Goal: Task Accomplishment & Management: Use online tool/utility

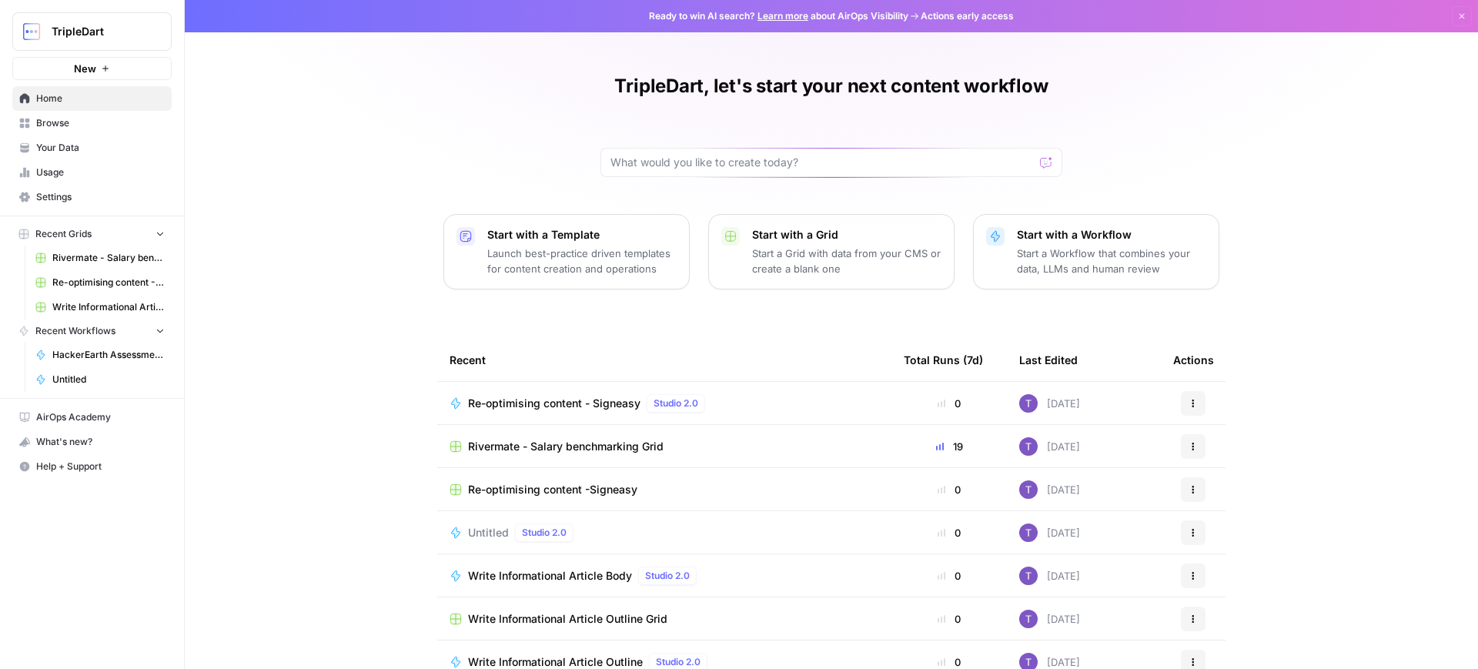
click at [67, 176] on span "Usage" at bounding box center [100, 173] width 129 height 14
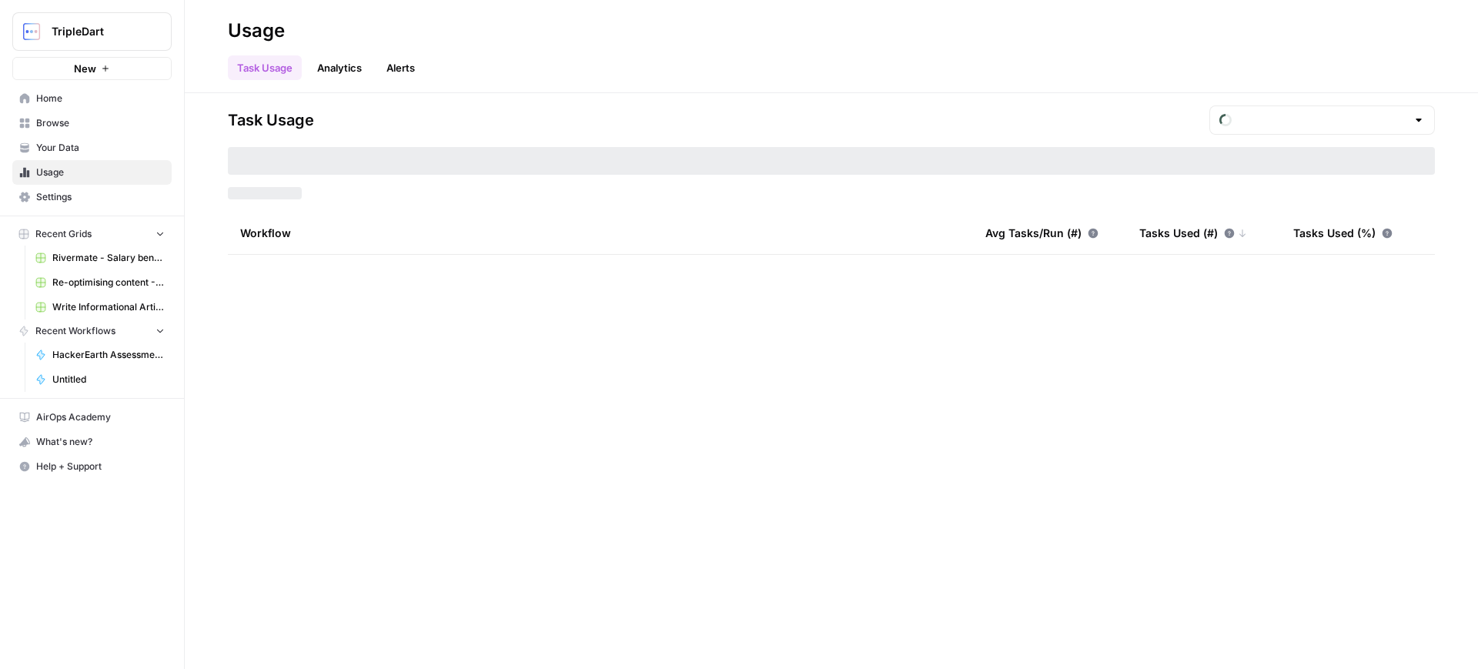
type input "August Tasks"
click at [65, 123] on span "Browse" at bounding box center [100, 123] width 129 height 14
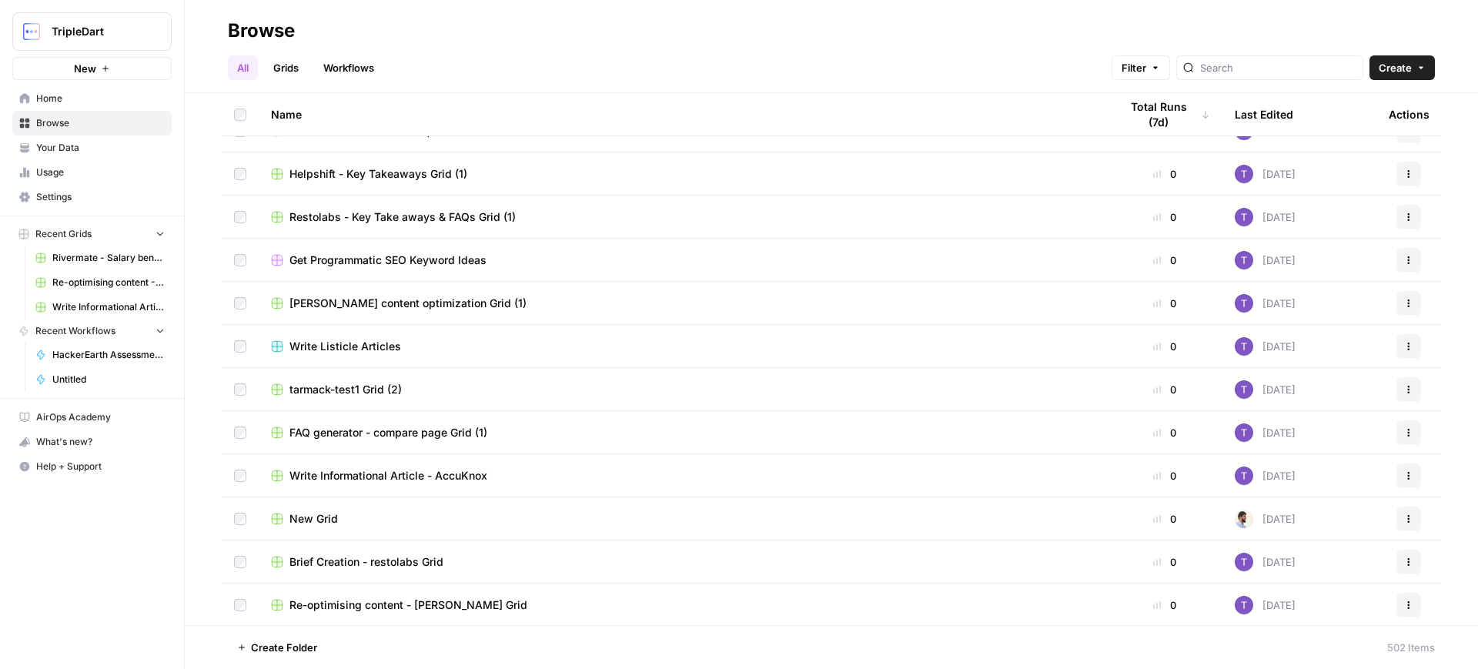
scroll to position [963, 0]
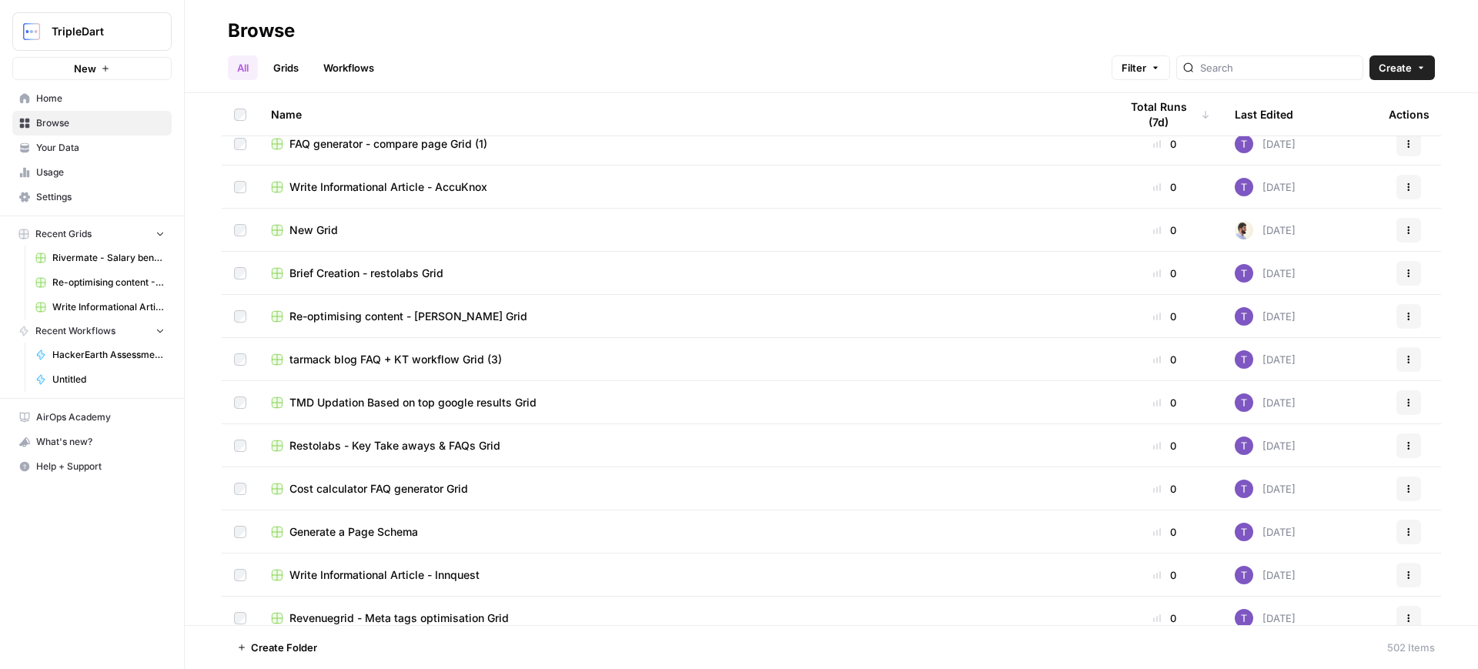
click at [64, 94] on span "Home" at bounding box center [100, 99] width 129 height 14
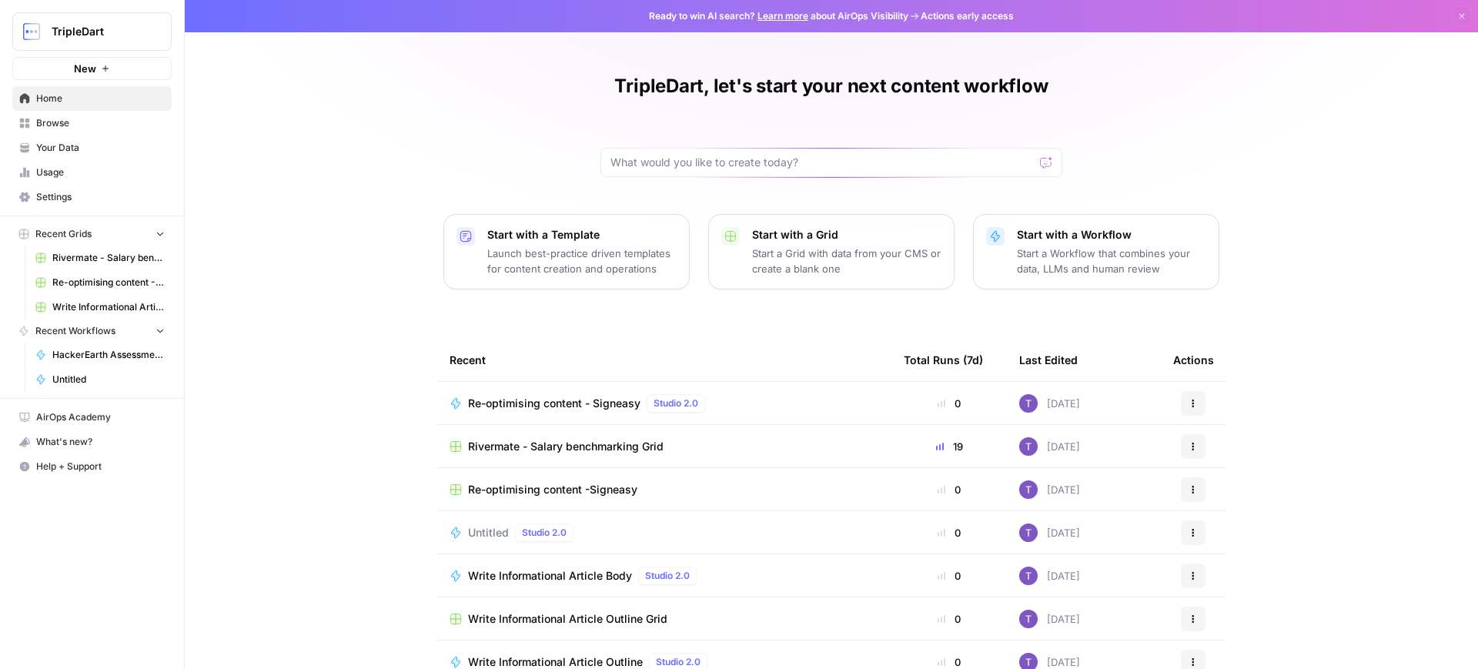
scroll to position [39, 0]
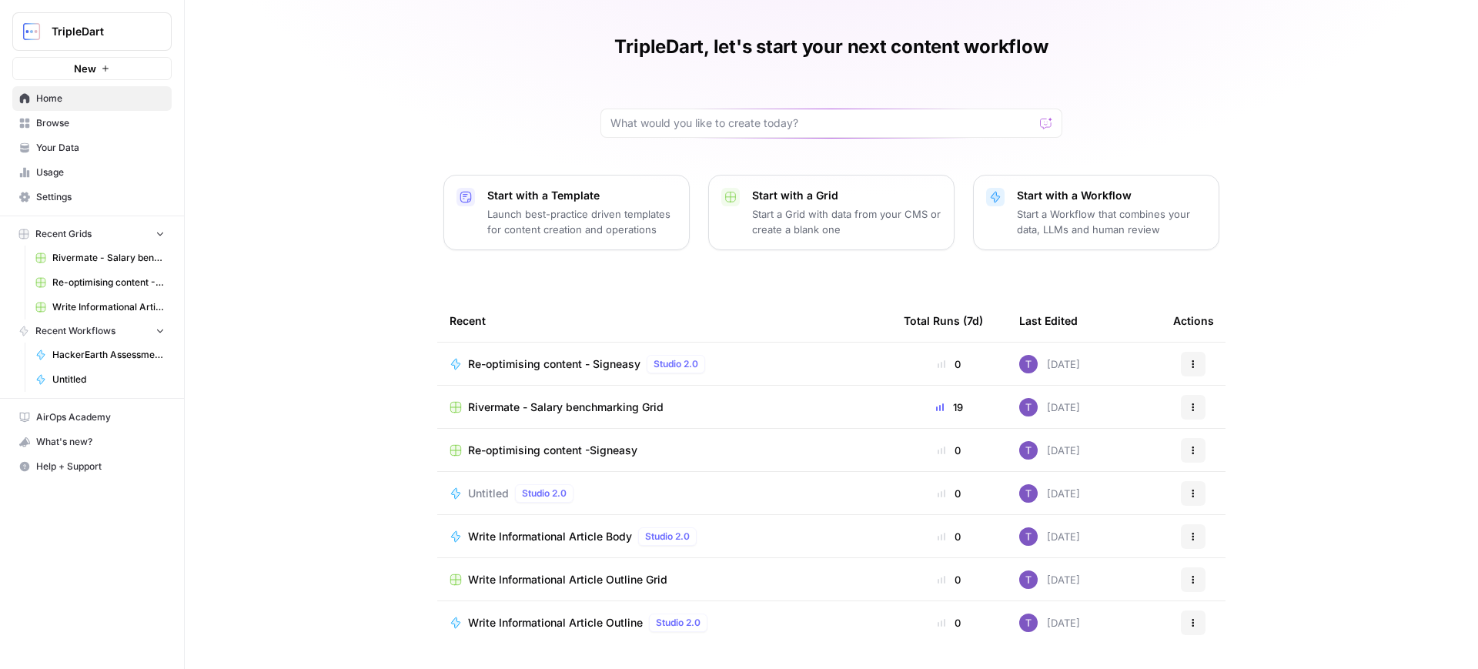
click at [120, 351] on span "HackerEarth Assessment Test | Final" at bounding box center [108, 355] width 112 height 14
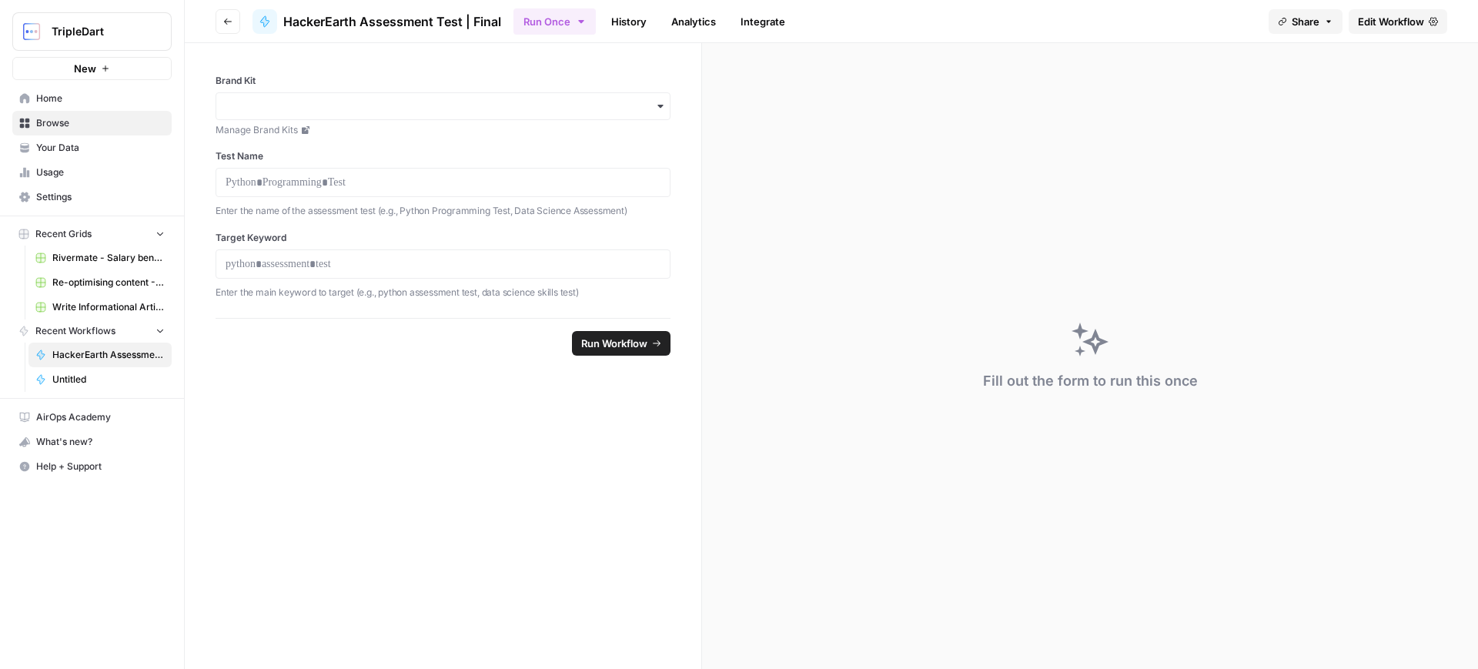
click at [1379, 22] on span "Edit Workflow" at bounding box center [1391, 21] width 66 height 15
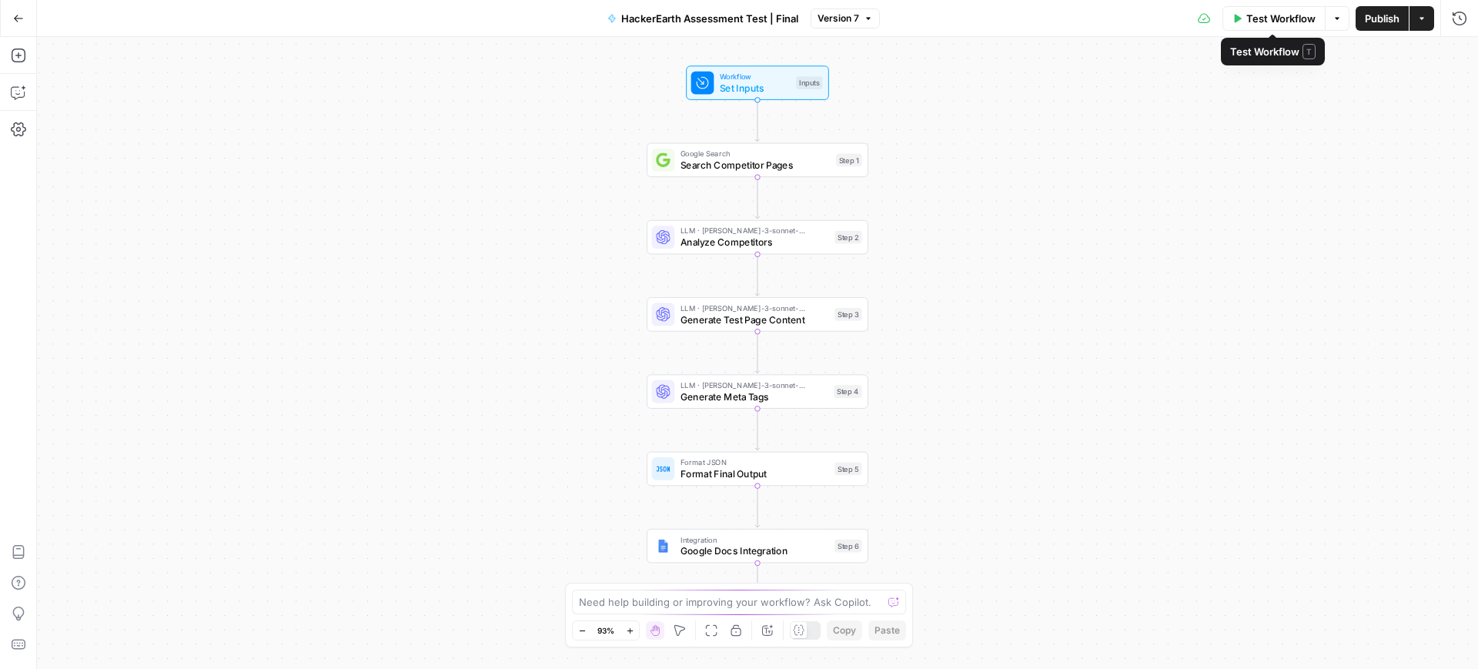
click at [1260, 15] on span "Test Workflow" at bounding box center [1281, 18] width 69 height 15
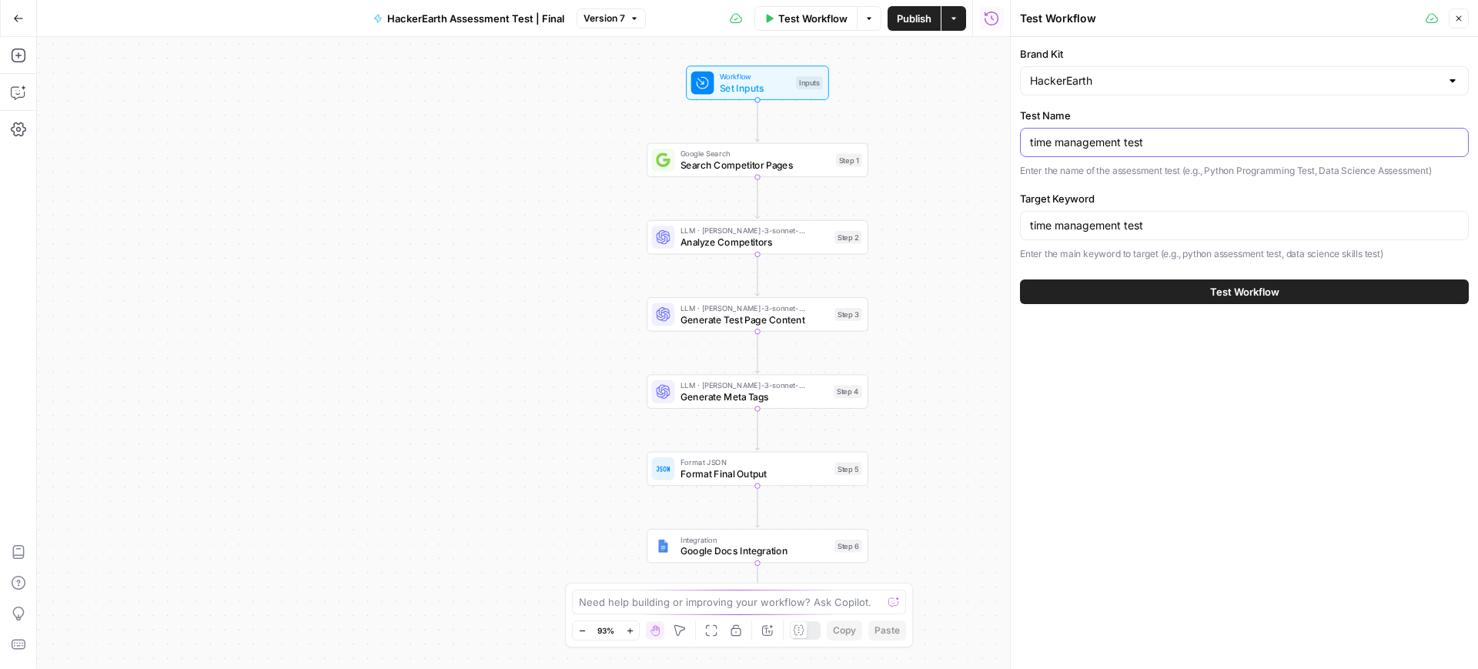
click at [1139, 136] on input "time management test" at bounding box center [1244, 142] width 429 height 15
paste input "spatial aptitude"
type input "spatial aptitude test"
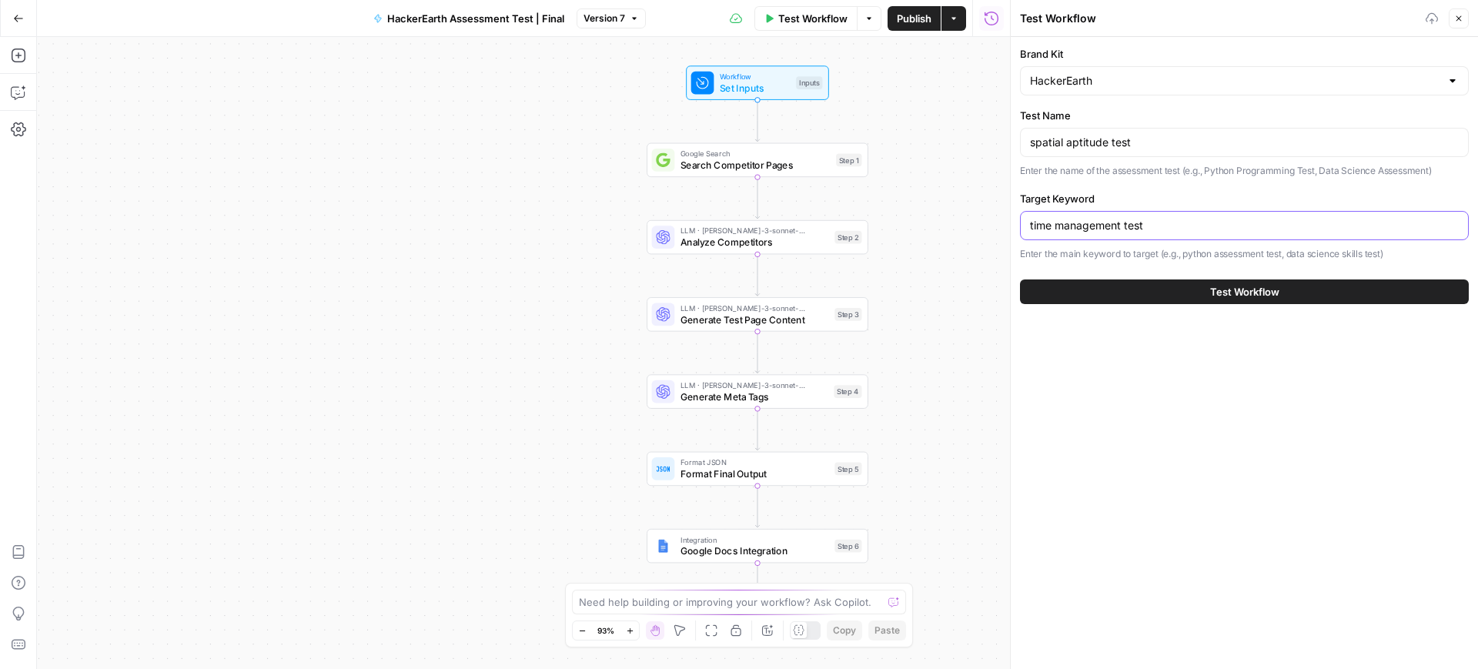
click at [1170, 225] on input "time management test" at bounding box center [1244, 225] width 429 height 15
paste input "spatial aptitude"
type input "spatial aptitude test"
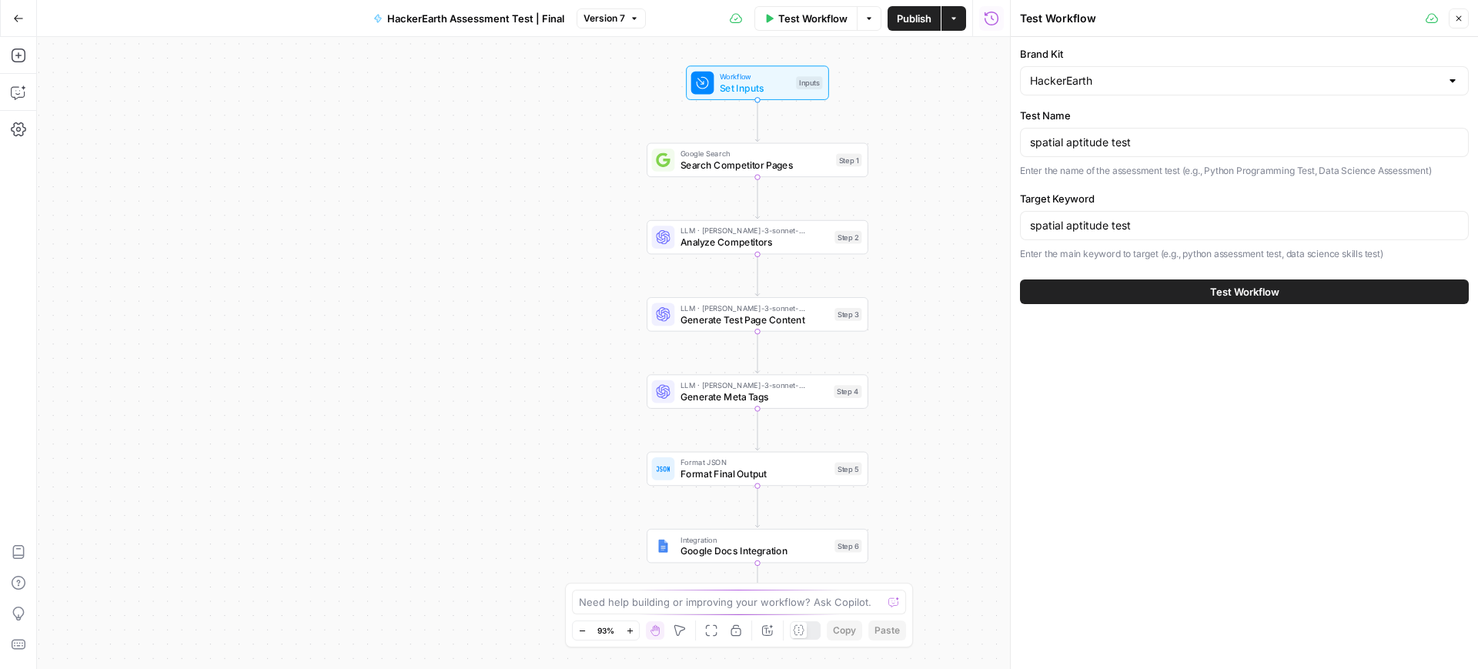
click at [1207, 290] on button "Test Workflow" at bounding box center [1244, 292] width 449 height 25
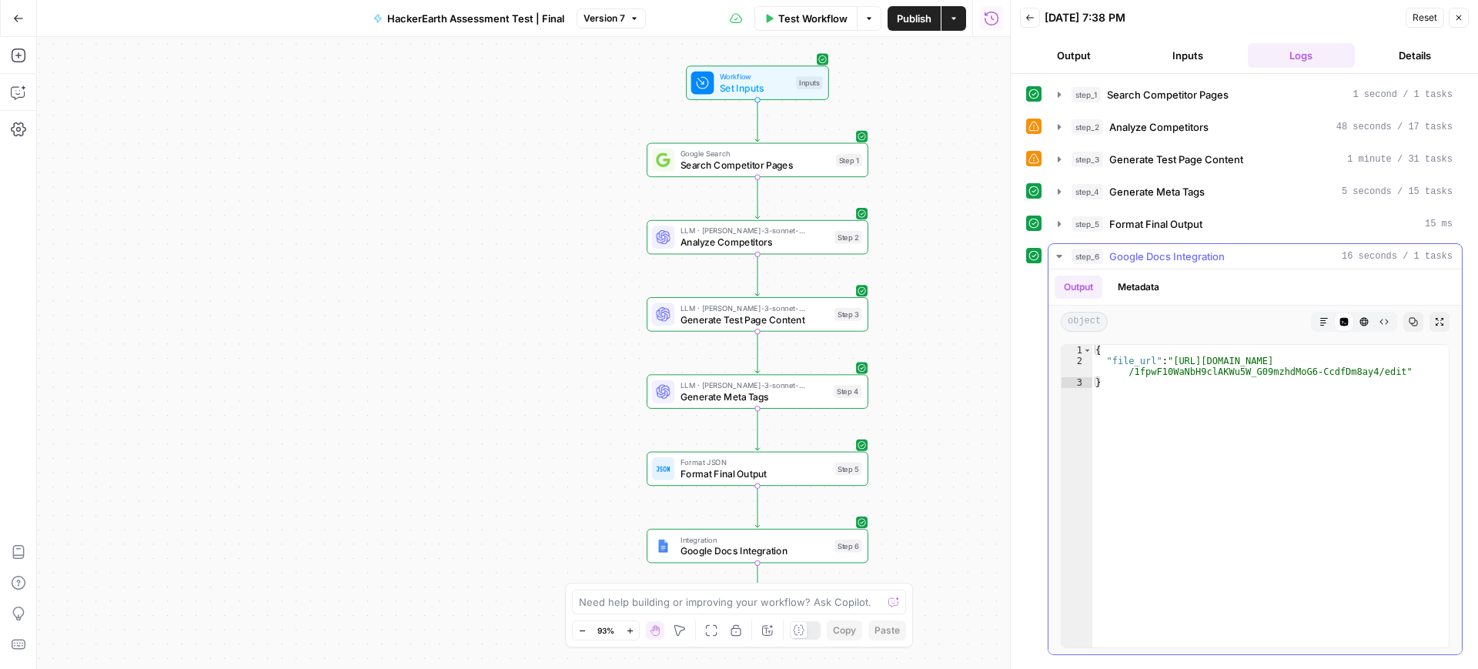
type textarea "**********"
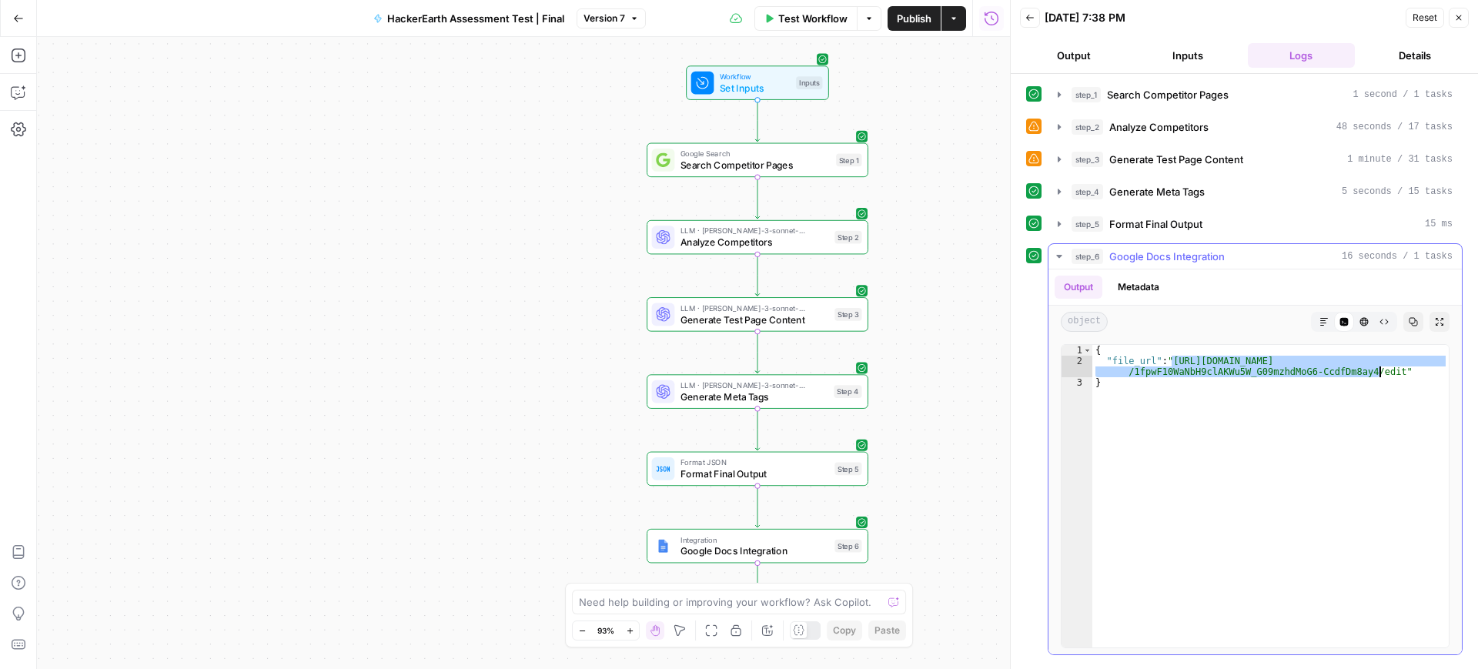
drag, startPoint x: 1170, startPoint y: 360, endPoint x: 1381, endPoint y: 373, distance: 211.4
click at [1381, 373] on div "{ "file_url" : "https://docs.google.com/document/d /1fpwF10WaNbH9clAKWu5W_G09mz…" at bounding box center [1271, 507] width 357 height 324
click at [825, 18] on span "Test Workflow" at bounding box center [812, 18] width 69 height 15
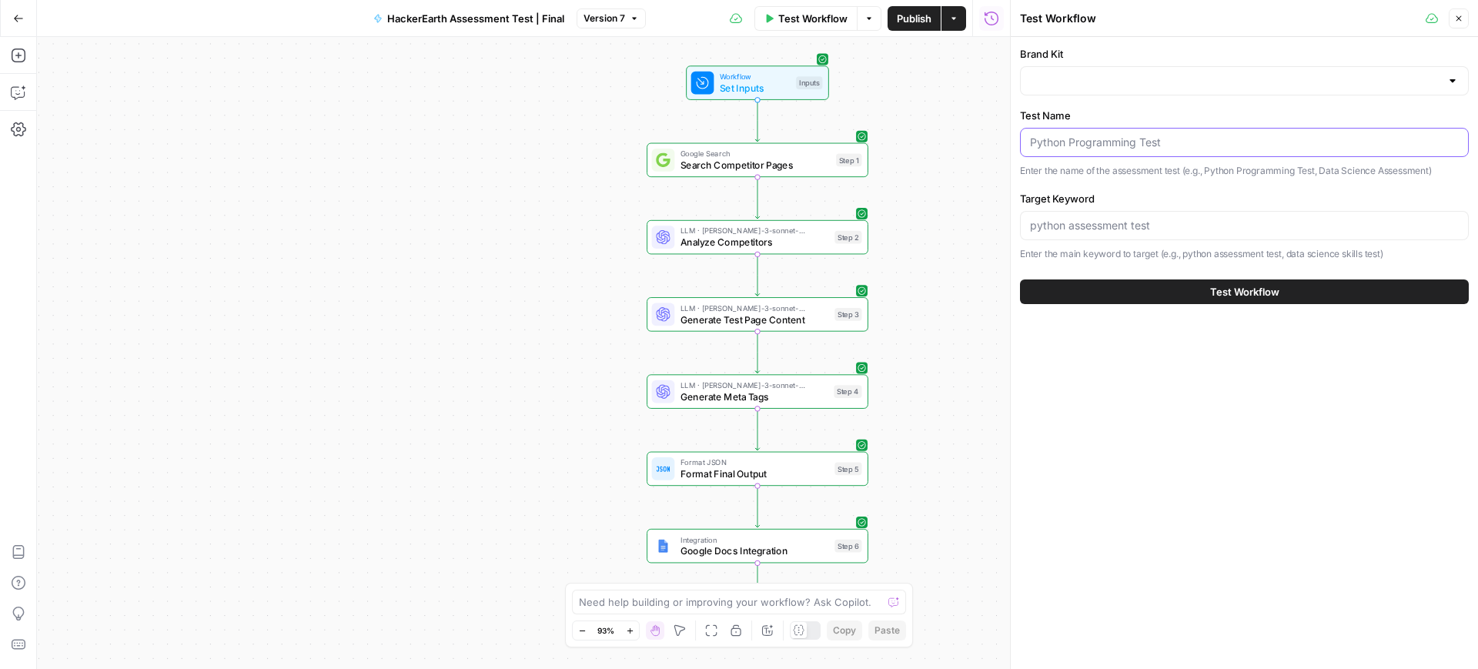
click at [1099, 149] on input "Test Name" at bounding box center [1244, 142] width 429 height 15
paste input "organizational skills test"
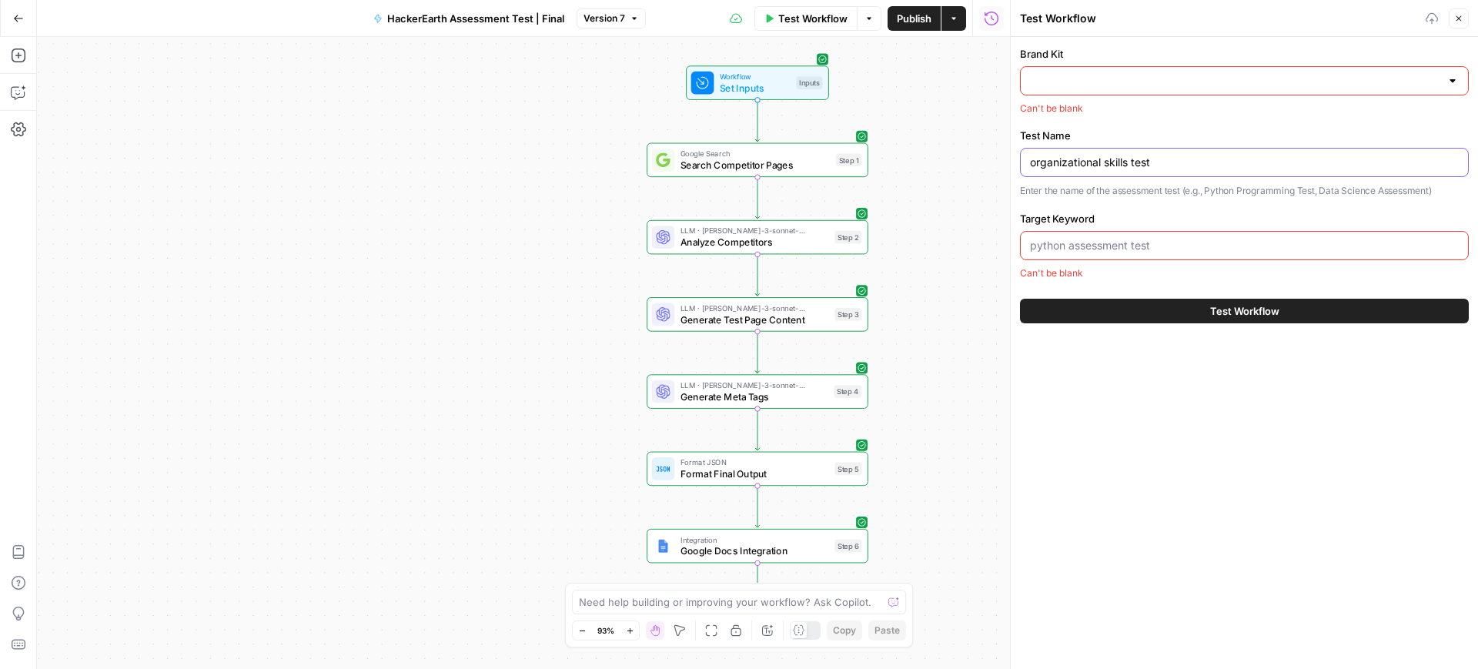
type input "organizational skills test"
click at [1078, 241] on input "Target Keyword" at bounding box center [1244, 245] width 429 height 15
paste input "organizational skills test"
type input "organizational skills test"
click at [1070, 75] on input "Brand Kit" at bounding box center [1235, 80] width 410 height 15
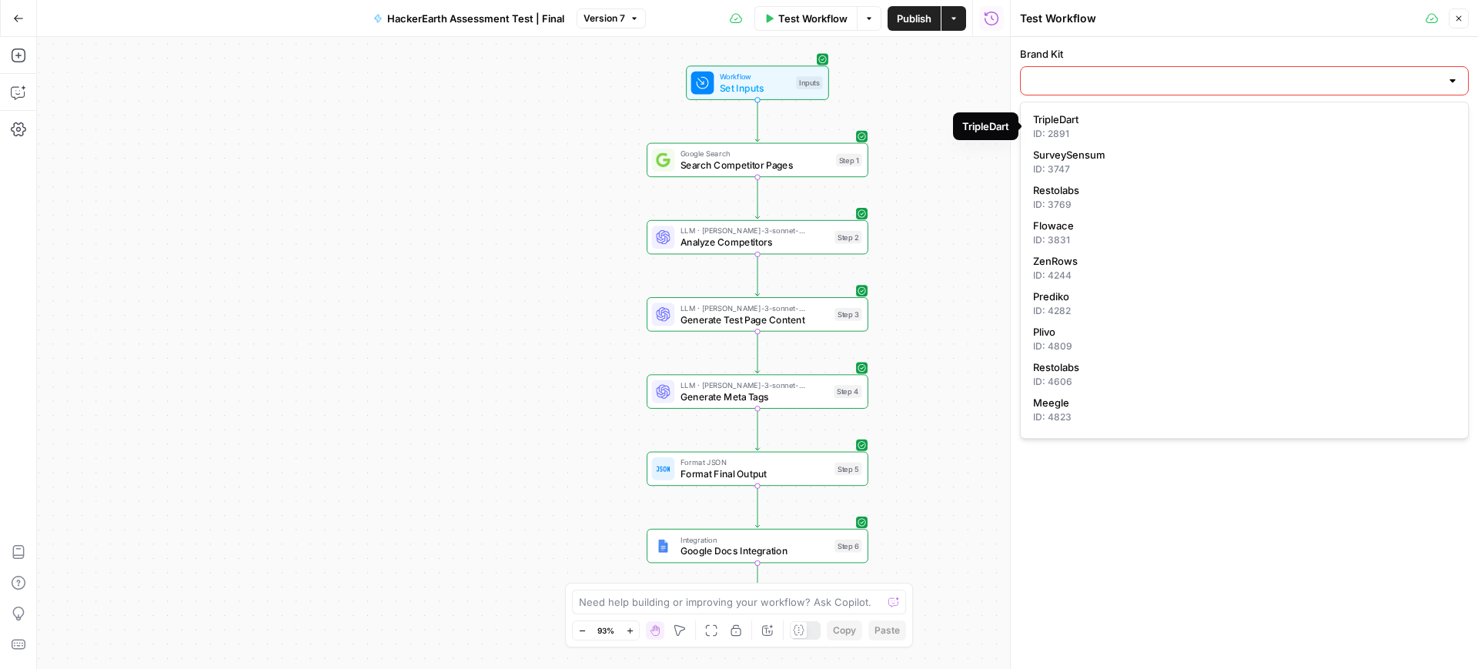
click at [1079, 82] on input "Brand Kit" at bounding box center [1235, 80] width 410 height 15
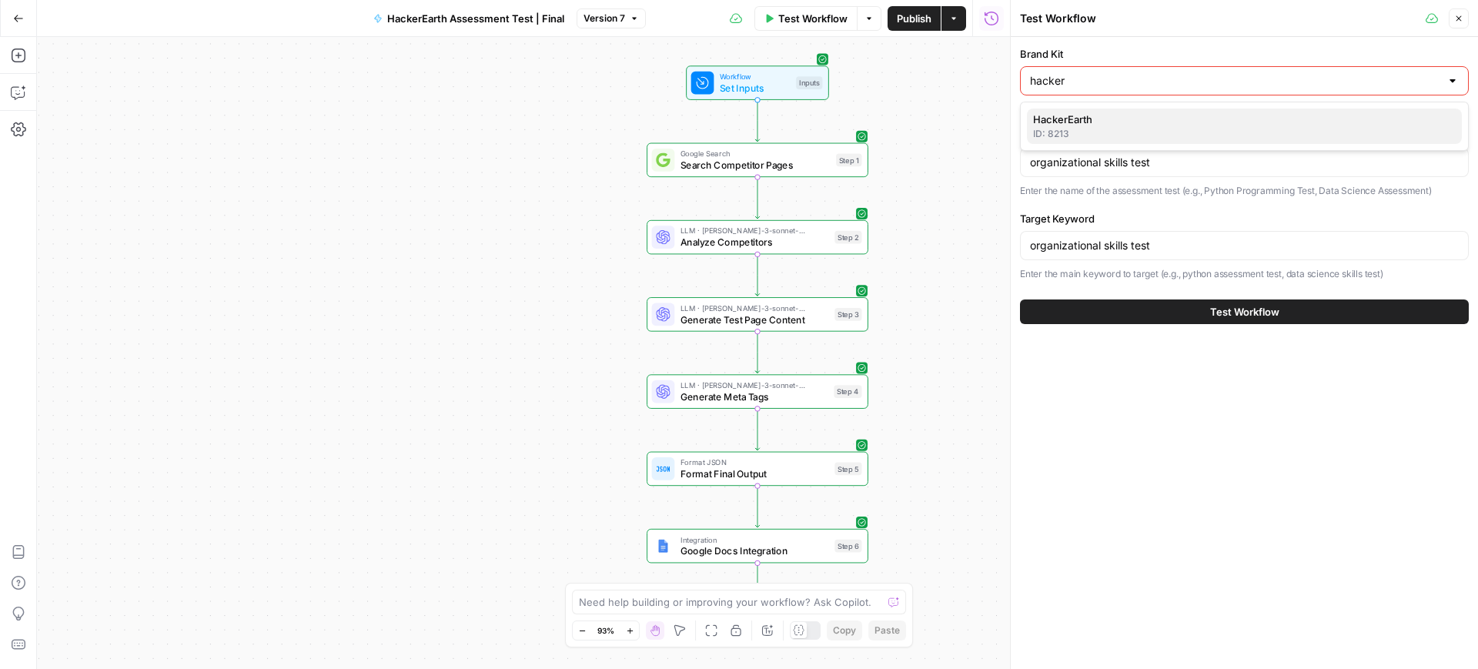
click at [1077, 116] on span "HackerEarth" at bounding box center [1241, 119] width 417 height 15
type input "HackerEarth"
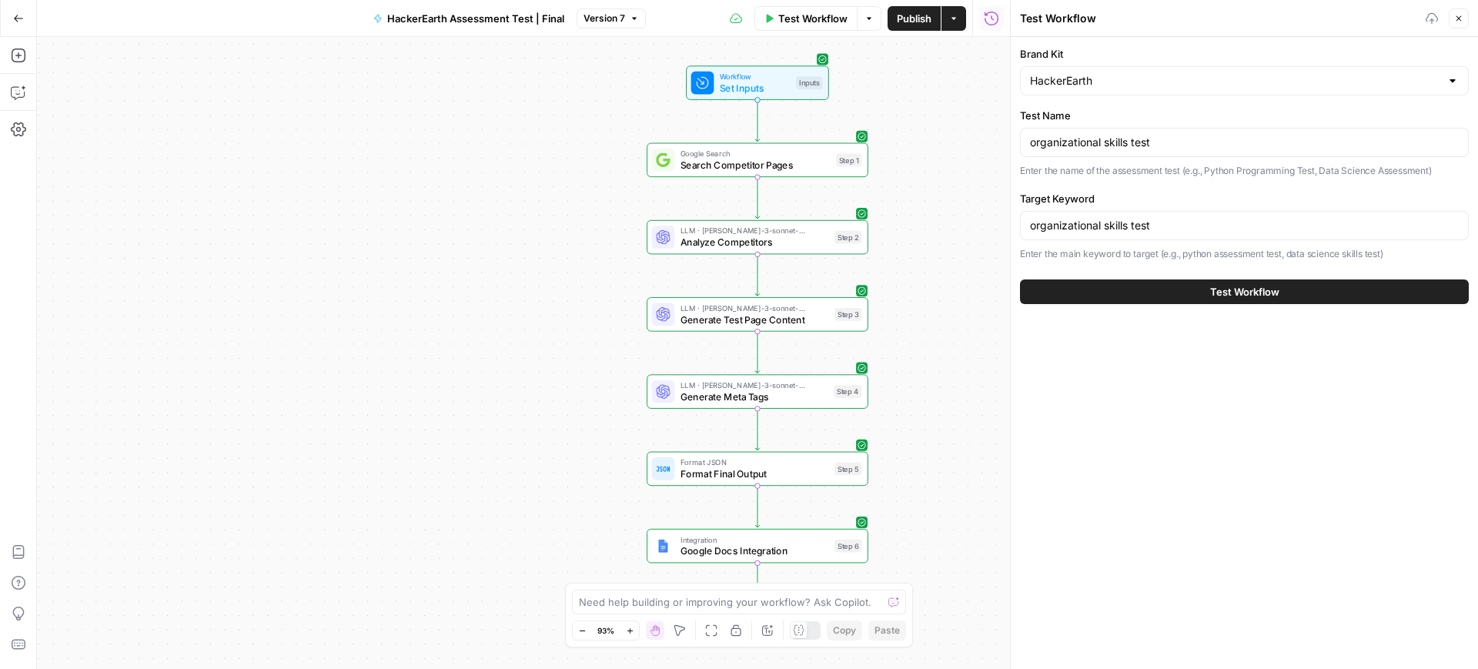
click at [1228, 296] on span "Test Workflow" at bounding box center [1244, 291] width 69 height 15
click at [1167, 296] on button "Test Workflow" at bounding box center [1244, 292] width 449 height 25
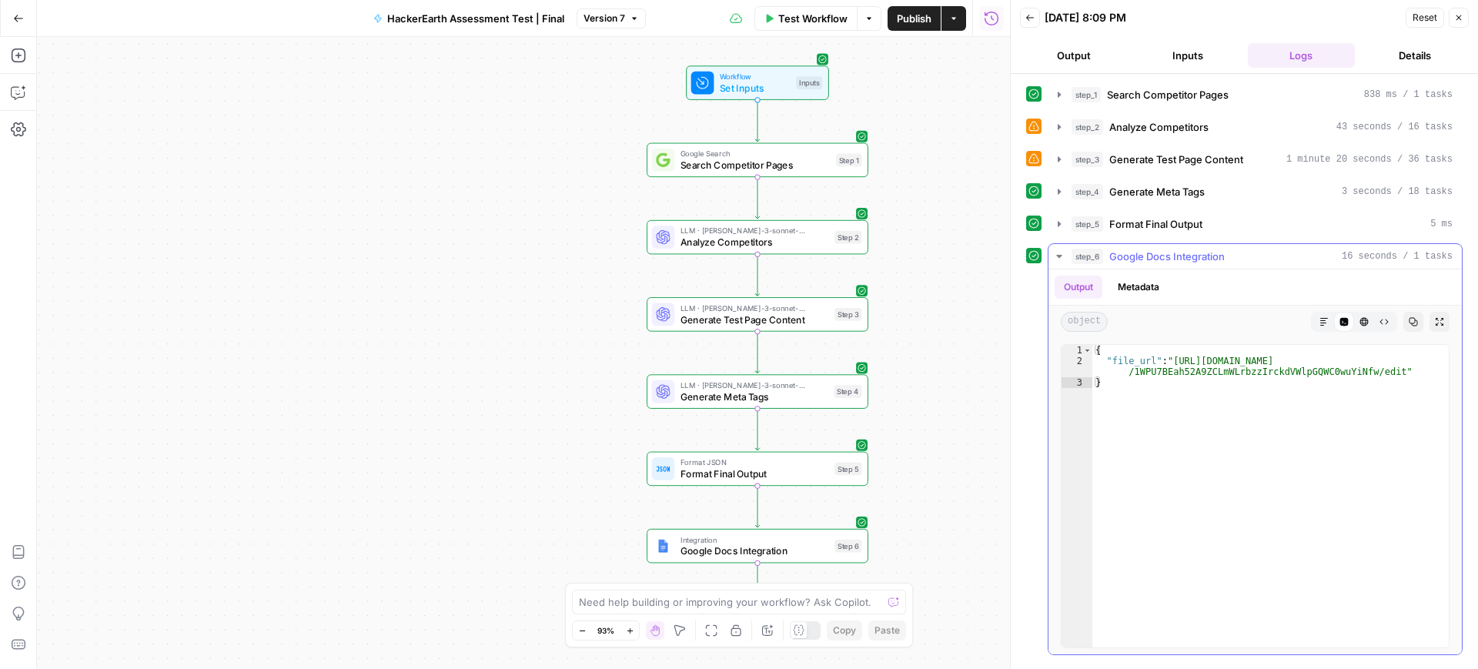
type textarea "**********"
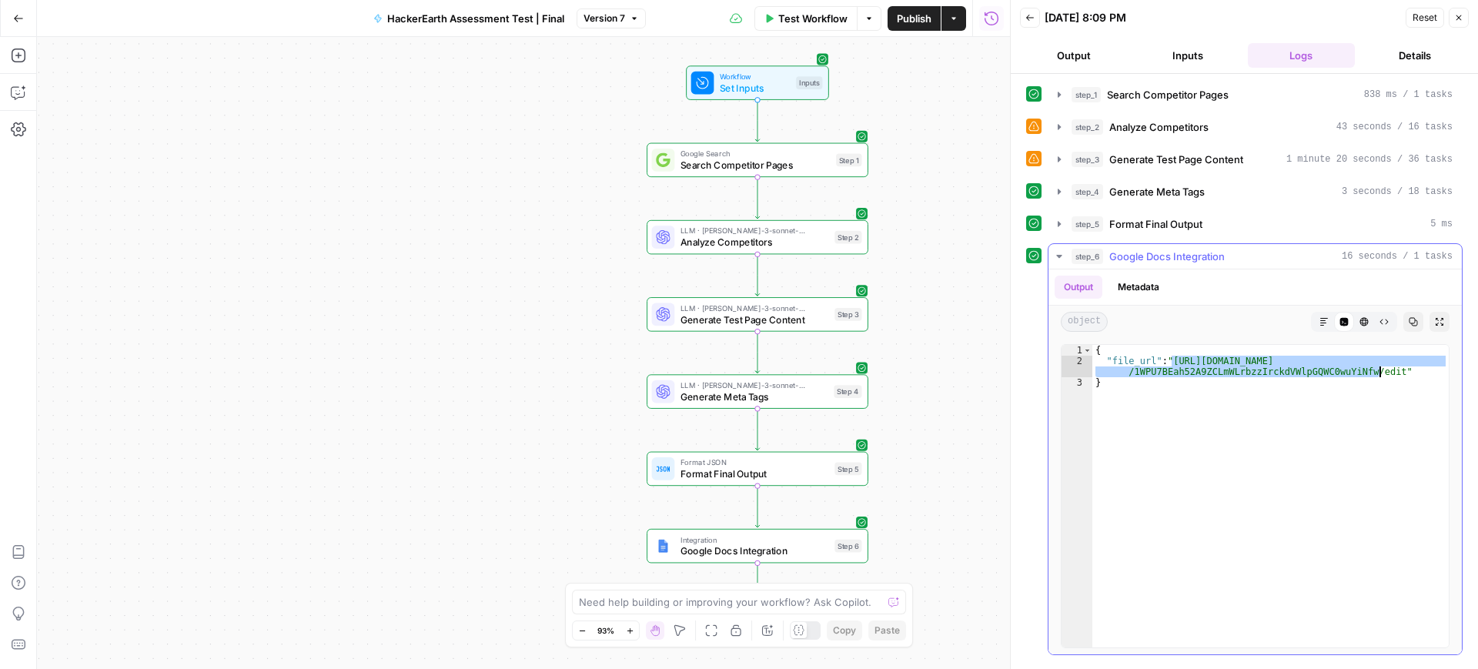
drag, startPoint x: 1172, startPoint y: 361, endPoint x: 1378, endPoint y: 372, distance: 206.6
click at [1378, 372] on div "{ "file_url" : "https://docs.google.com/document/d /1WPU7BEah52A9ZCLmWLrbzzIrck…" at bounding box center [1271, 507] width 357 height 324
click at [799, 16] on span "Test Workflow" at bounding box center [812, 18] width 69 height 15
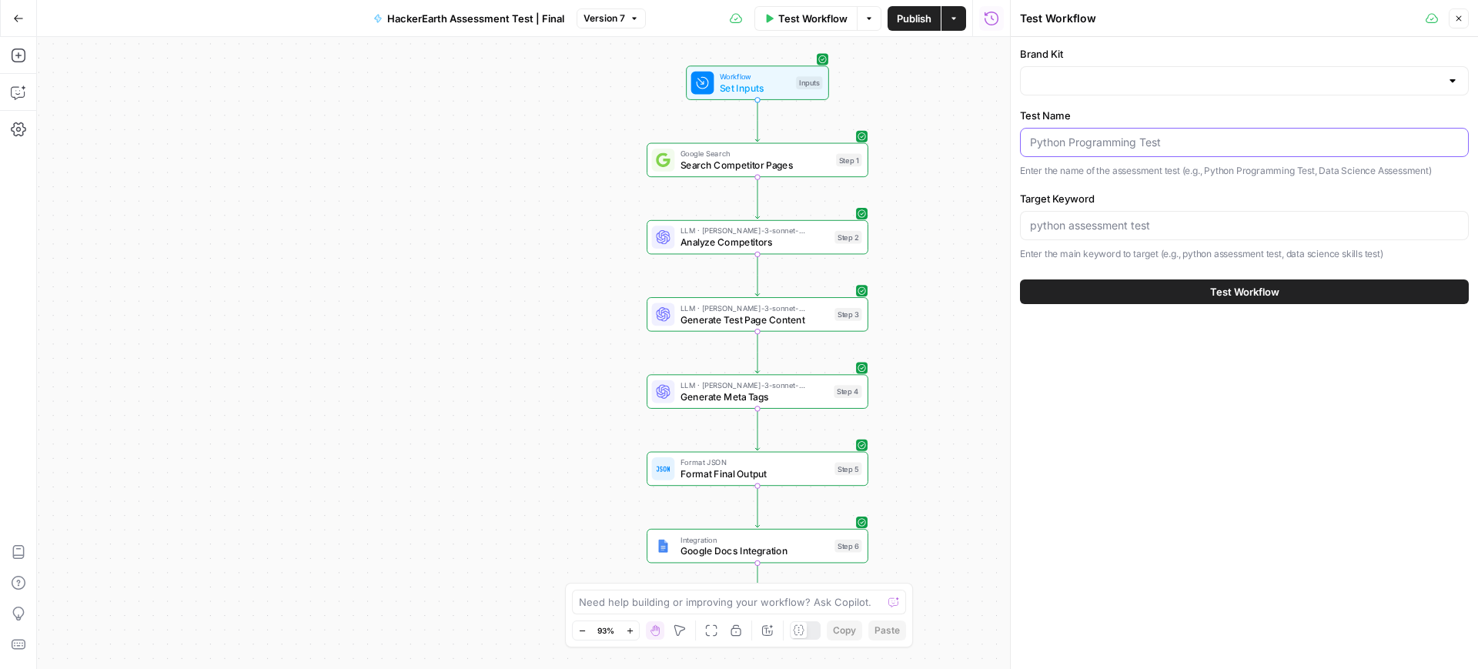
click at [1120, 147] on input "Test Name" at bounding box center [1244, 142] width 429 height 15
paste input "interpersonal skills test"
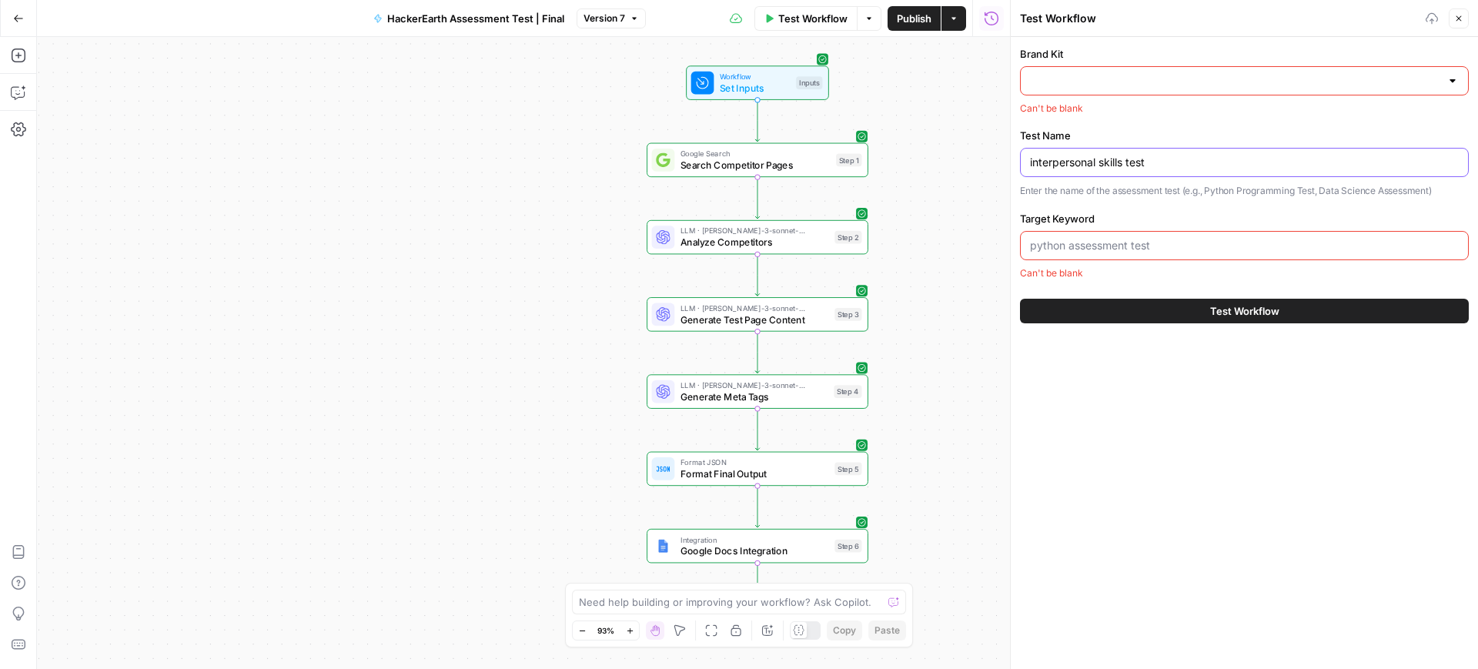
type input "interpersonal skills test"
click at [1079, 253] on div at bounding box center [1244, 245] width 449 height 29
paste input "interpersonal skills test"
type input "interpersonal skills test"
click at [1122, 75] on input "Brand Kit" at bounding box center [1235, 80] width 410 height 15
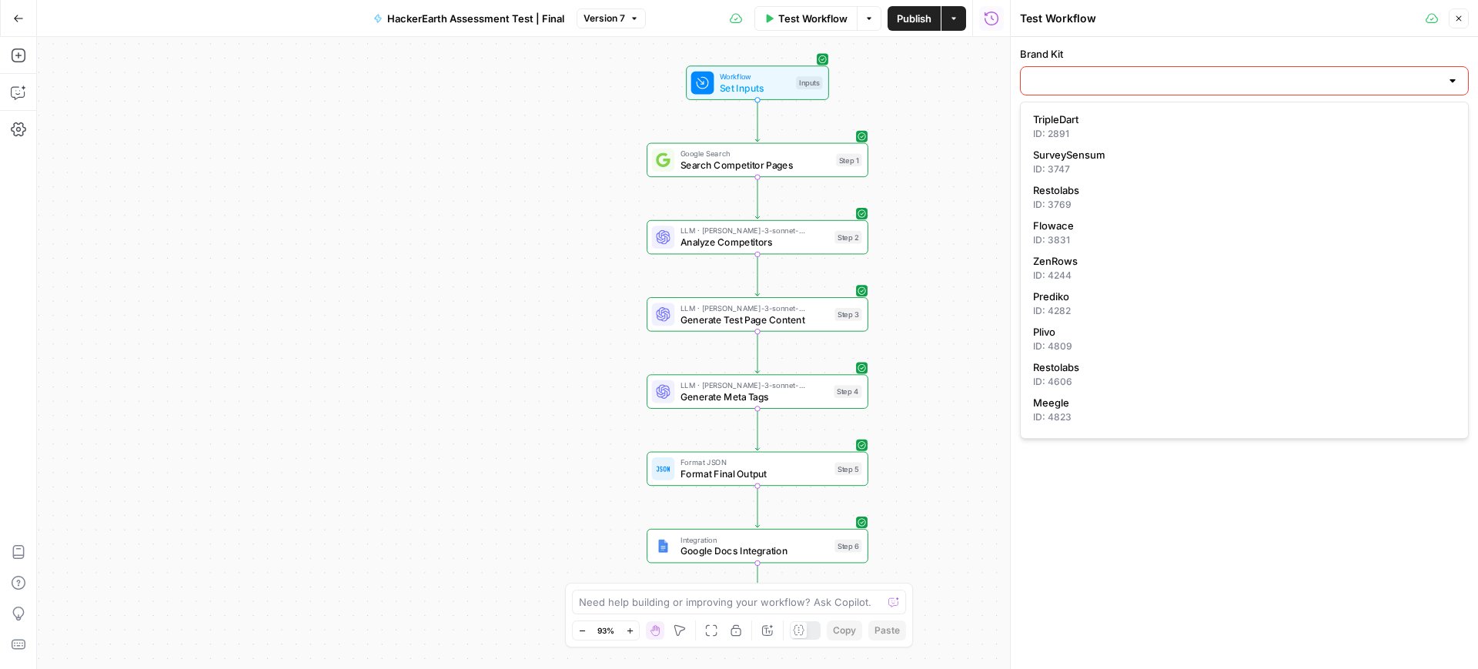
click at [1070, 77] on input "Brand Kit" at bounding box center [1235, 80] width 410 height 15
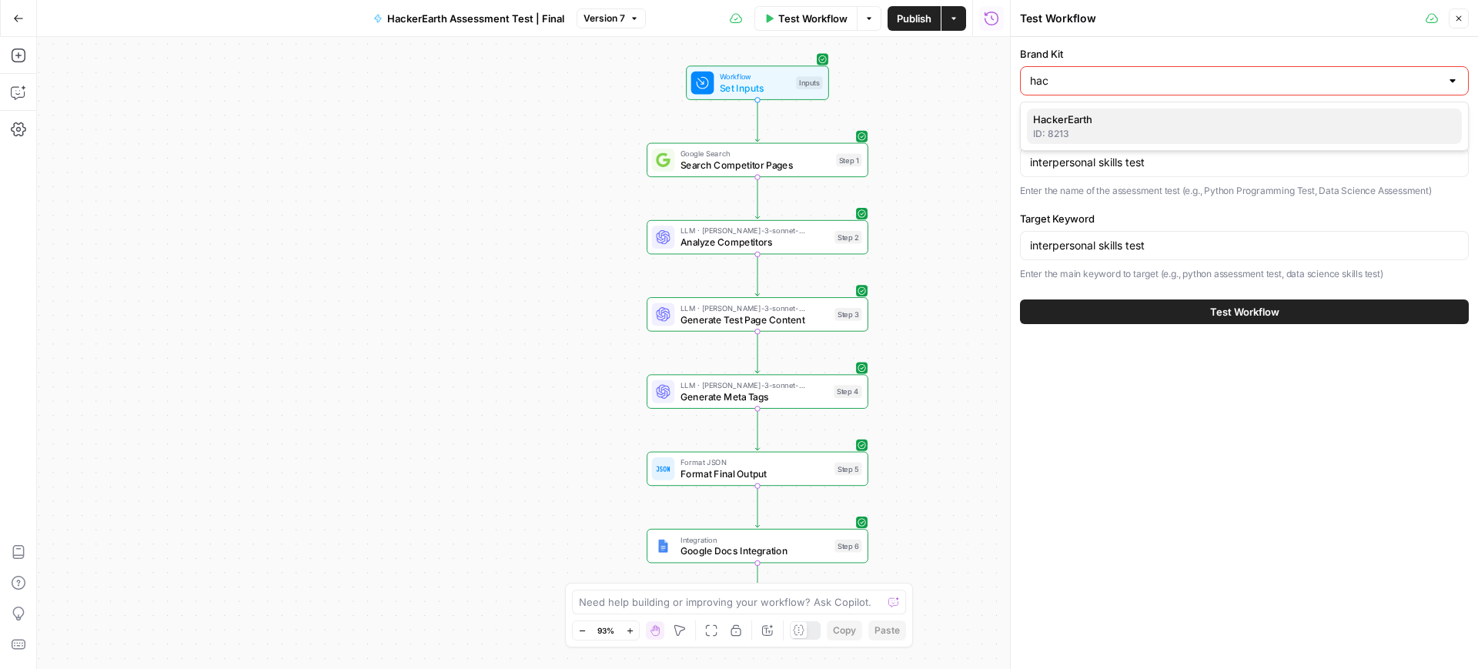
click at [1080, 132] on div "ID: 8213" at bounding box center [1244, 134] width 423 height 14
type input "HackerEarth"
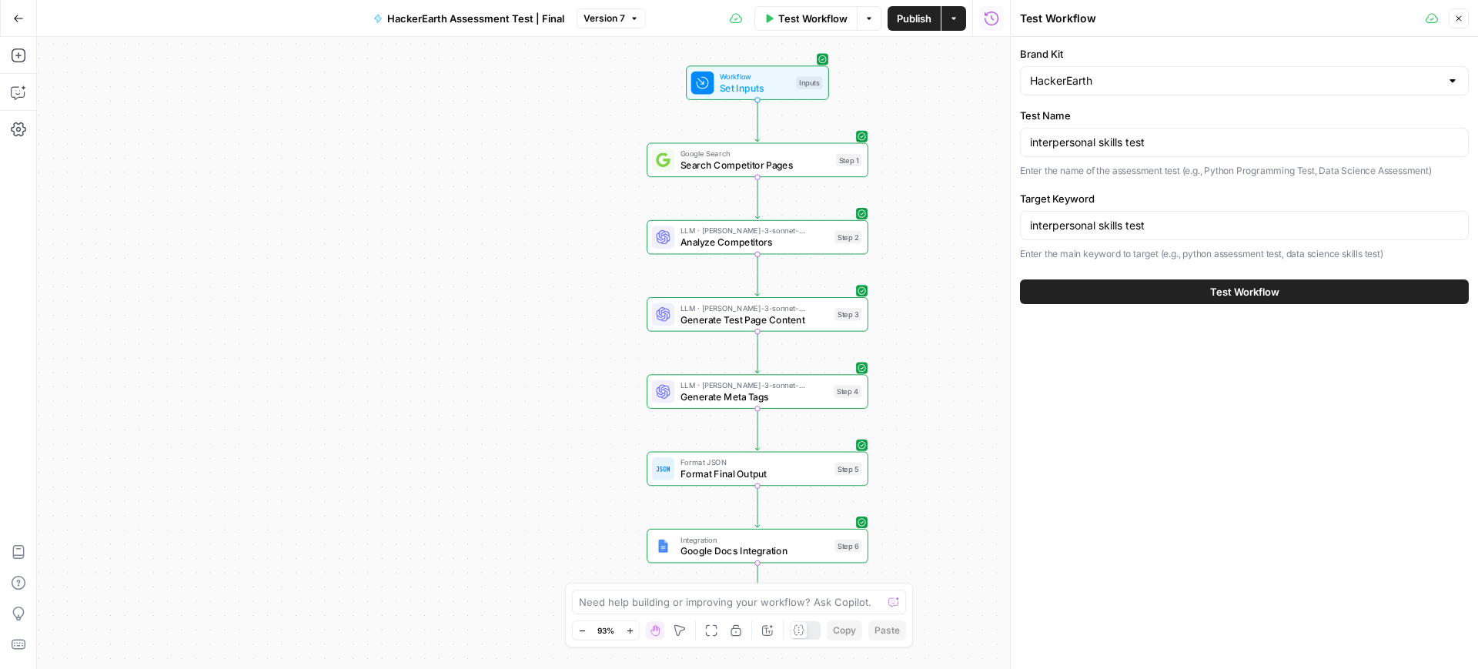
click at [1207, 295] on button "Test Workflow" at bounding box center [1244, 292] width 449 height 25
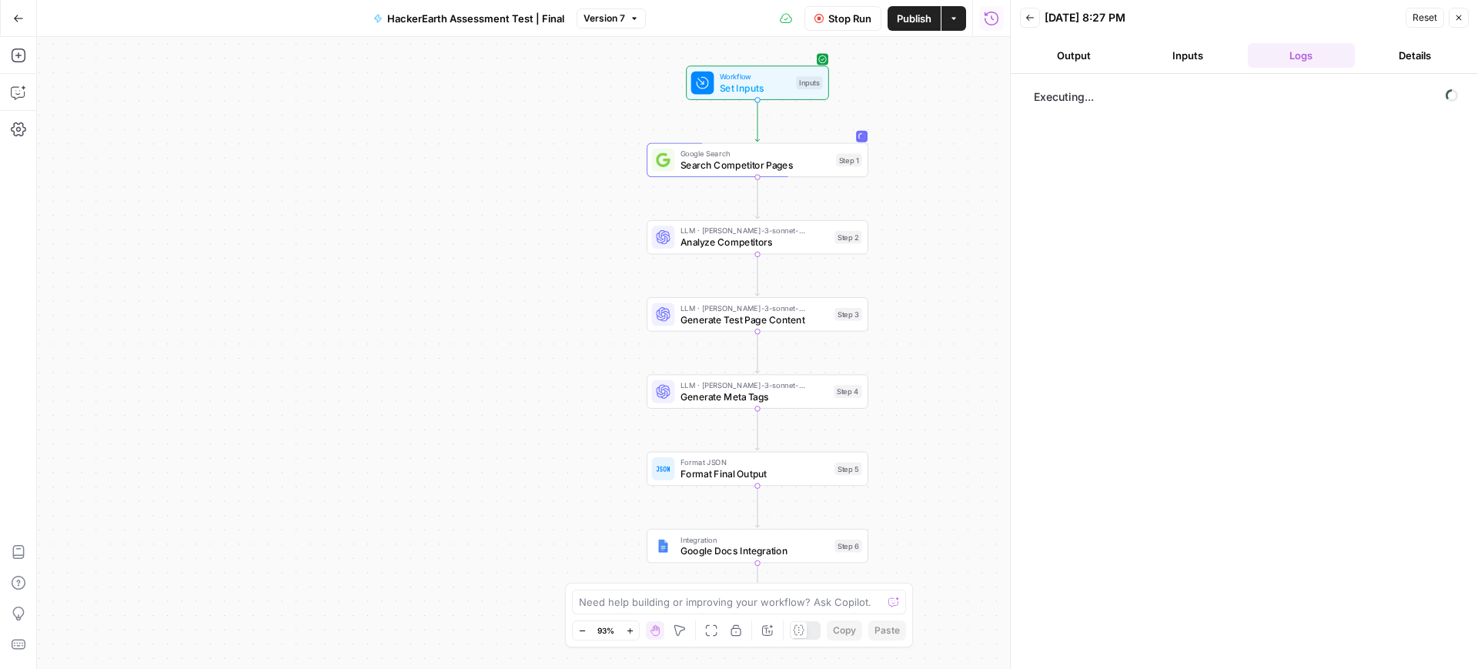
click at [1046, 51] on button "Output" at bounding box center [1074, 55] width 108 height 25
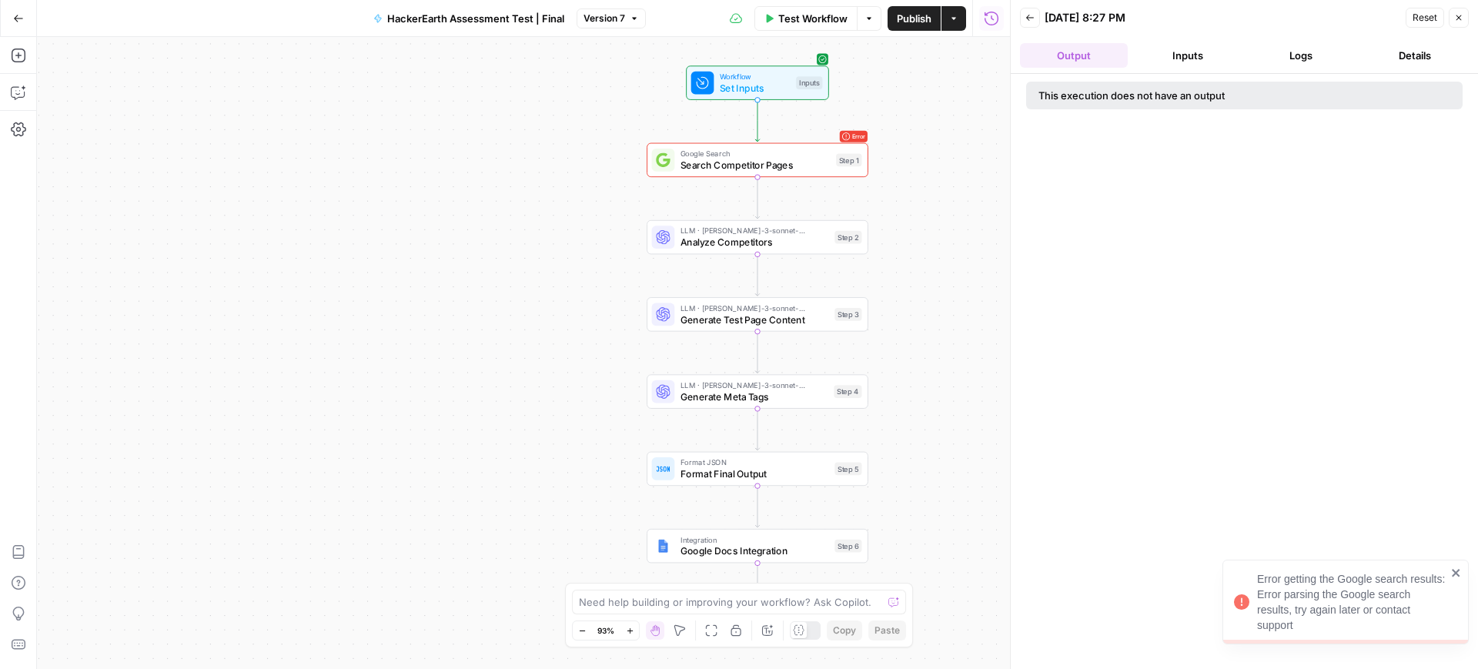
click at [825, 18] on span "Test Workflow" at bounding box center [812, 18] width 69 height 15
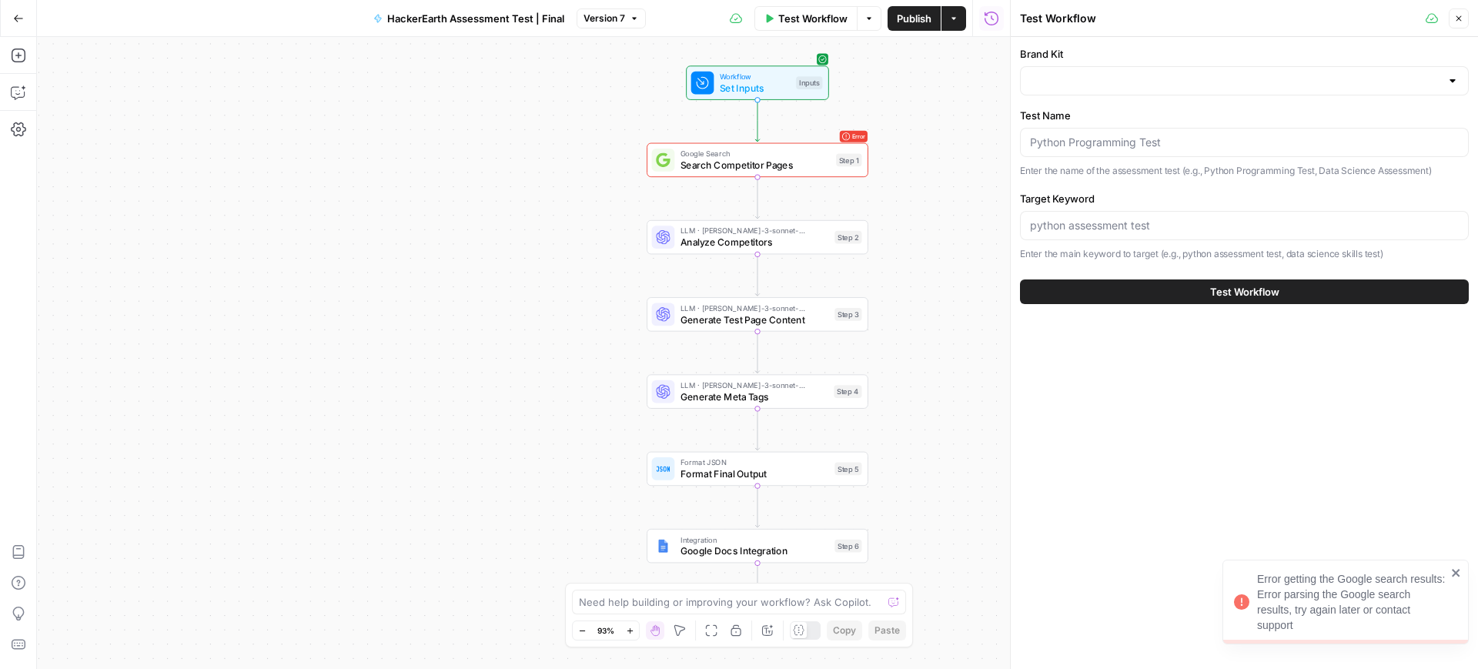
click at [1257, 290] on span "Test Workflow" at bounding box center [1244, 291] width 69 height 15
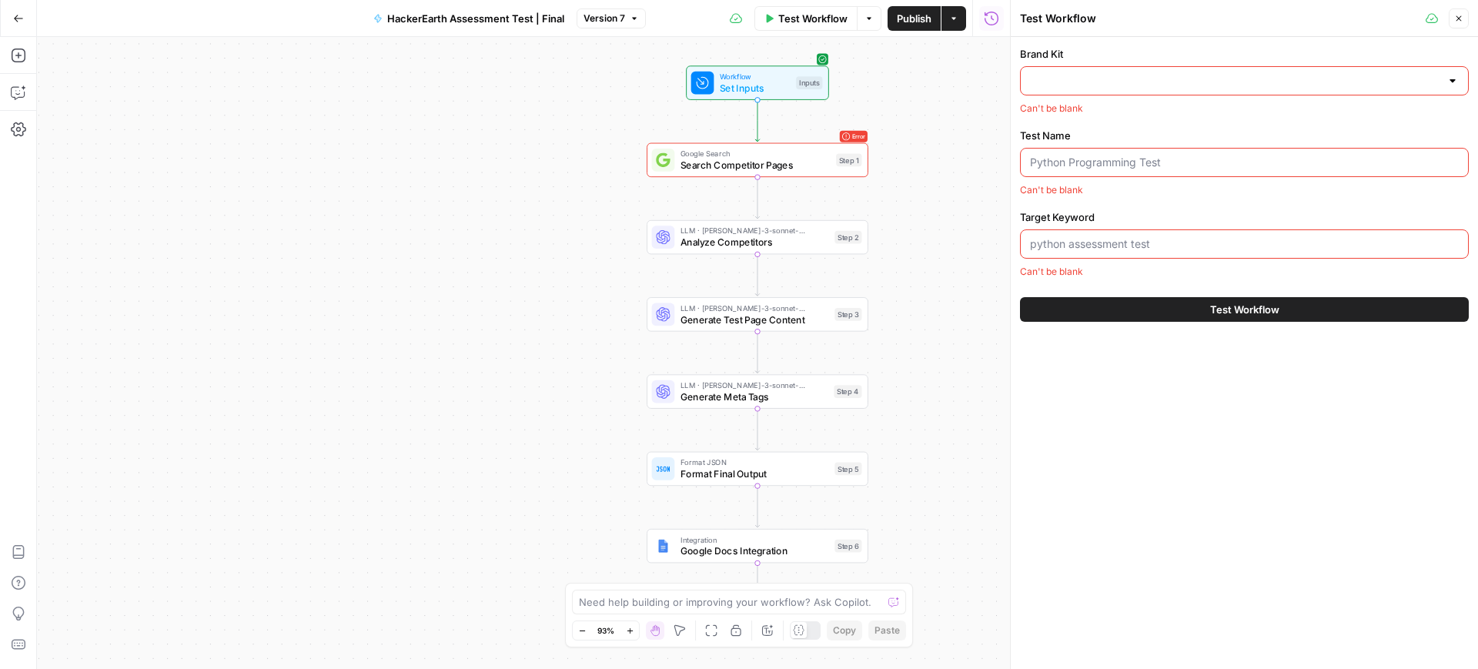
click at [1071, 91] on div at bounding box center [1244, 80] width 449 height 29
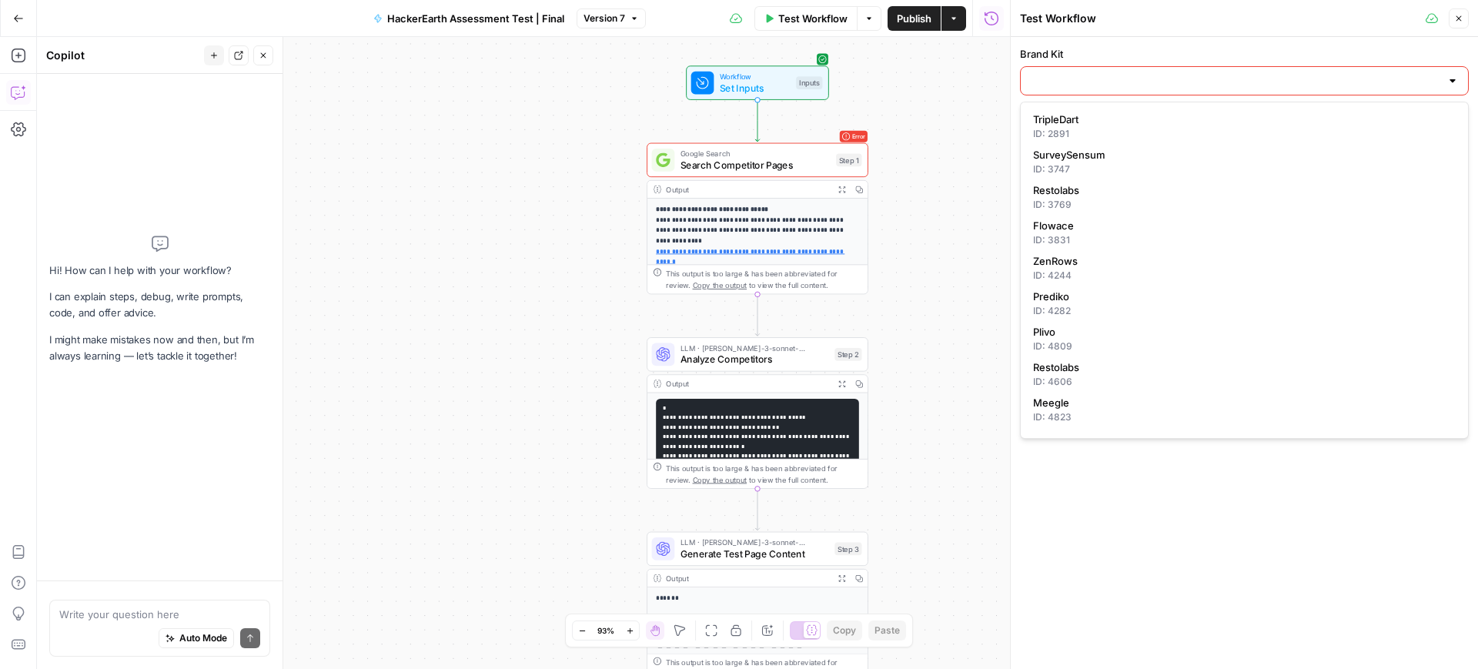
click at [1072, 89] on div at bounding box center [1244, 80] width 449 height 29
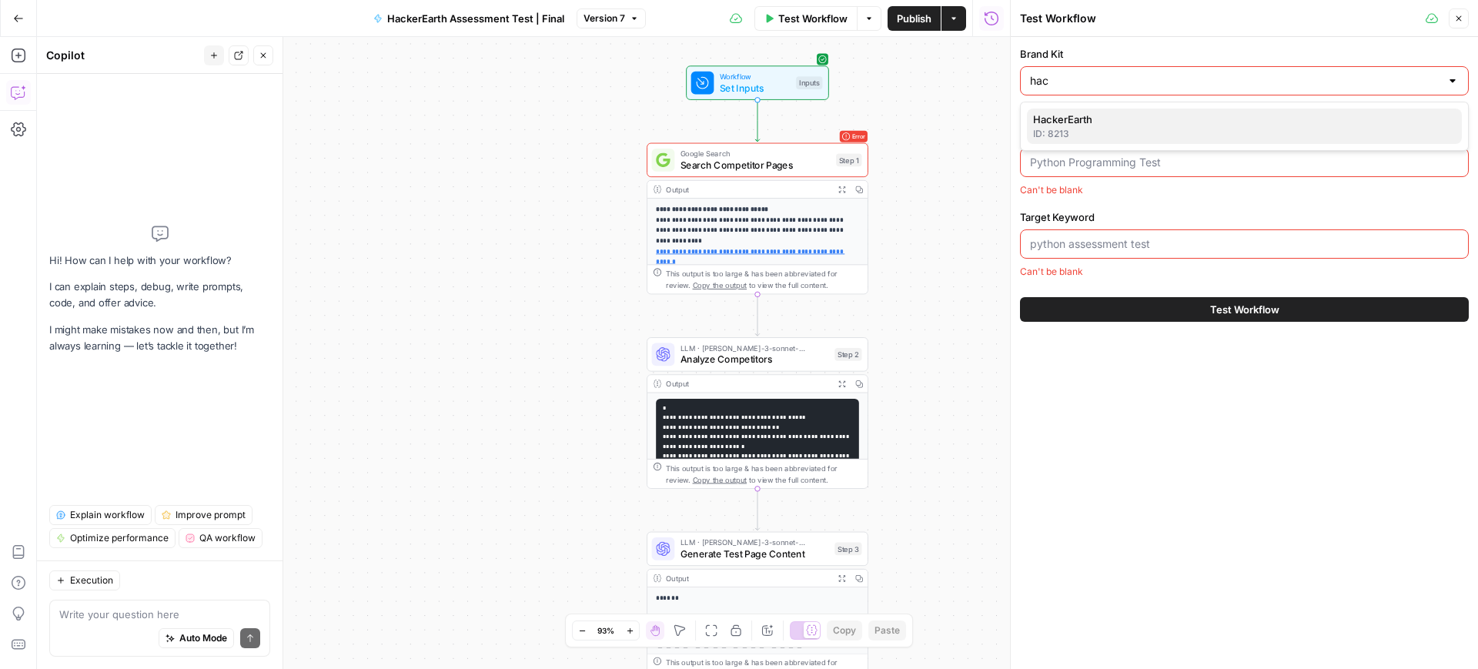
click at [1088, 110] on button "HackerEarth ID: 8213" at bounding box center [1244, 126] width 435 height 35
type input "HackerEarth"
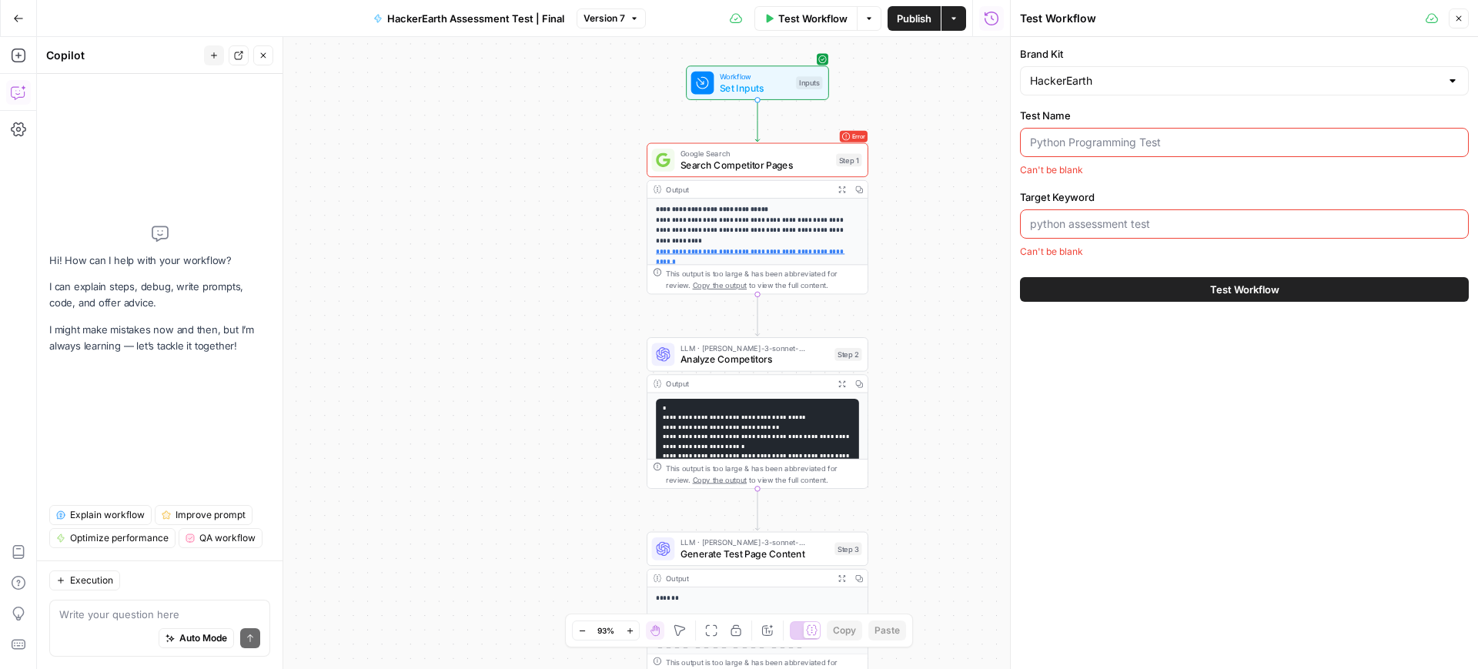
click at [1042, 147] on input "Test Name" at bounding box center [1244, 142] width 429 height 15
paste input "interpersonal skills test"
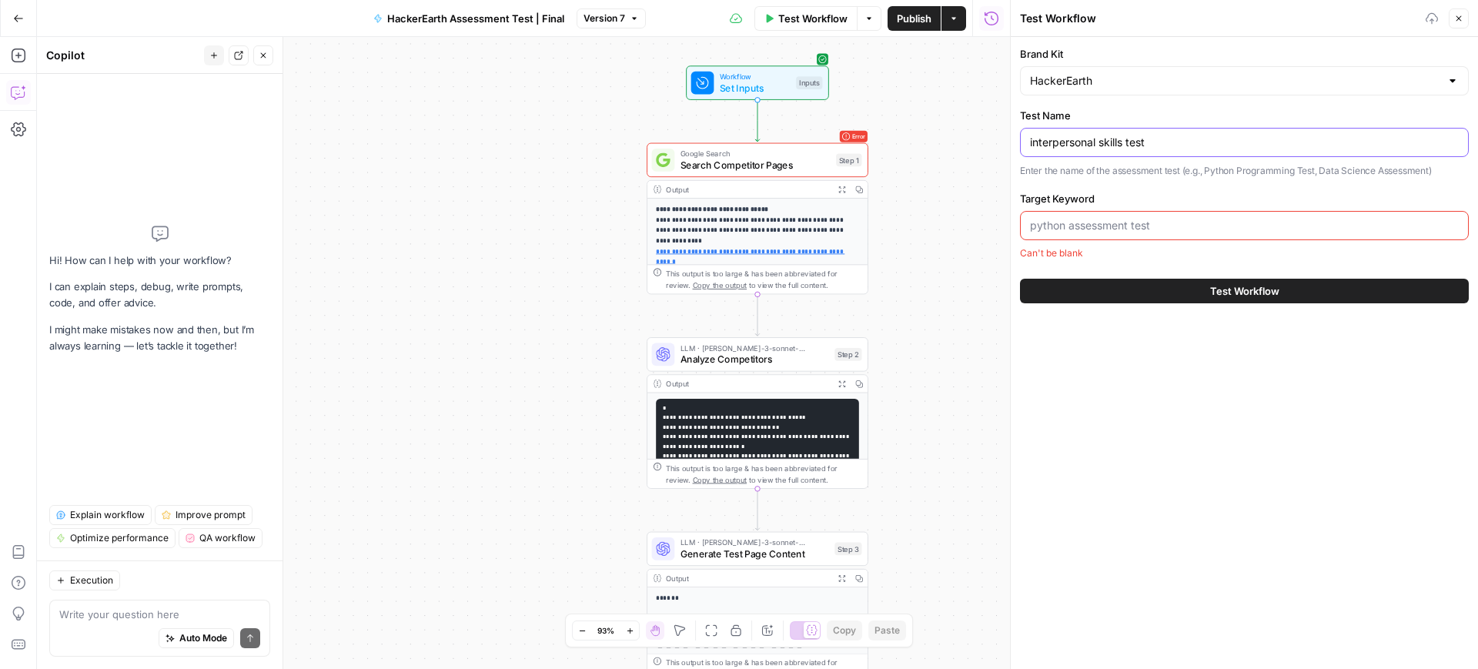
type input "interpersonal skills test"
click at [1059, 237] on div at bounding box center [1244, 225] width 449 height 29
paste input "interpersonal skills test"
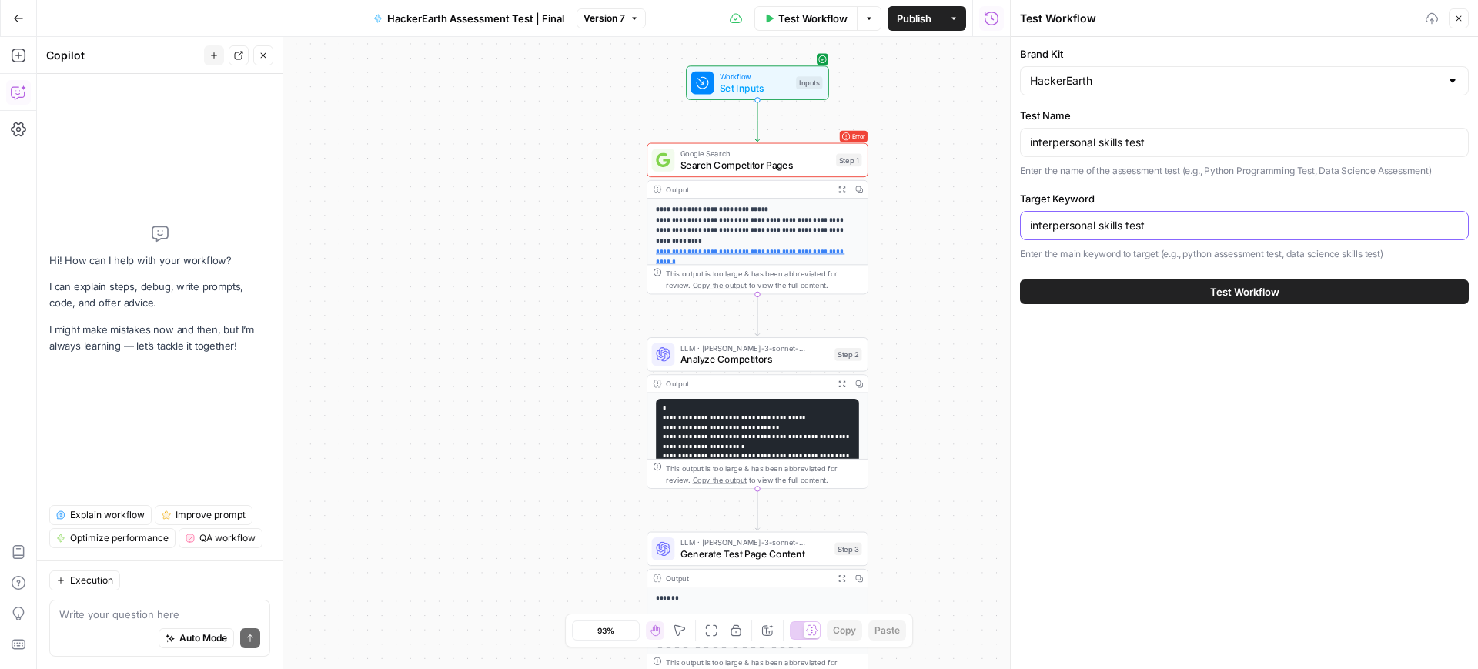
type input "interpersonal skills test"
click at [1096, 301] on button "Test Workflow" at bounding box center [1244, 292] width 449 height 25
click at [1250, 285] on span "Test Workflow" at bounding box center [1244, 291] width 69 height 15
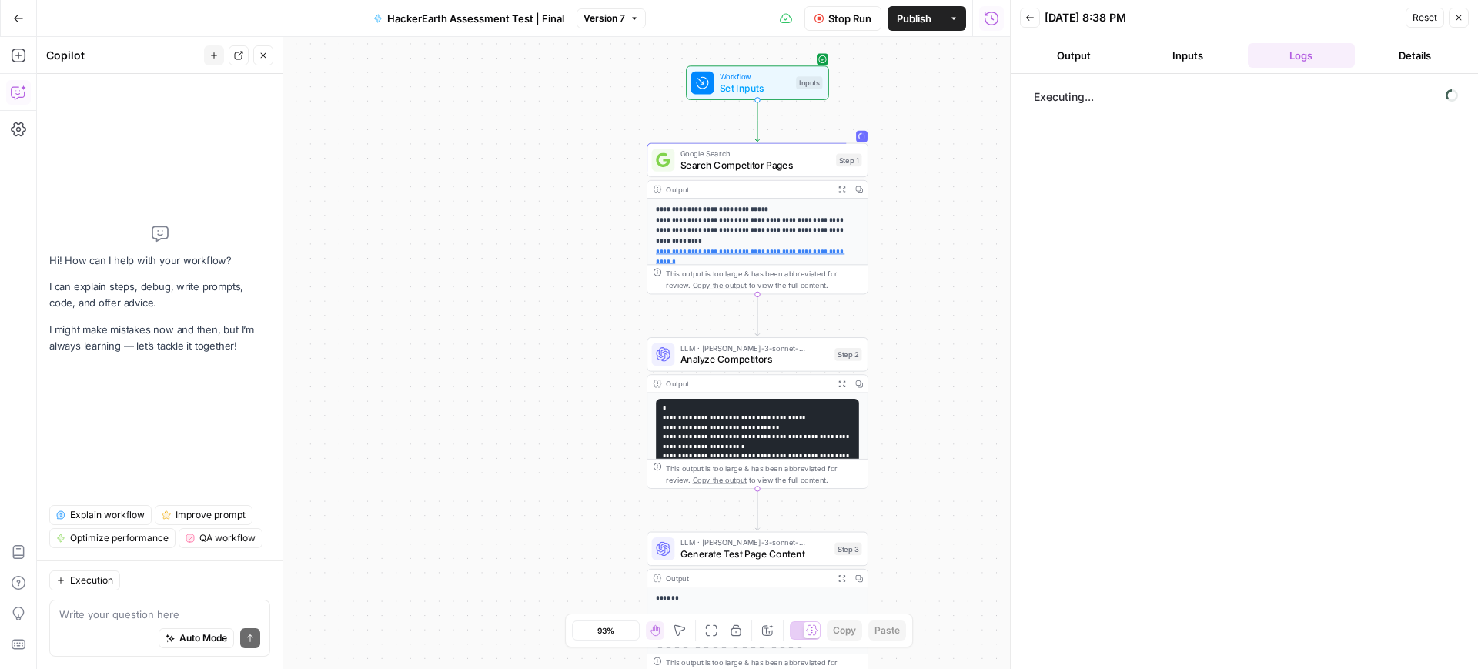
click at [1082, 49] on button "Output" at bounding box center [1074, 55] width 108 height 25
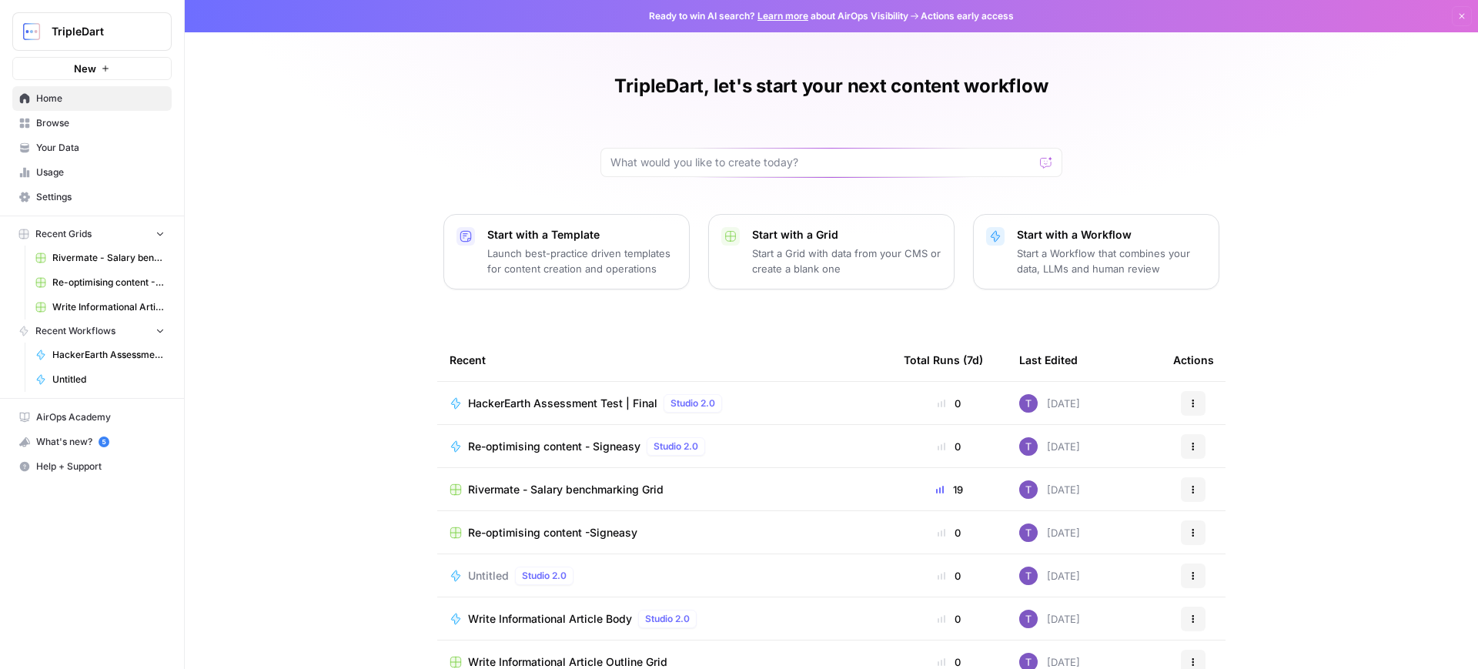
click at [621, 409] on span "HackerEarth Assessment Test | Final" at bounding box center [562, 403] width 189 height 15
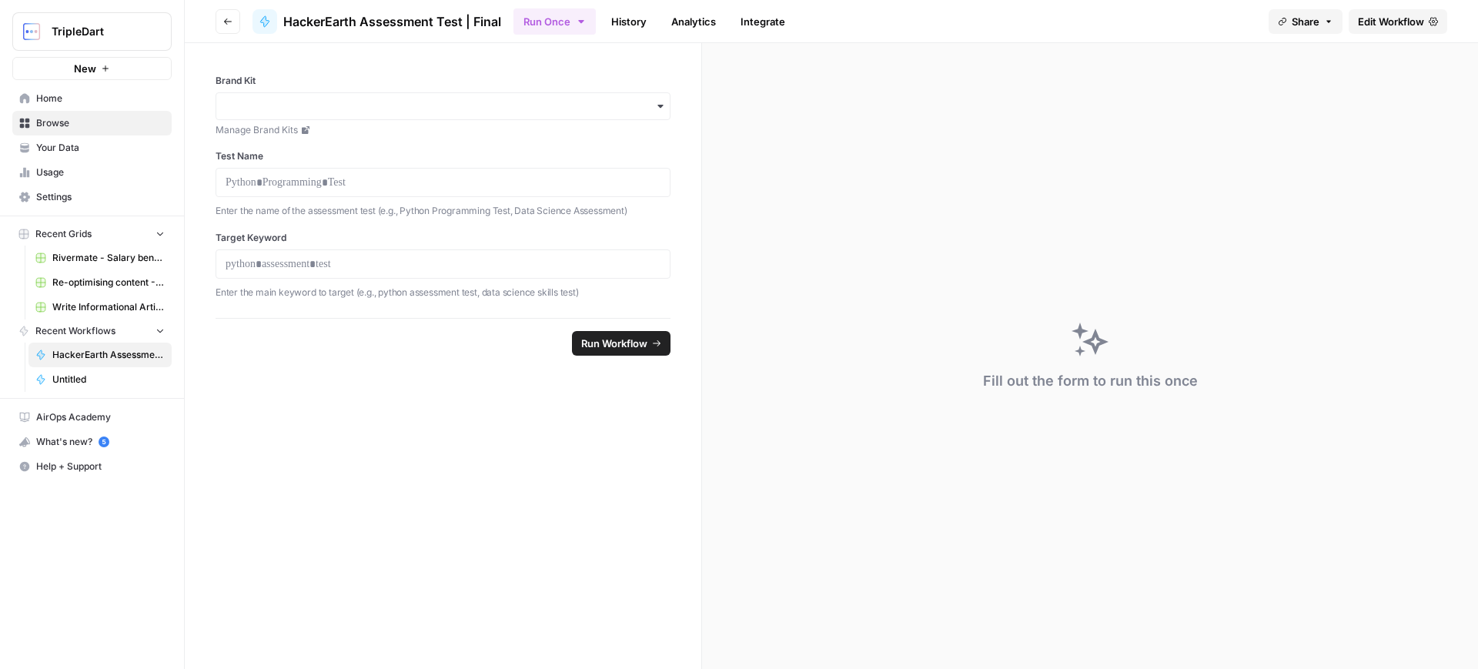
click at [1378, 17] on span "Edit Workflow" at bounding box center [1391, 21] width 66 height 15
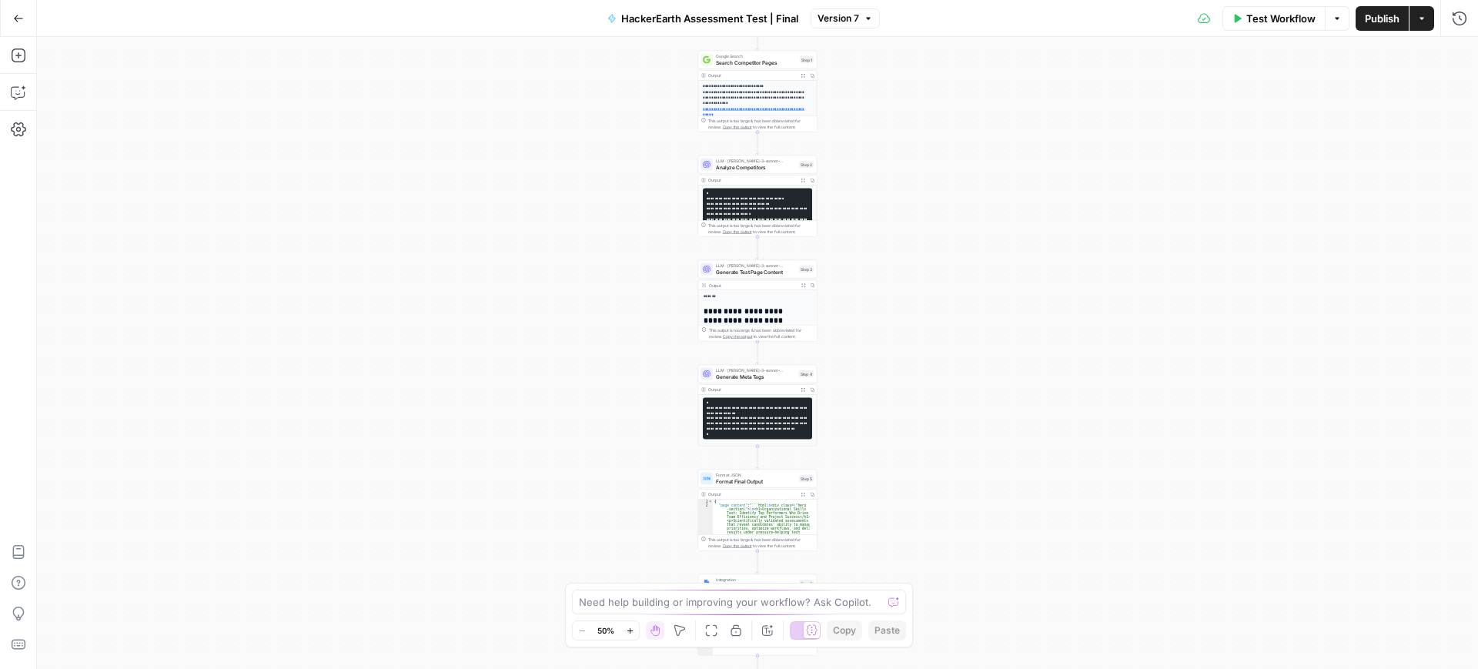
click at [1258, 22] on span "Test Workflow" at bounding box center [1281, 18] width 69 height 15
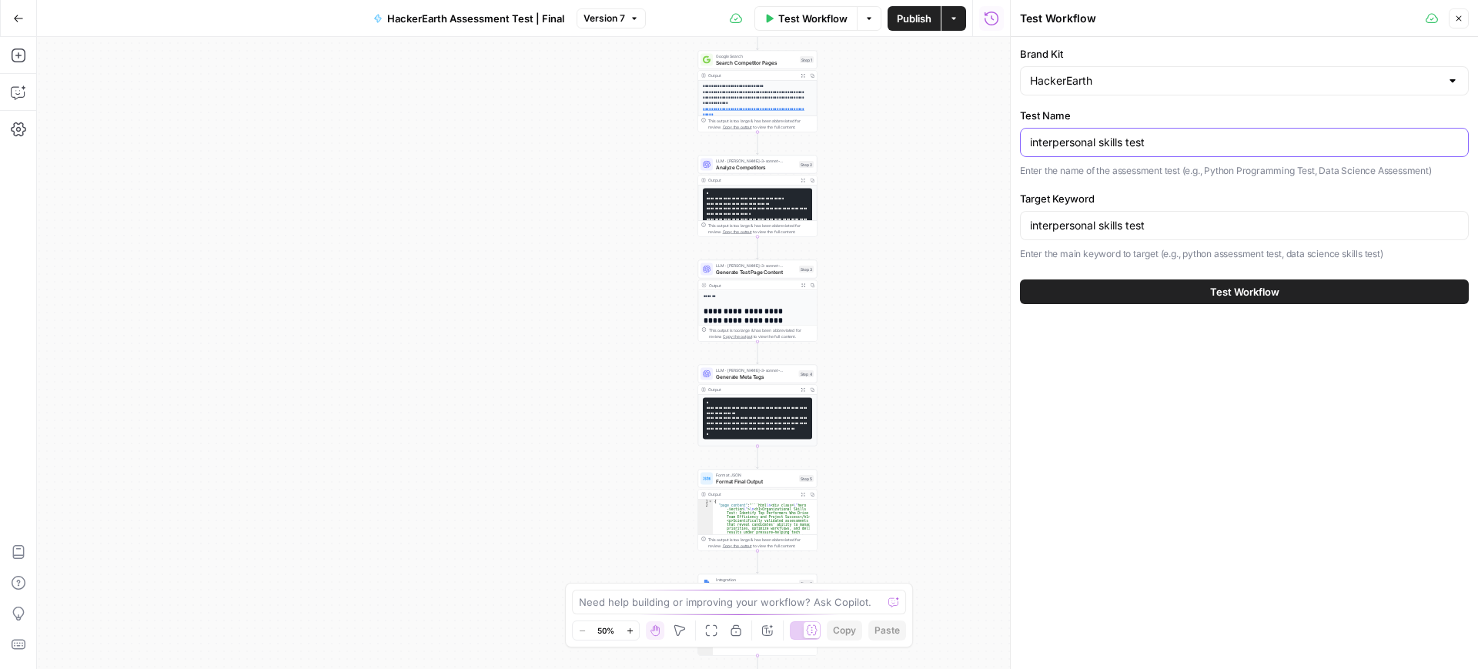
click at [1184, 143] on input "interpersonal skills test" at bounding box center [1244, 142] width 429 height 15
paste input "numerical ability"
type input "numerical ability test"
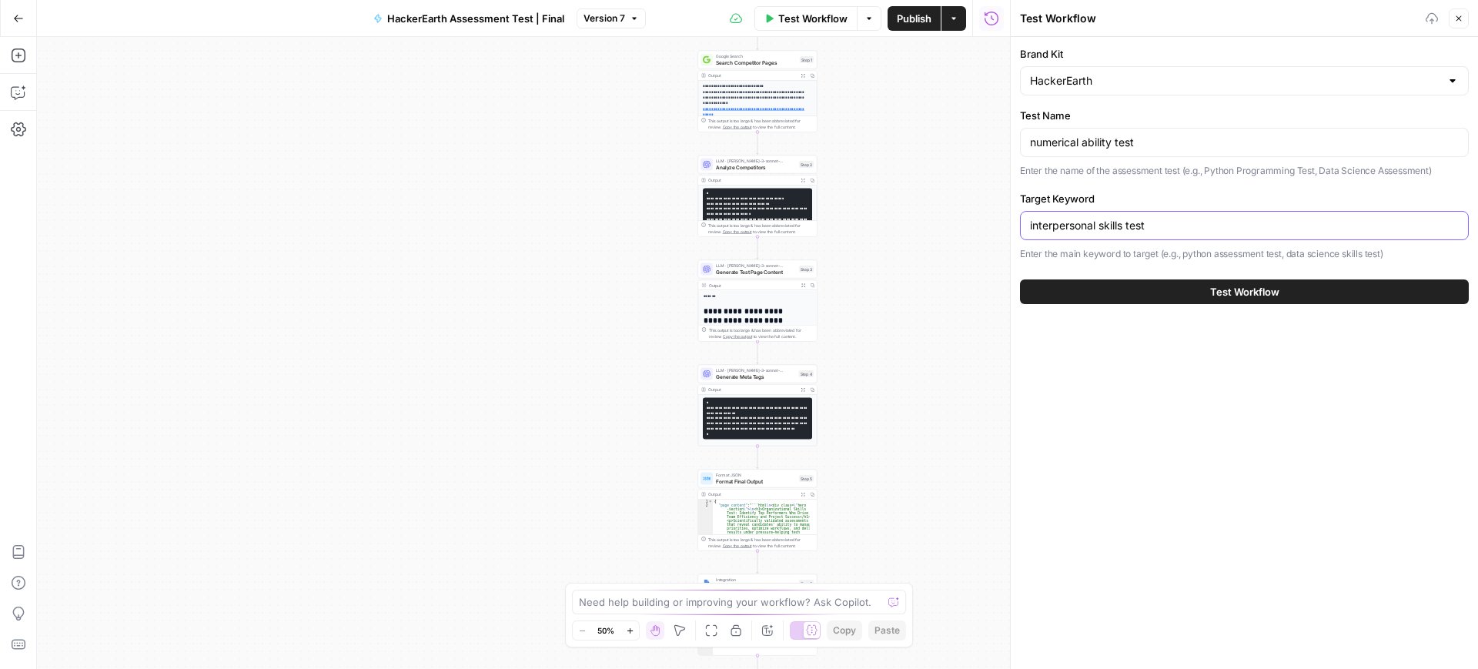
click at [1188, 221] on input "interpersonal skills test" at bounding box center [1244, 225] width 429 height 15
paste input "numerical ability"
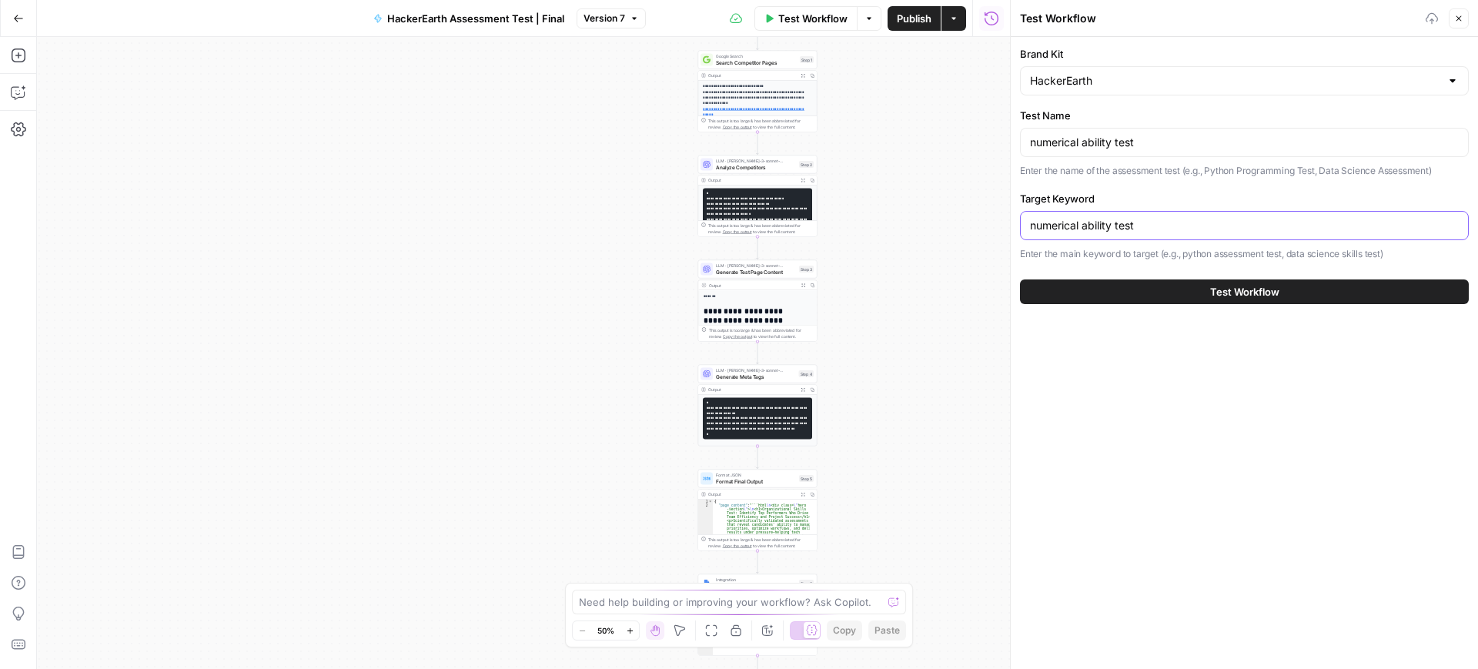
type input "numerical ability test"
click at [1194, 290] on button "Test Workflow" at bounding box center [1244, 292] width 449 height 25
click at [1269, 293] on span "Test Workflow" at bounding box center [1244, 291] width 69 height 15
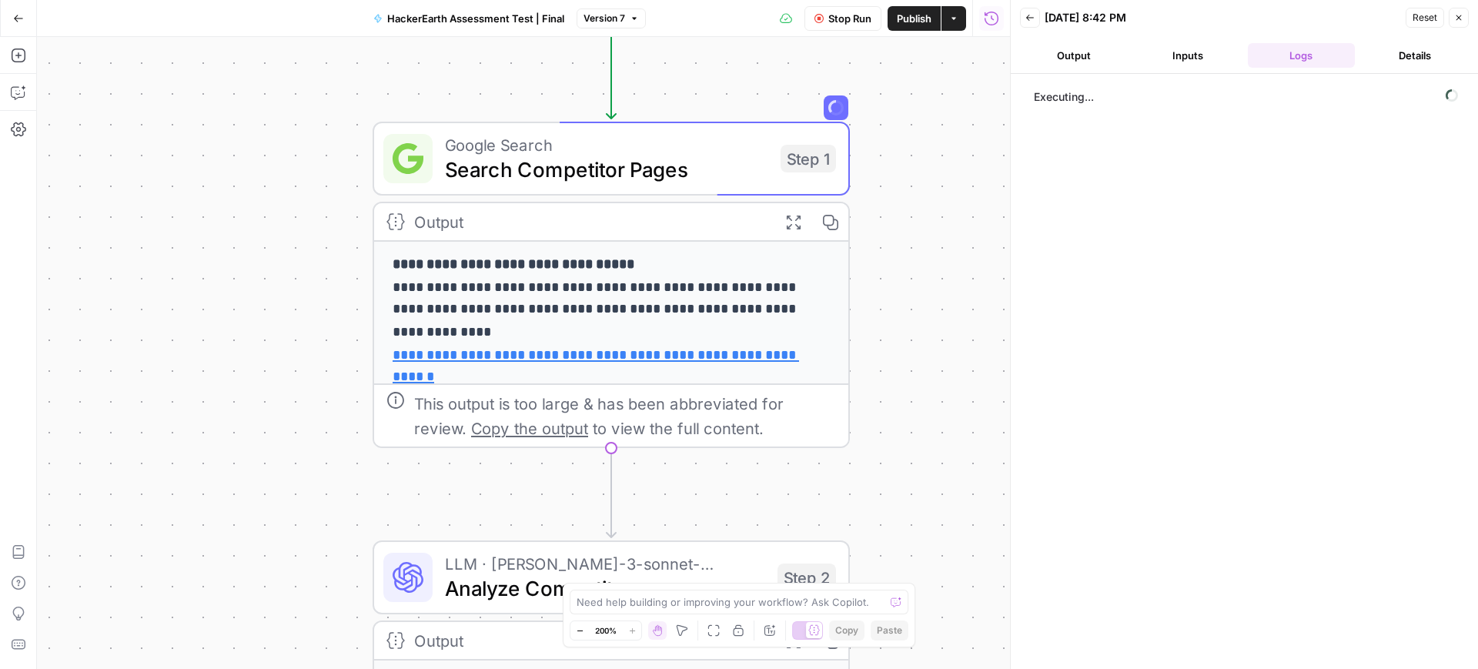
drag, startPoint x: 857, startPoint y: 193, endPoint x: 1002, endPoint y: 665, distance: 493.7
click at [1002, 665] on div "**********" at bounding box center [523, 353] width 973 height 632
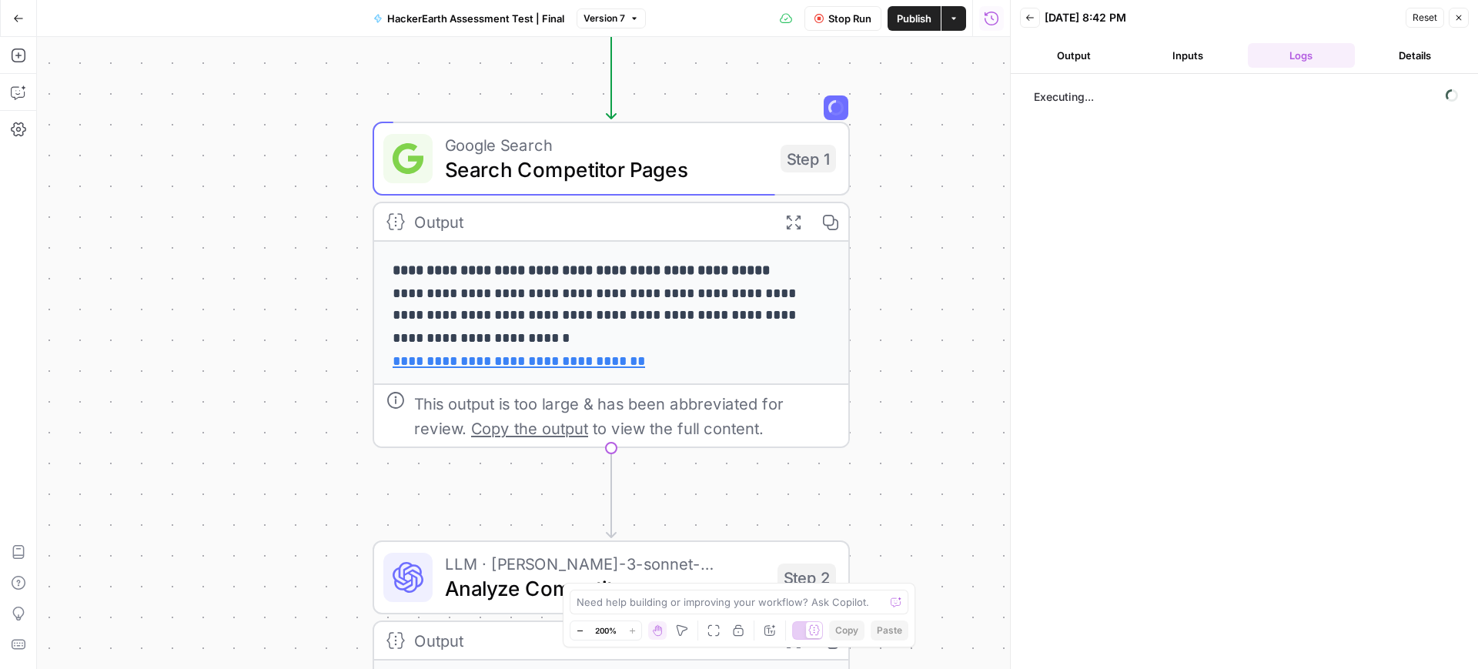
scroll to position [199, 0]
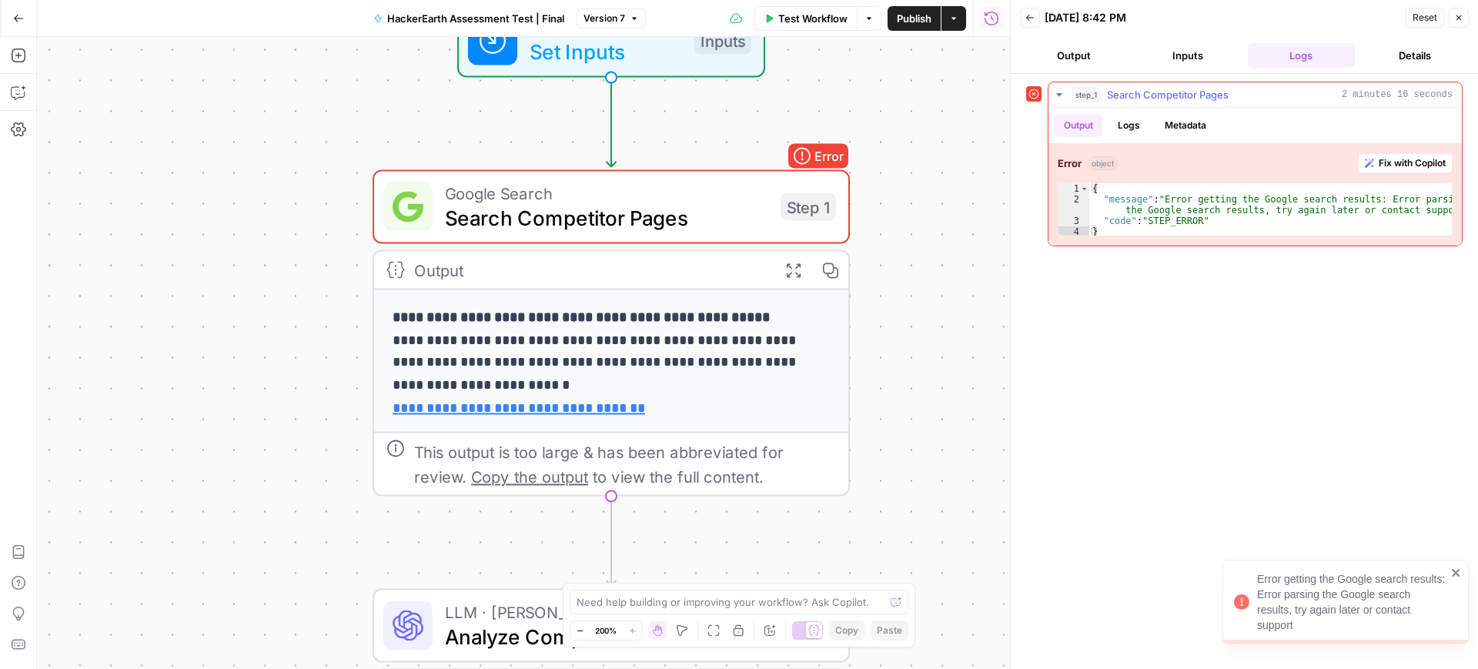
click at [1394, 159] on span "Fix with Copilot" at bounding box center [1412, 163] width 67 height 14
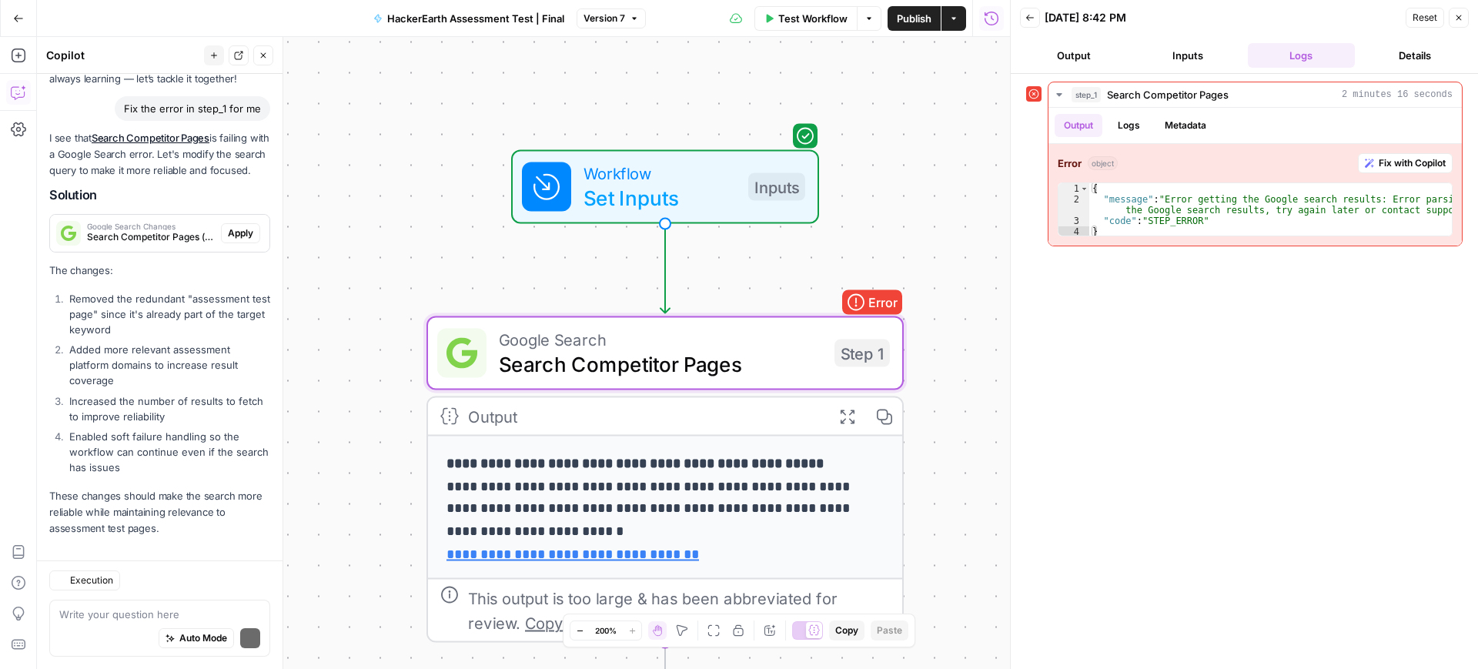
scroll to position [146, 0]
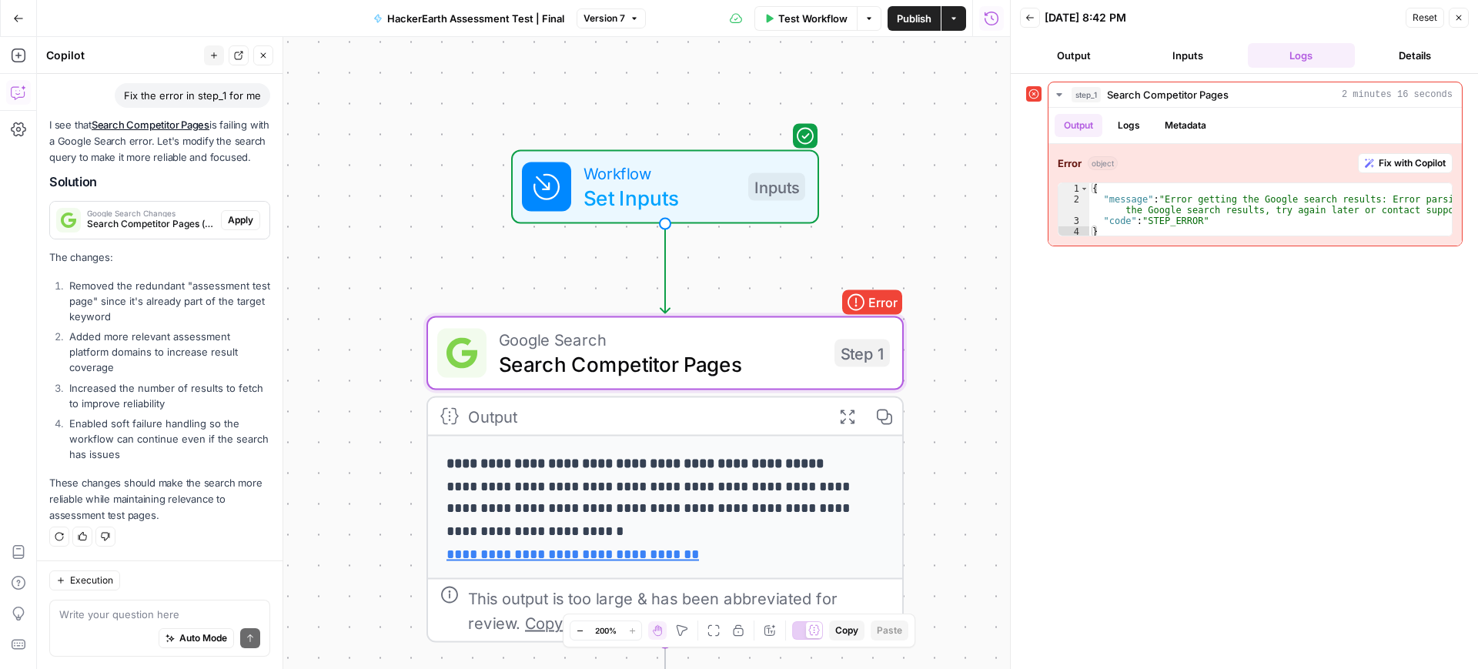
click at [228, 213] on span "Apply" at bounding box center [240, 220] width 25 height 14
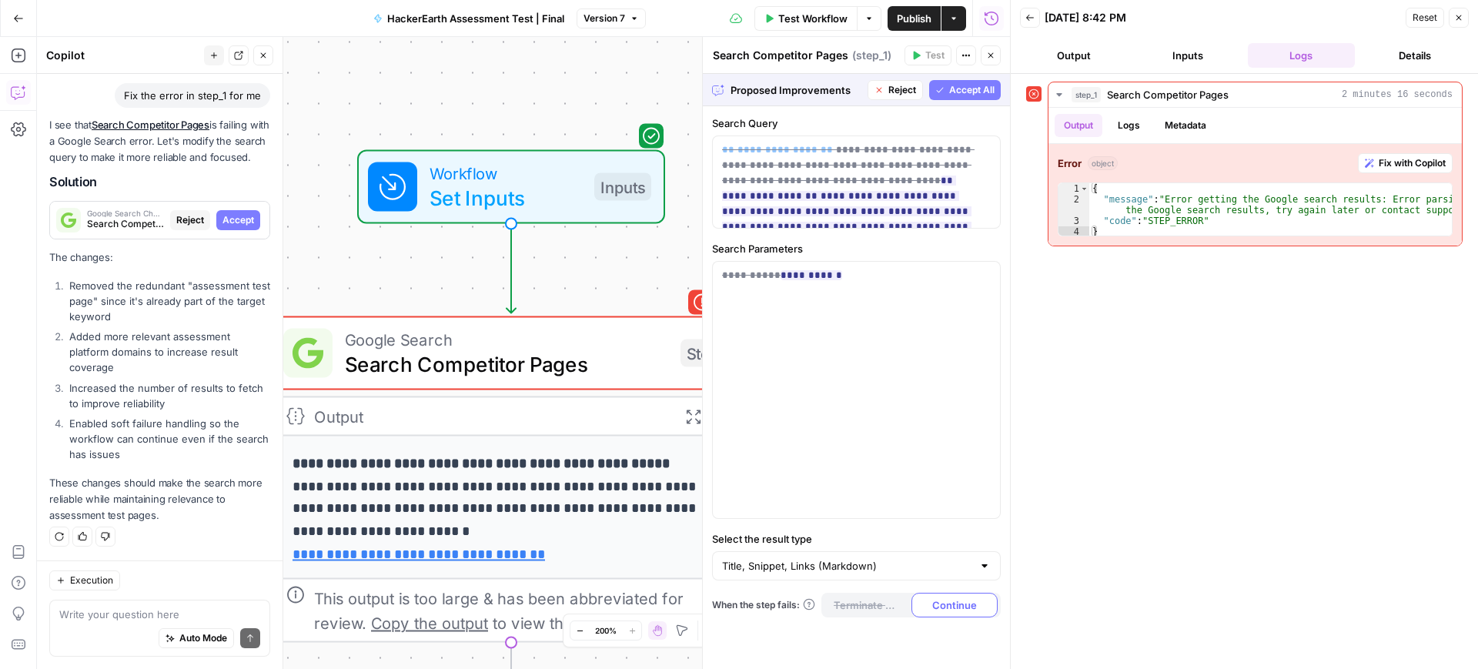
click at [979, 89] on span "Accept All" at bounding box center [971, 90] width 45 height 14
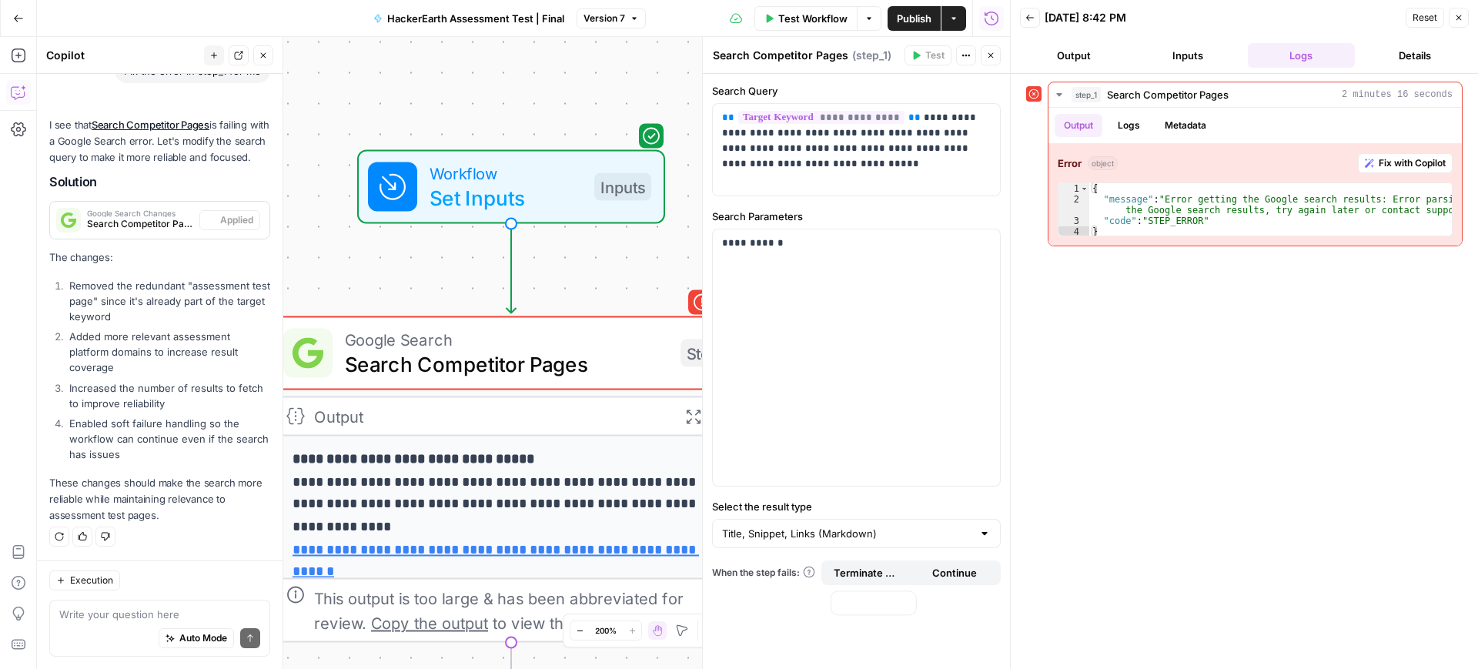
scroll to position [170, 0]
click at [799, 15] on span "Test Workflow" at bounding box center [812, 18] width 69 height 15
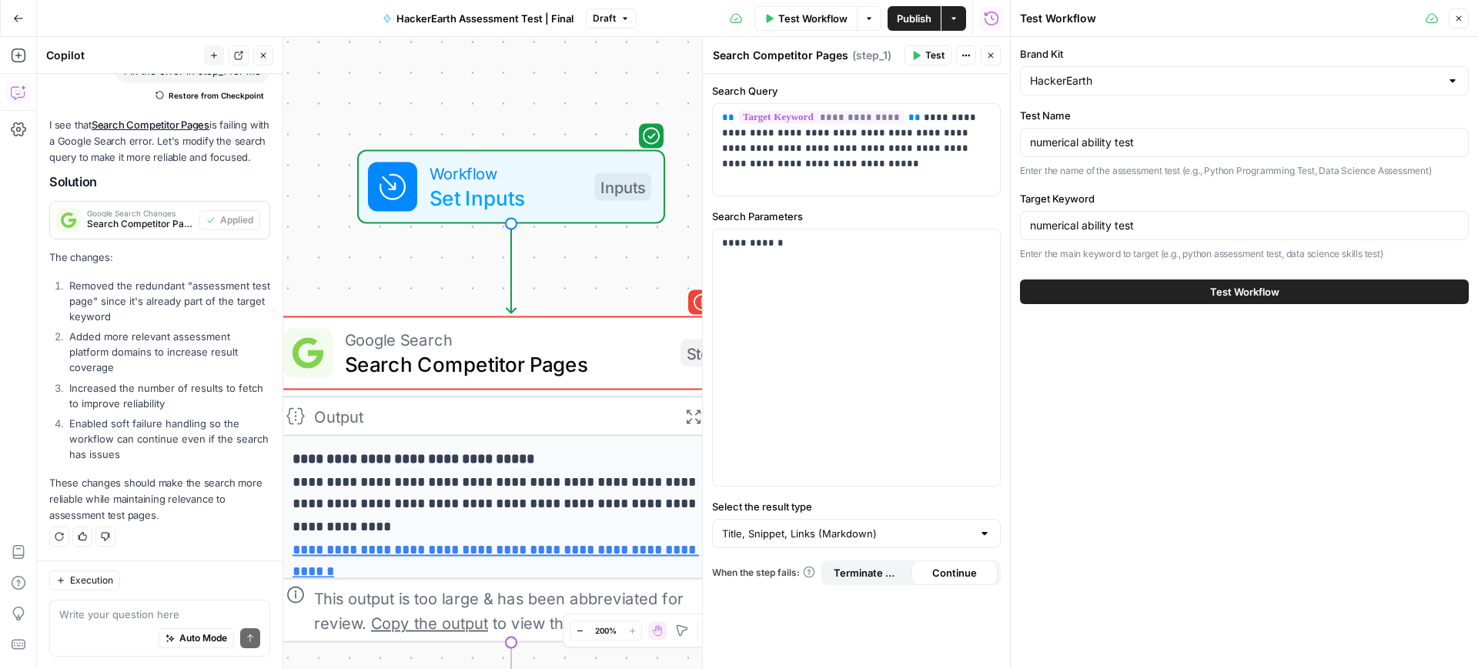
click at [1231, 285] on span "Test Workflow" at bounding box center [1244, 291] width 69 height 15
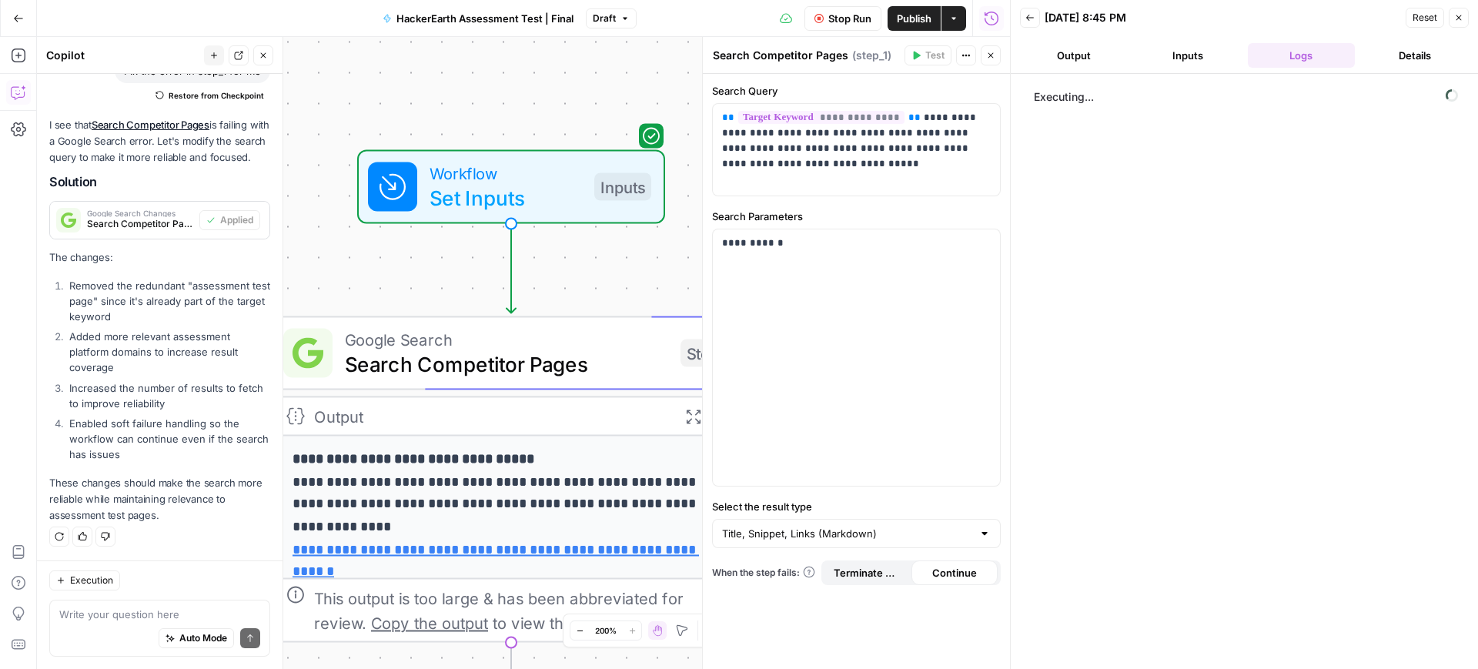
click at [988, 51] on icon "button" at bounding box center [990, 55] width 9 height 9
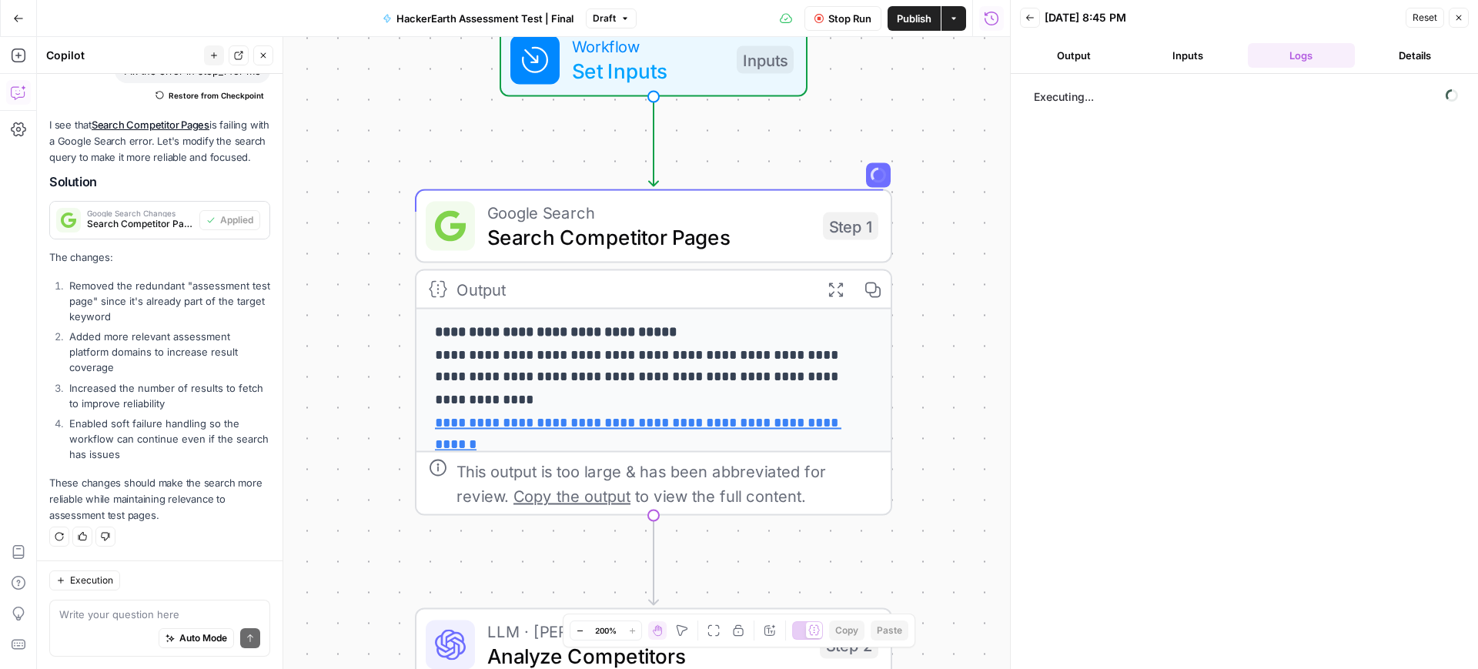
drag, startPoint x: 861, startPoint y: 271, endPoint x: 1035, endPoint y: 114, distance: 234.4
click at [1035, 114] on body "**********" at bounding box center [739, 334] width 1478 height 669
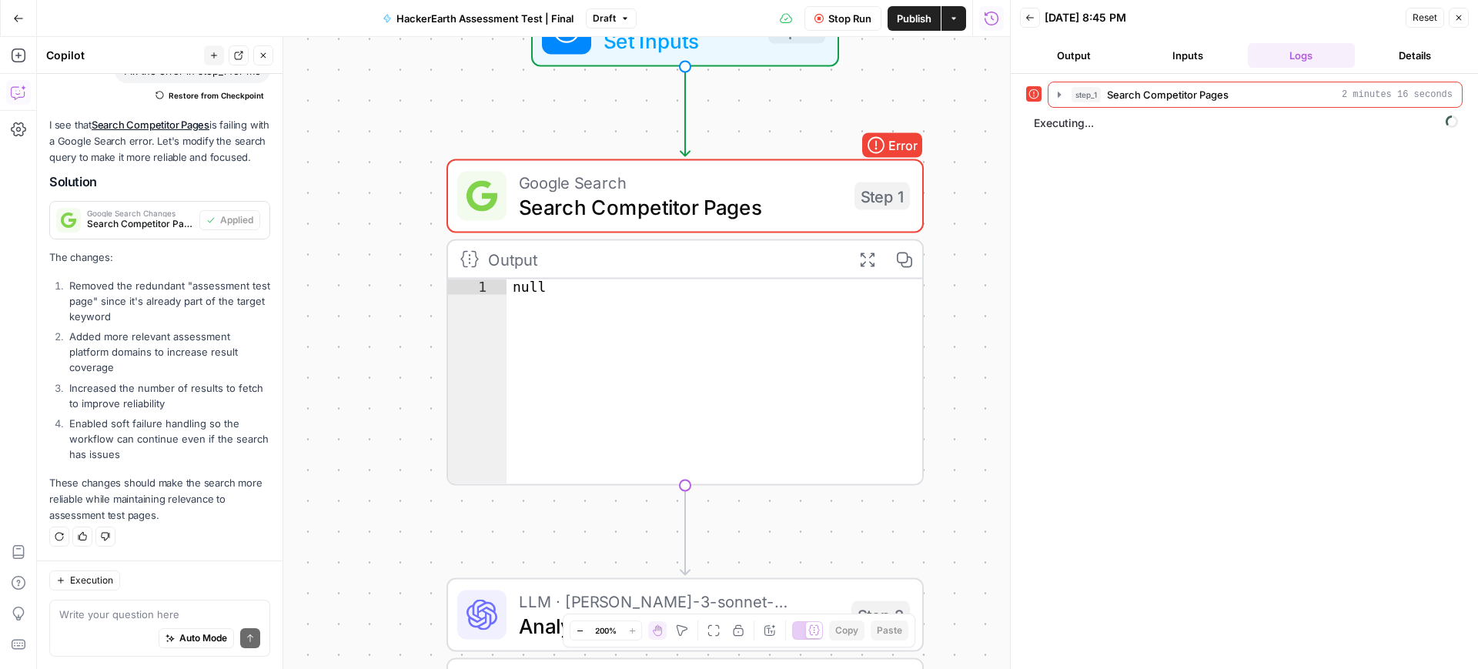
click at [1163, 60] on button "Inputs" at bounding box center [1188, 55] width 108 height 25
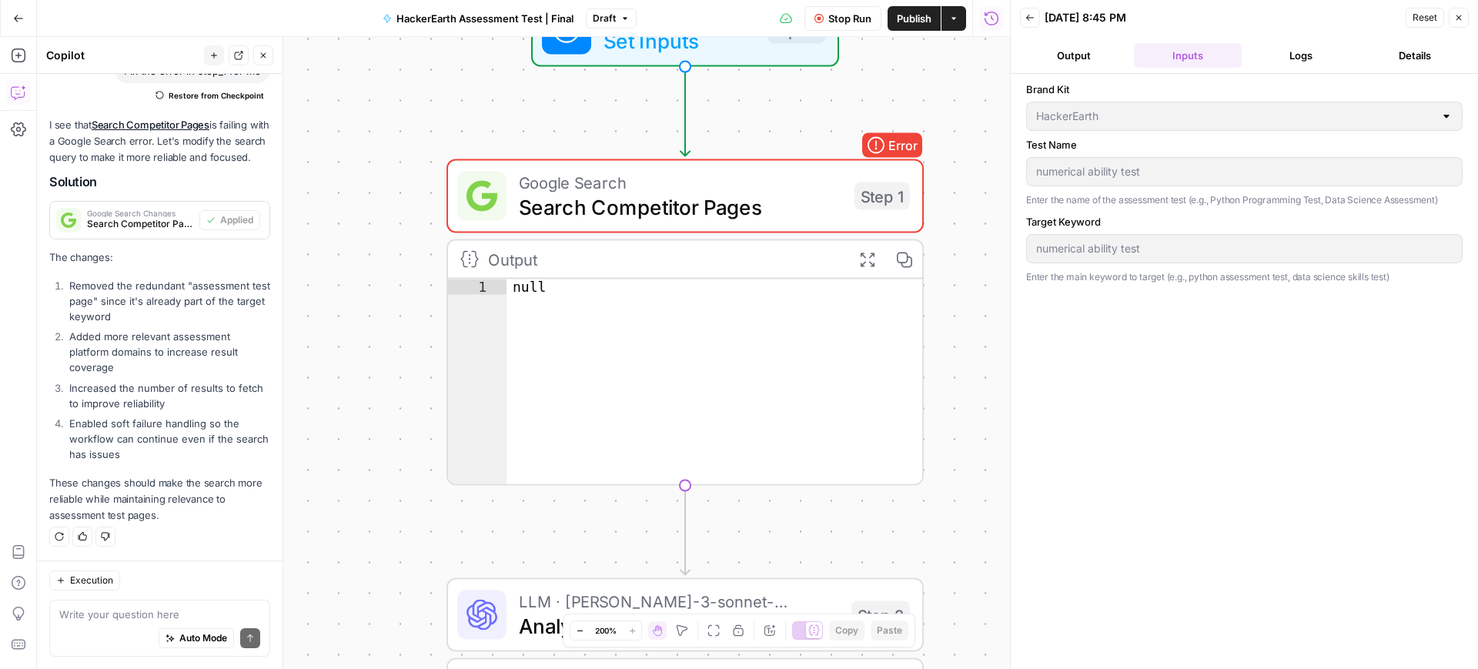
click at [1281, 54] on button "Logs" at bounding box center [1302, 55] width 108 height 25
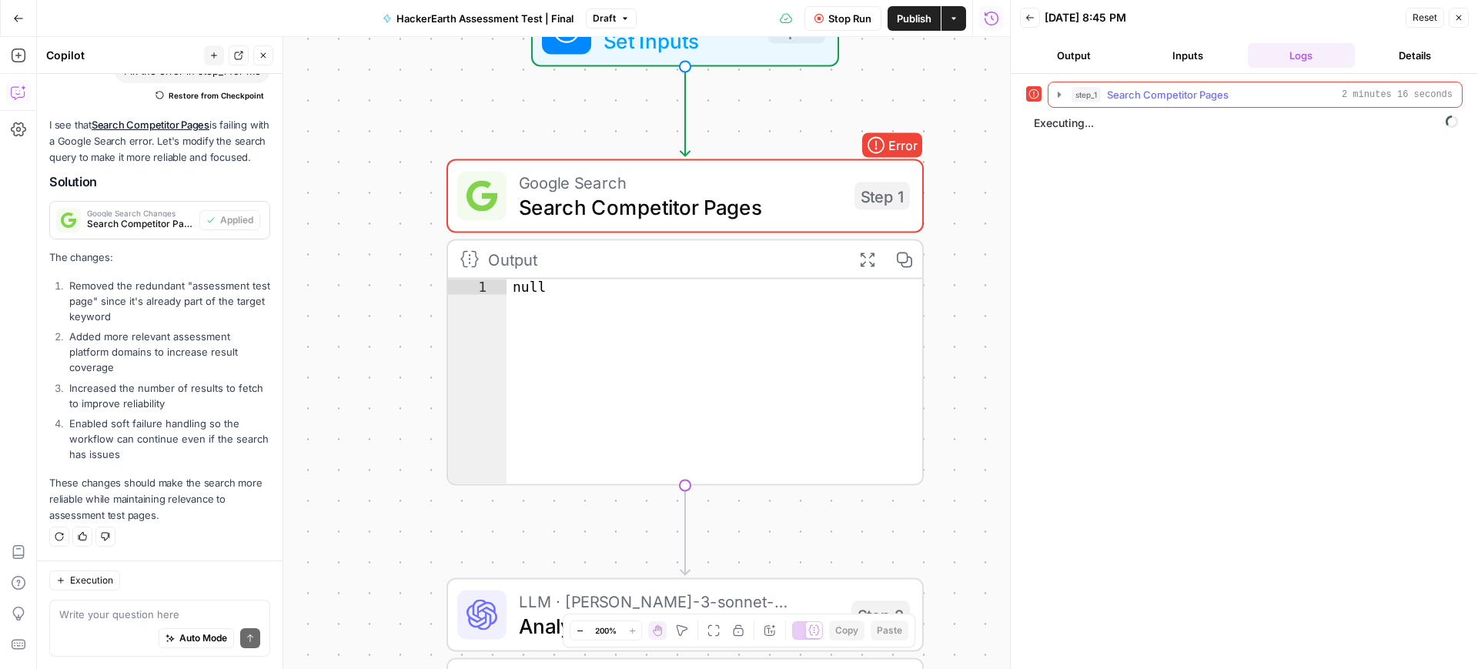
click at [1060, 93] on icon "button" at bounding box center [1059, 94] width 3 height 5
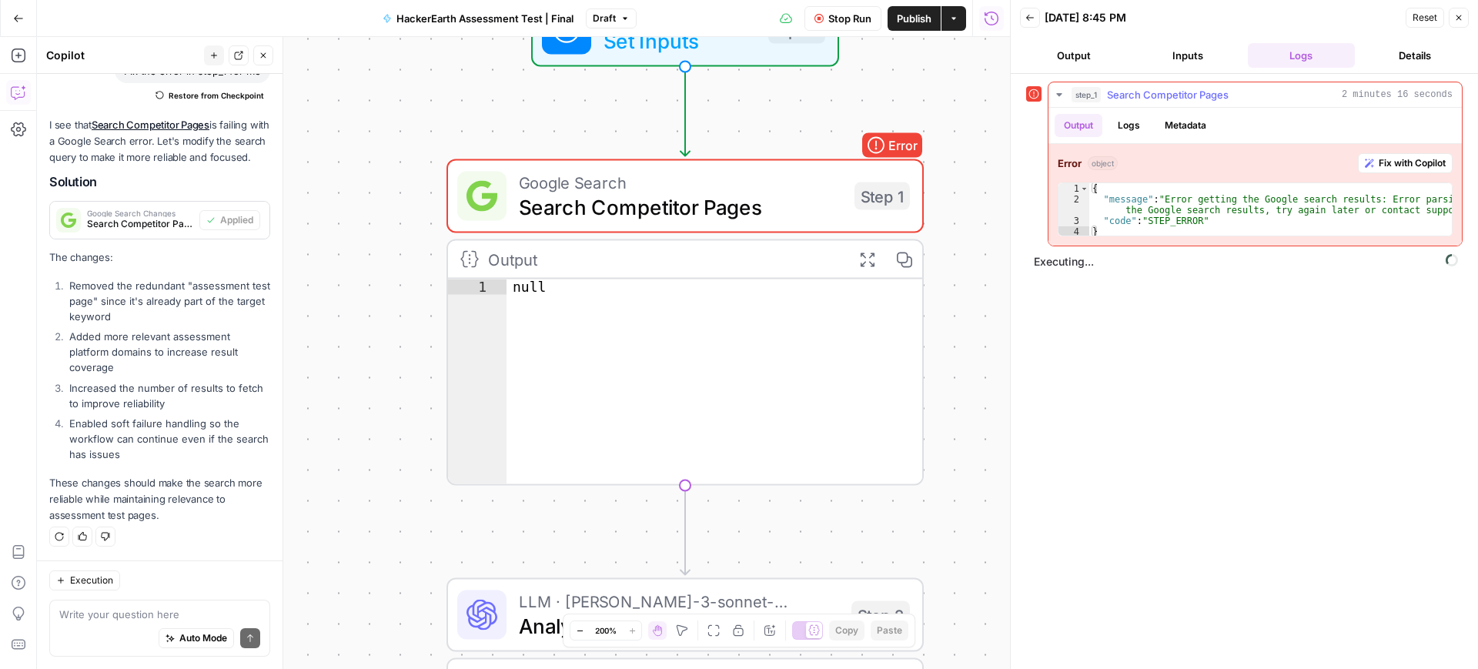
click at [1143, 122] on button "Logs" at bounding box center [1129, 125] width 41 height 23
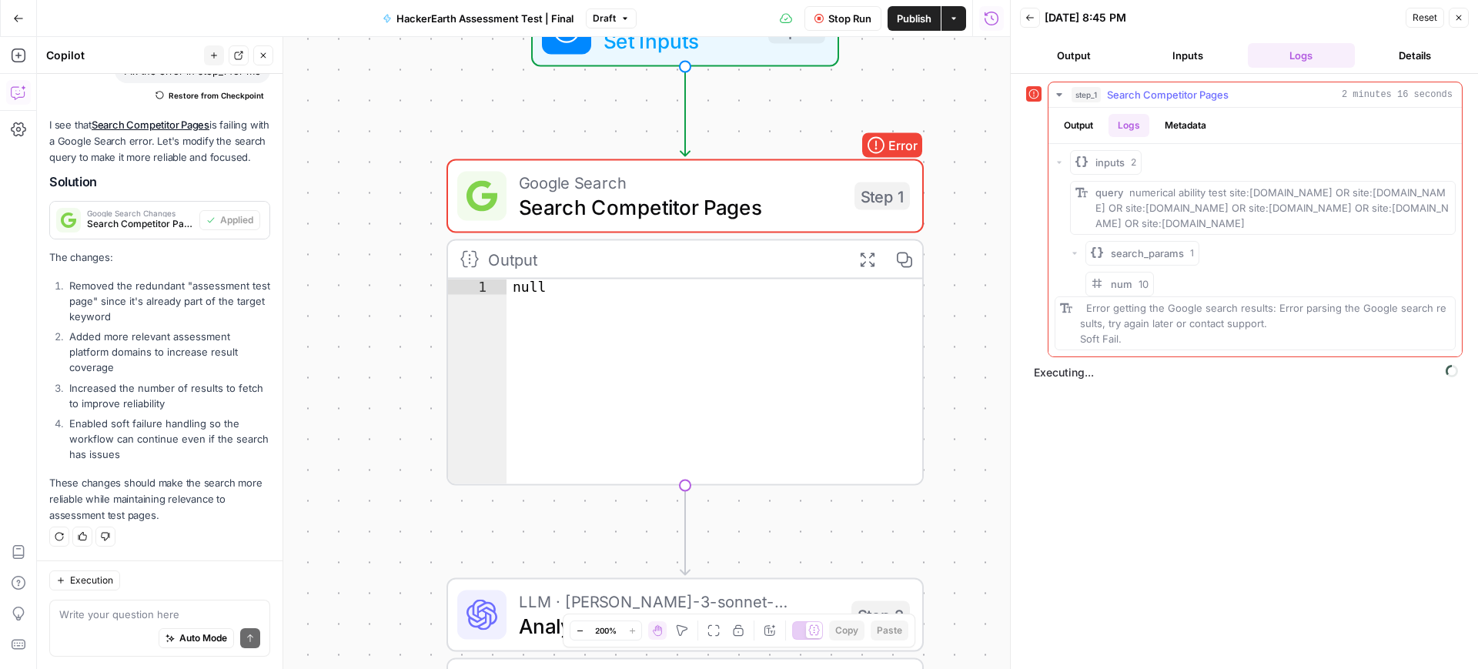
click at [1186, 124] on button "Metadata" at bounding box center [1186, 125] width 60 height 23
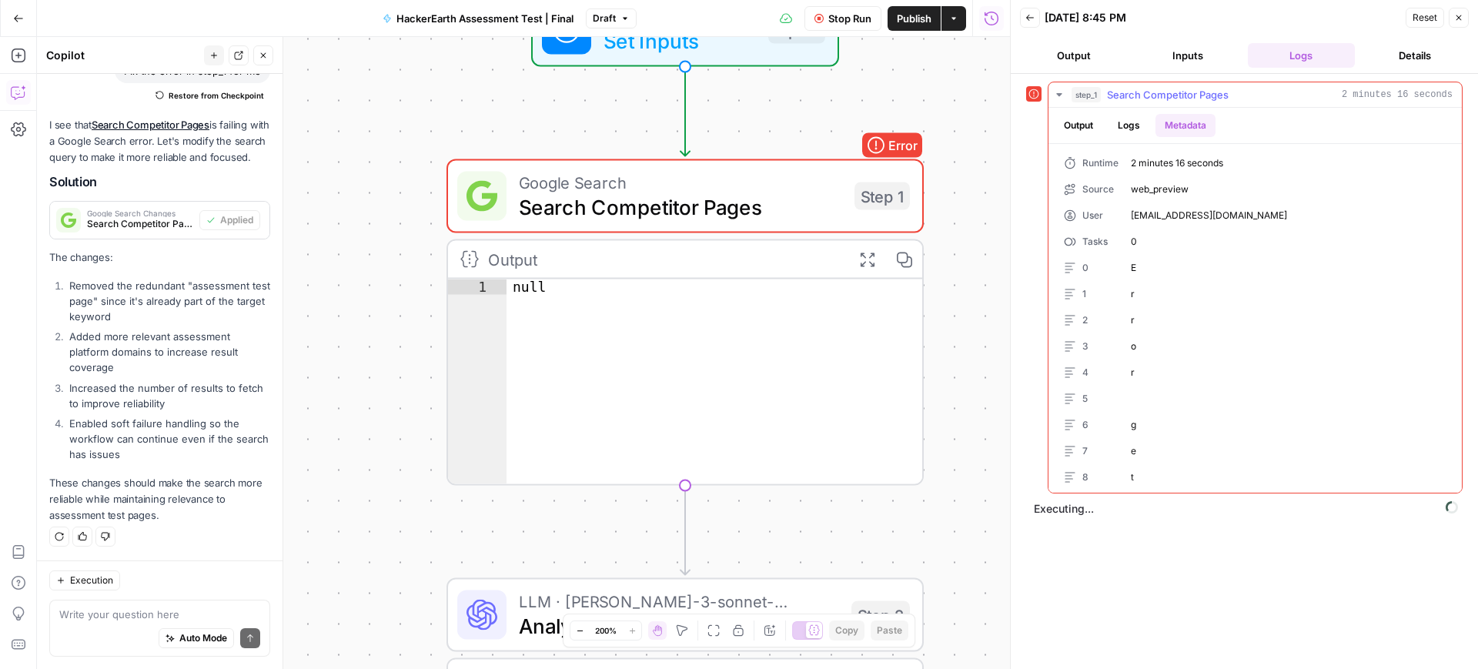
click at [1089, 124] on button "Output" at bounding box center [1079, 125] width 48 height 23
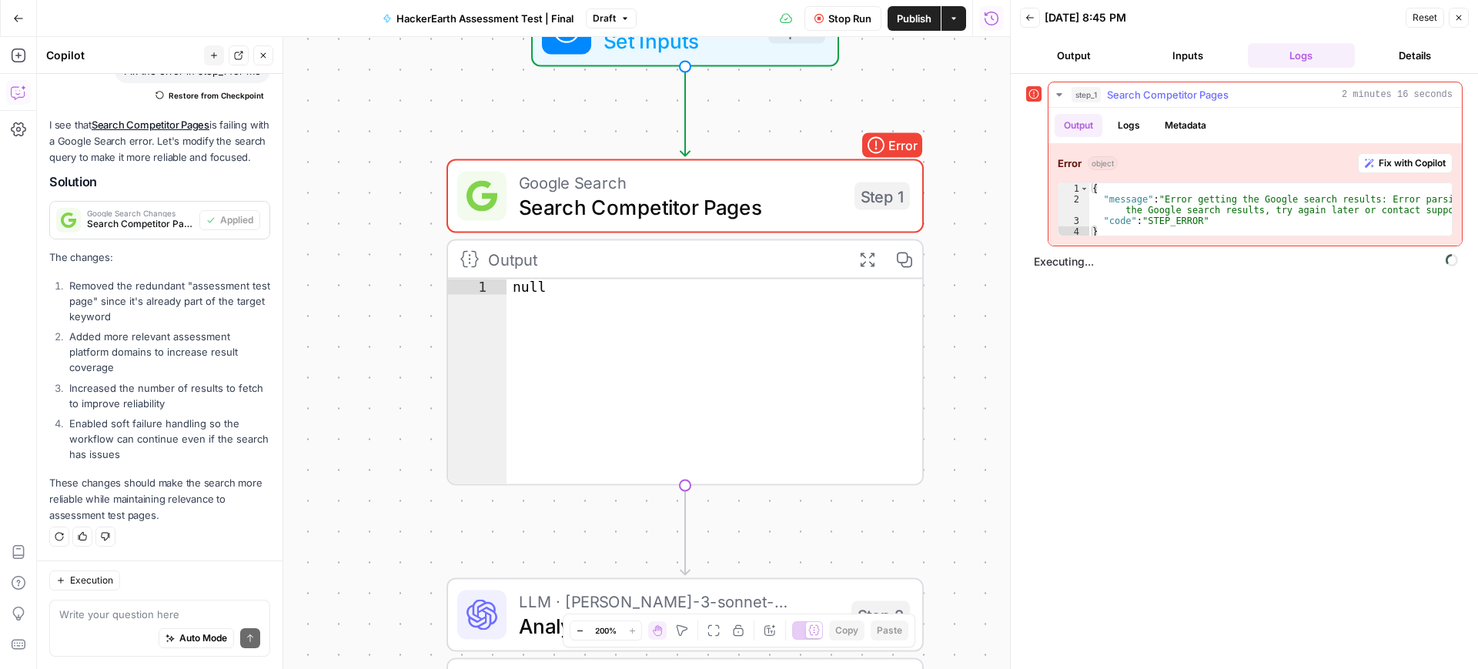
click at [1424, 162] on span "Fix with Copilot" at bounding box center [1412, 163] width 67 height 14
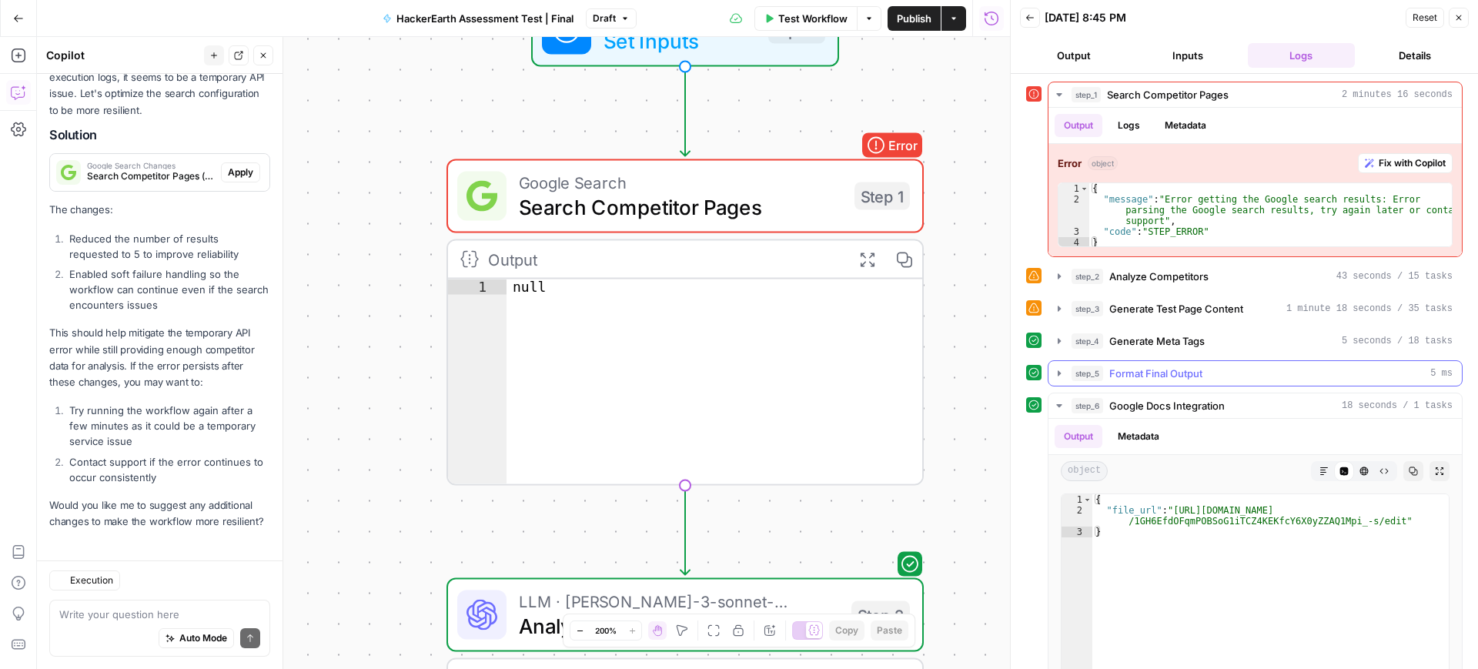
scroll to position [738, 0]
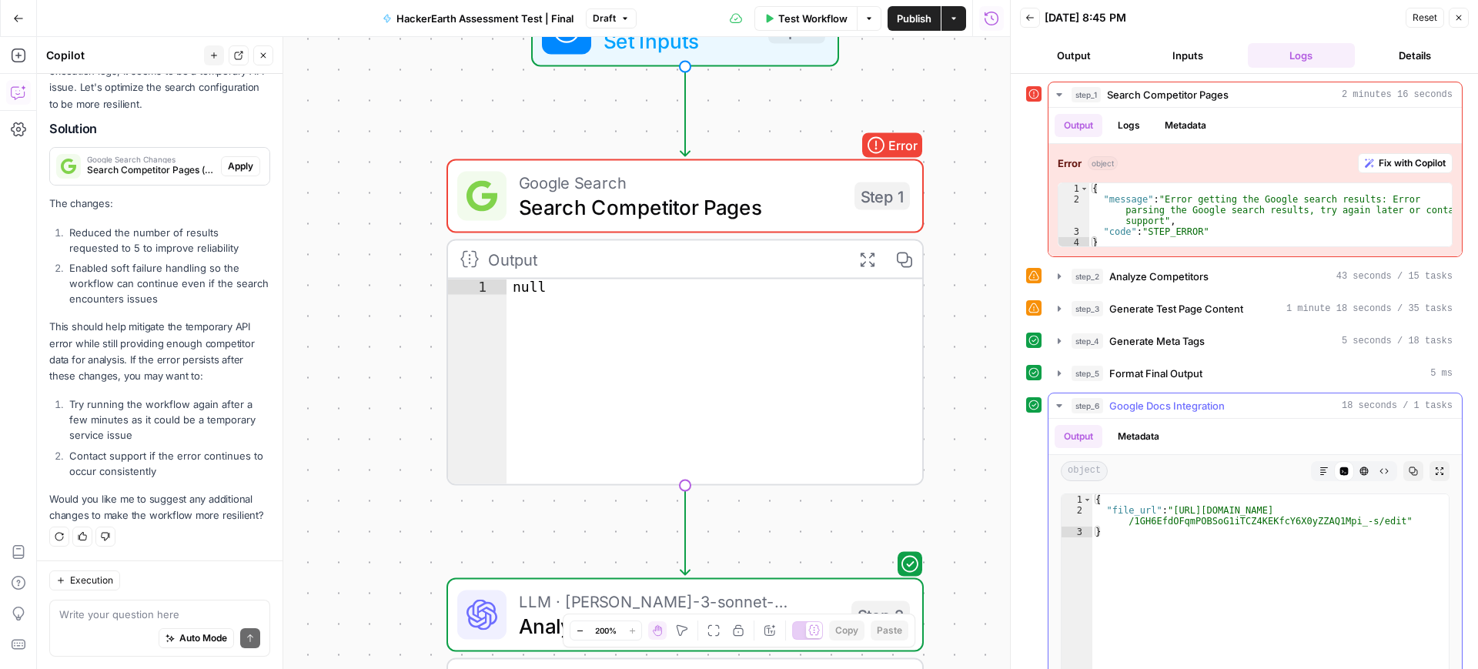
type textarea "**********"
drag, startPoint x: 1169, startPoint y: 511, endPoint x: 1382, endPoint y: 521, distance: 213.5
click at [1382, 521] on div "{ "file_url" : "https://docs.google.com/document/d /1GH6EfdOFqmPOBSoG1iTCZ4KEKf…" at bounding box center [1271, 656] width 357 height 324
click at [1199, 526] on div "{ "file_url" : "https://docs.google.com/document/d /1GH6EfdOFqmPOBSoG1iTCZ4KEKf…" at bounding box center [1271, 645] width 357 height 303
drag, startPoint x: 1174, startPoint y: 514, endPoint x: 1381, endPoint y: 524, distance: 207.4
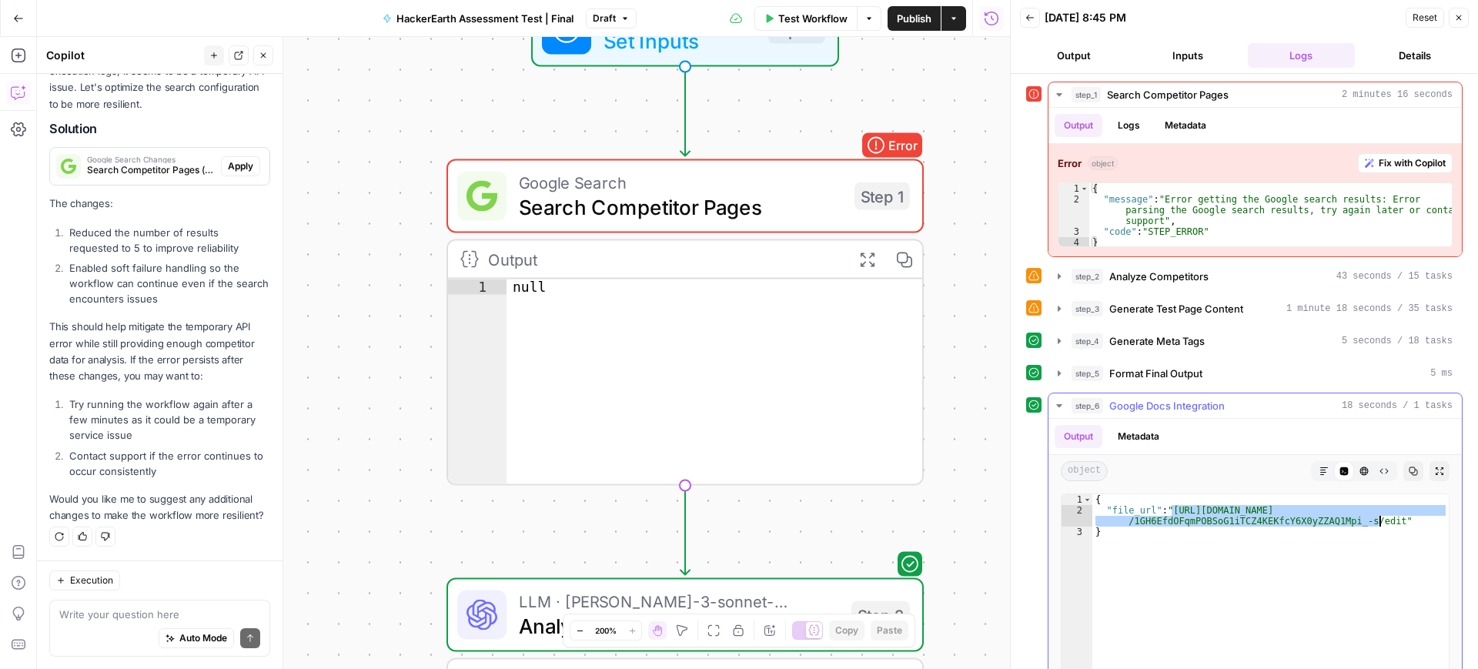
click at [1381, 524] on div "{ "file_url" : "https://docs.google.com/document/d /1GH6EfdOFqmPOBSoG1iTCZ4KEKf…" at bounding box center [1271, 656] width 357 height 324
click at [787, 19] on span "Test Workflow" at bounding box center [812, 18] width 69 height 15
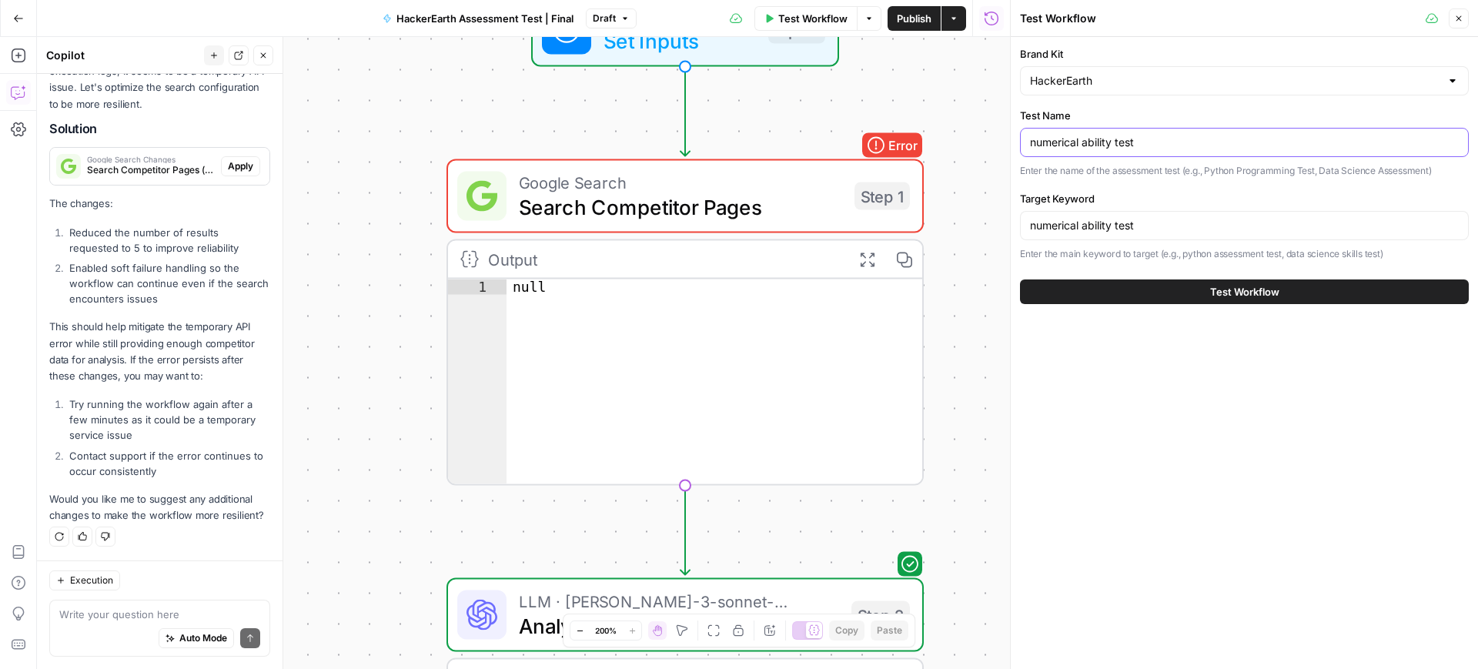
click at [1143, 142] on input "numerical ability test" at bounding box center [1244, 142] width 429 height 15
paste input "design thinking"
type input "design thinking test"
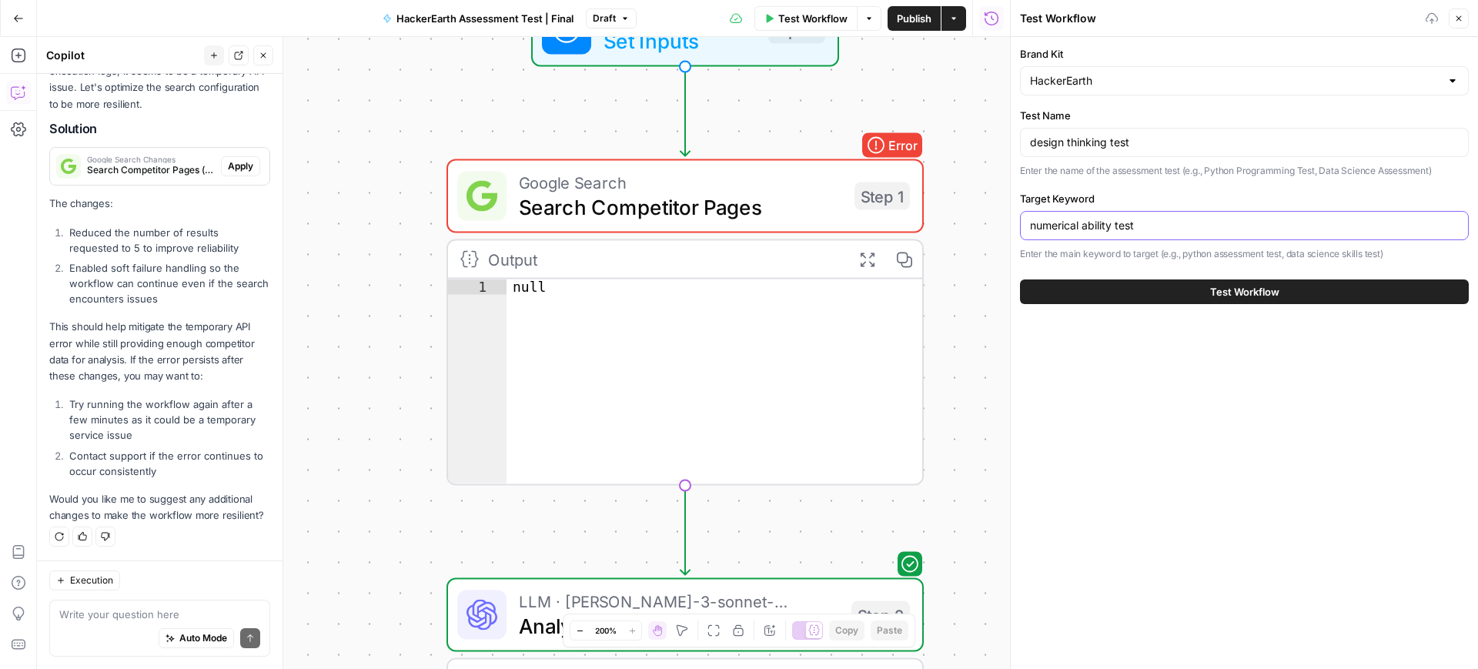
click at [1140, 232] on input "numerical ability test" at bounding box center [1244, 225] width 429 height 15
paste input "design thinking"
type input "design thinking test"
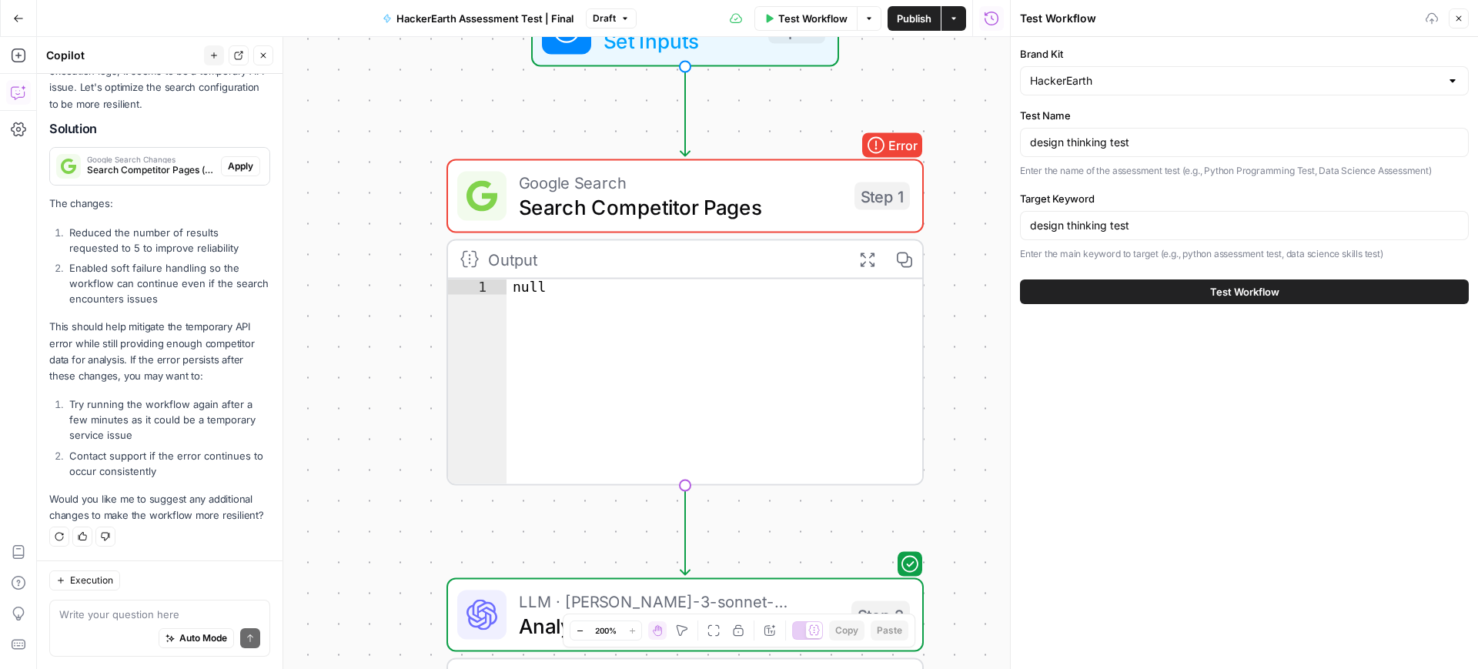
click at [1185, 286] on button "Test Workflow" at bounding box center [1244, 292] width 449 height 25
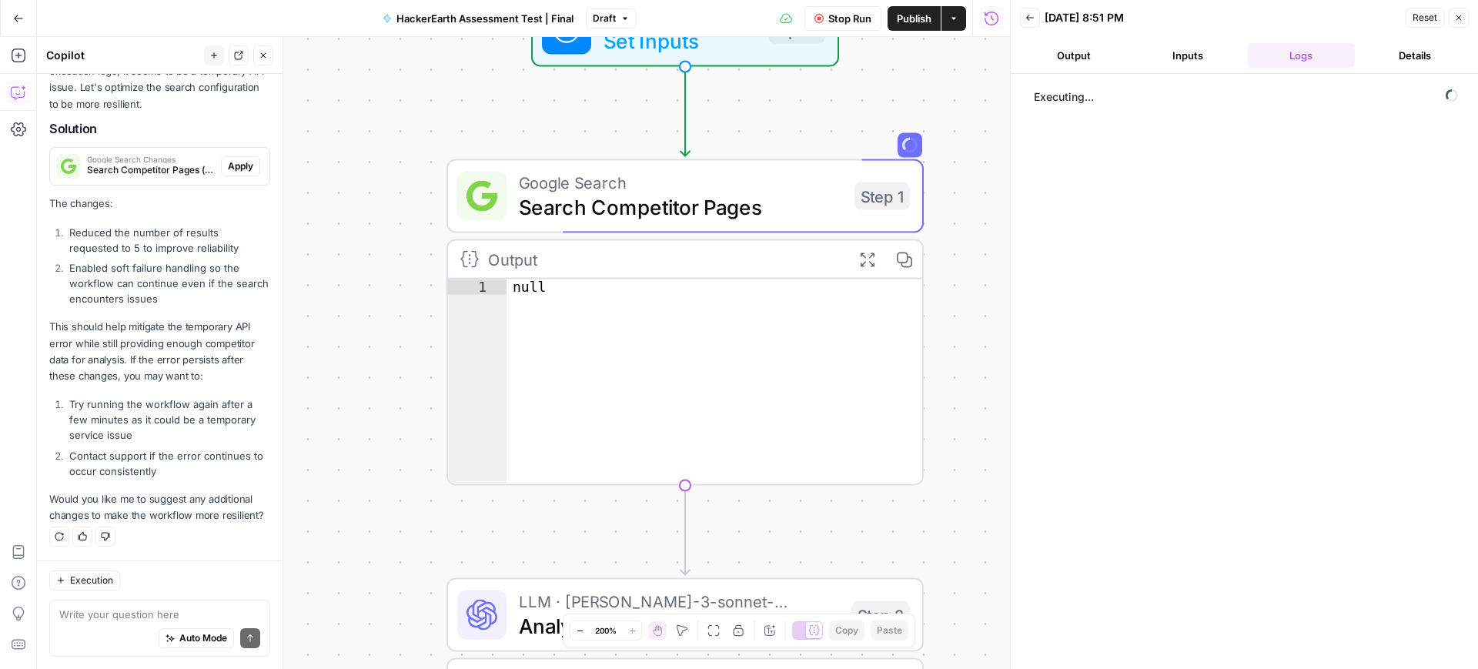
click at [1083, 49] on button "Output" at bounding box center [1074, 55] width 108 height 25
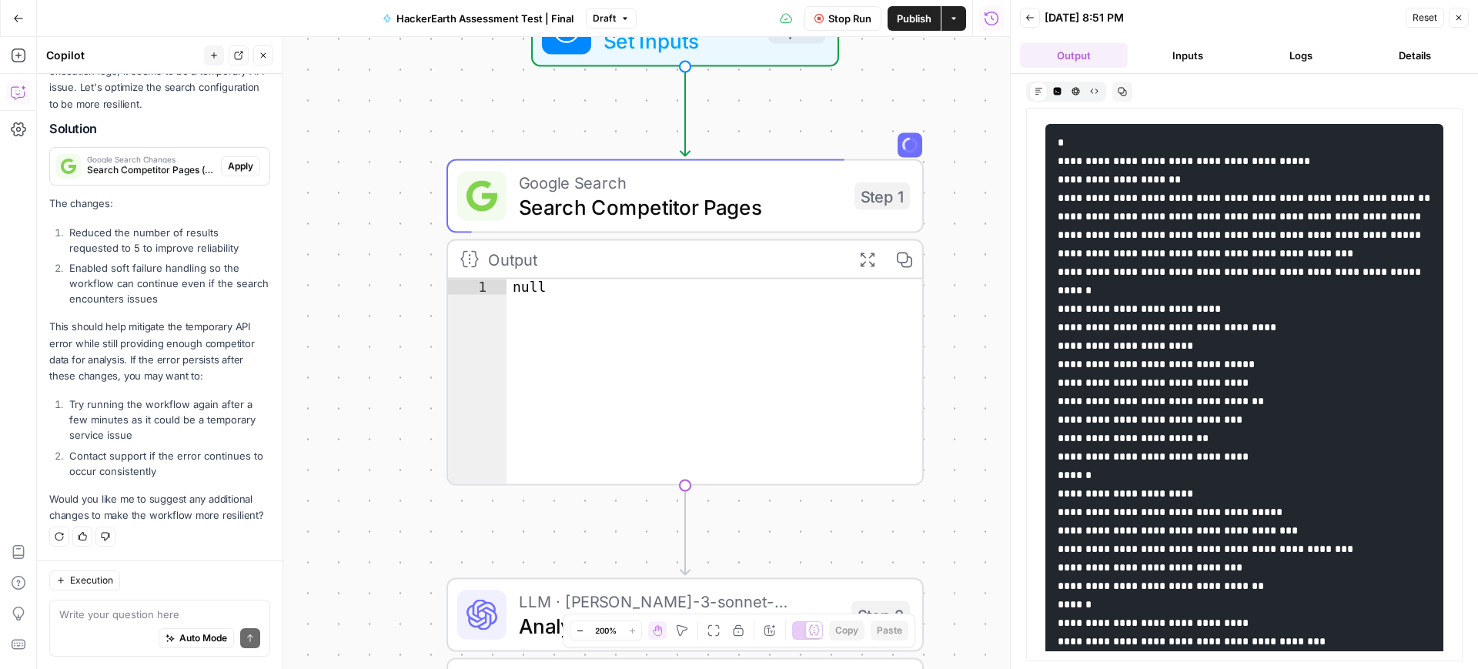
click at [1199, 59] on button "Inputs" at bounding box center [1188, 55] width 108 height 25
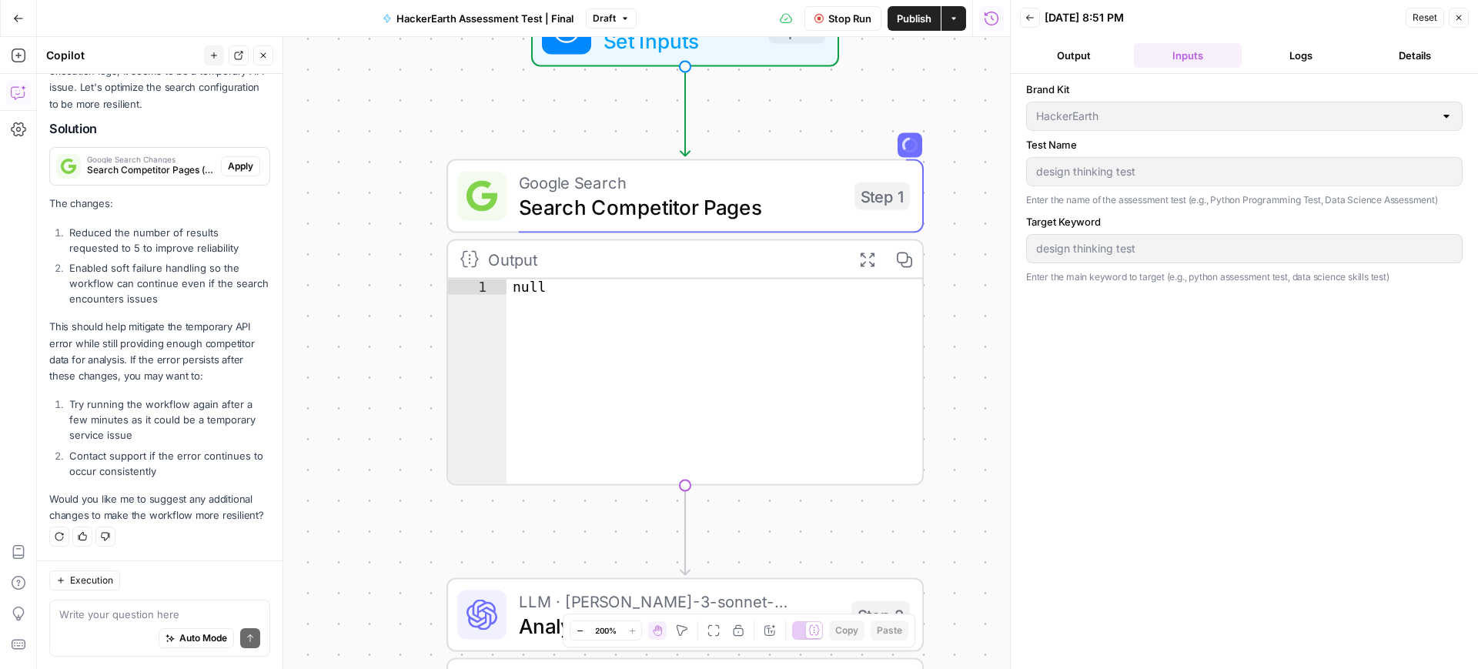
click at [1295, 47] on button "Logs" at bounding box center [1302, 55] width 108 height 25
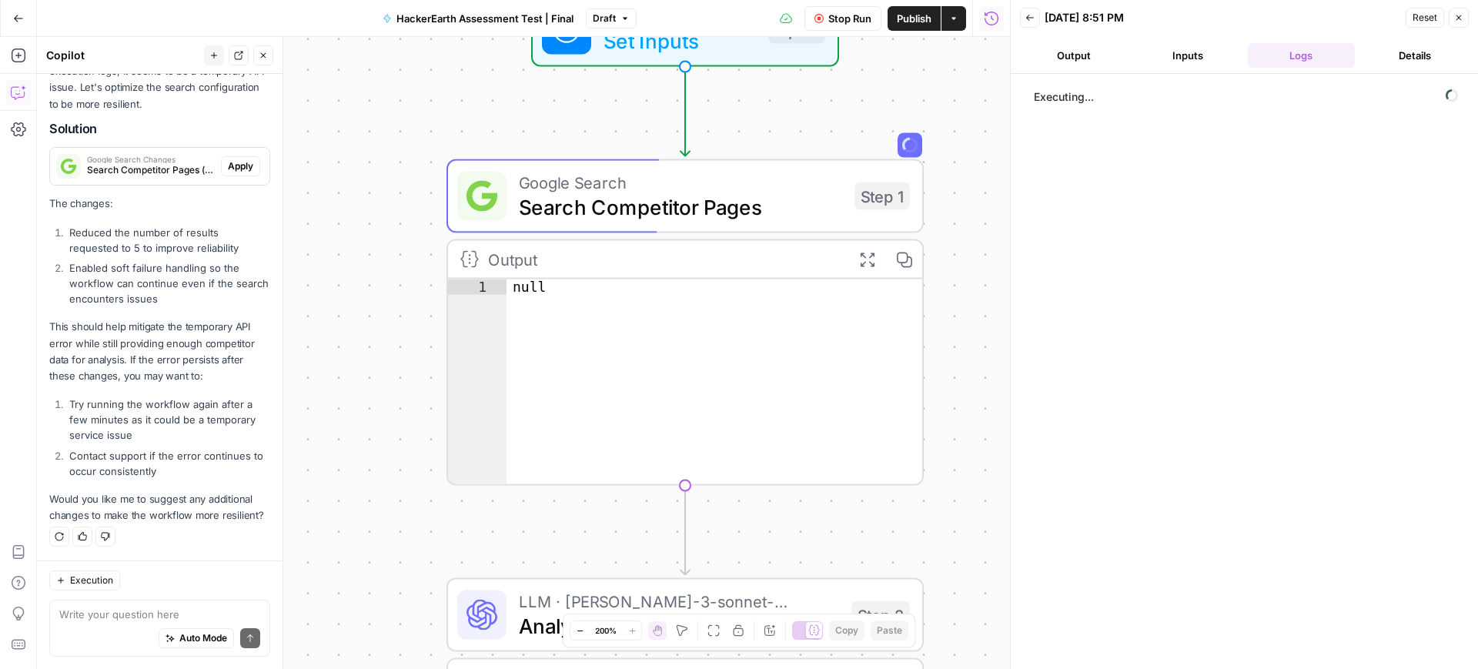
click at [1039, 45] on button "Output" at bounding box center [1074, 55] width 108 height 25
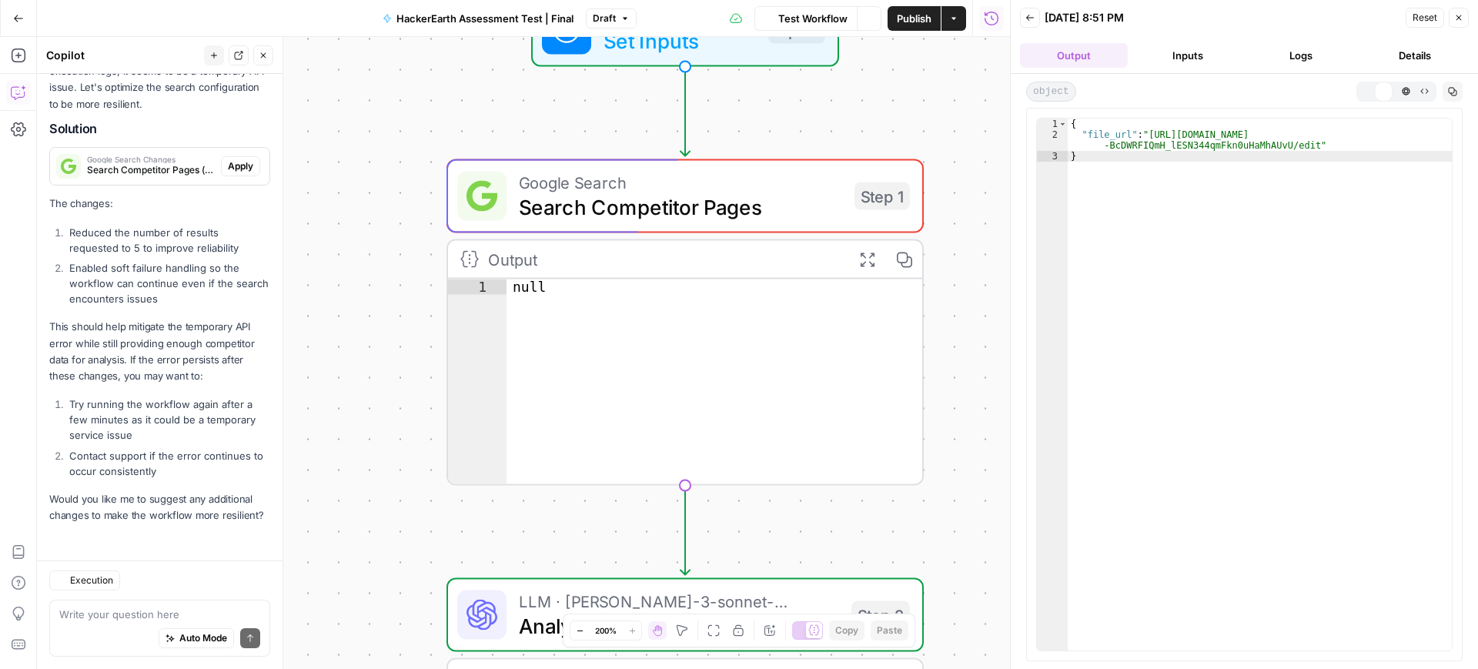
click at [1186, 49] on button "Inputs" at bounding box center [1188, 55] width 108 height 25
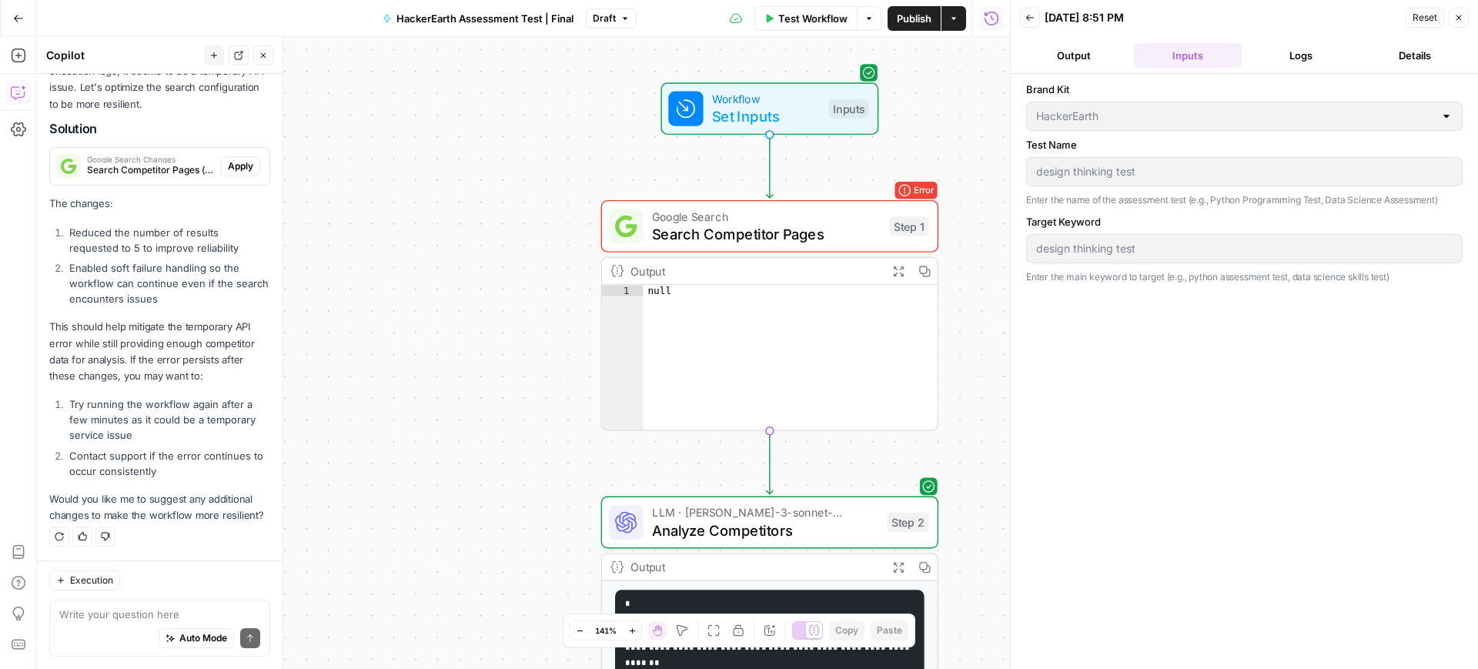
click at [1084, 56] on button "Output" at bounding box center [1074, 55] width 108 height 25
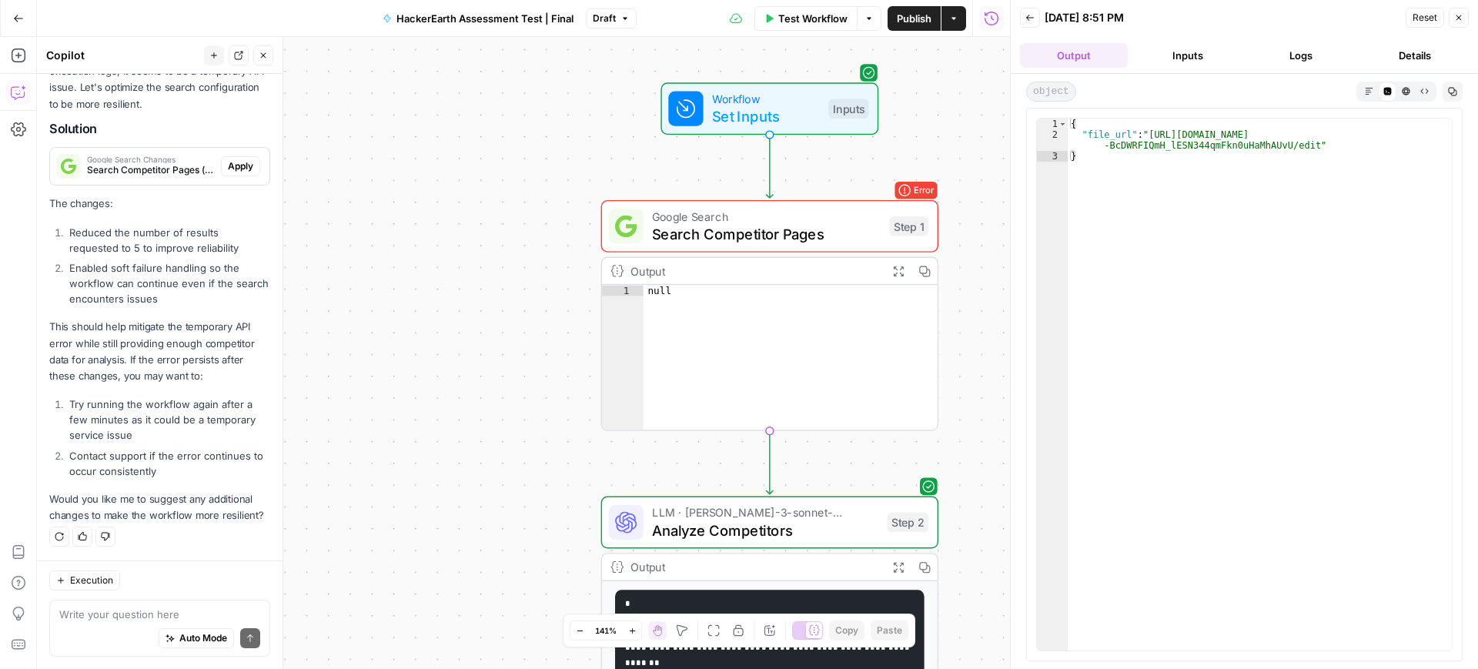
type textarea "**********"
drag, startPoint x: 1148, startPoint y: 135, endPoint x: 1301, endPoint y: 147, distance: 153.0
click at [1301, 147] on div "{ "file_url" : "https://docs.google.com/document/d/1_oWV3p-jd -BcDWRFIQmH_lESN3…" at bounding box center [1260, 396] width 384 height 554
click at [793, 21] on span "Test Workflow" at bounding box center [812, 18] width 69 height 15
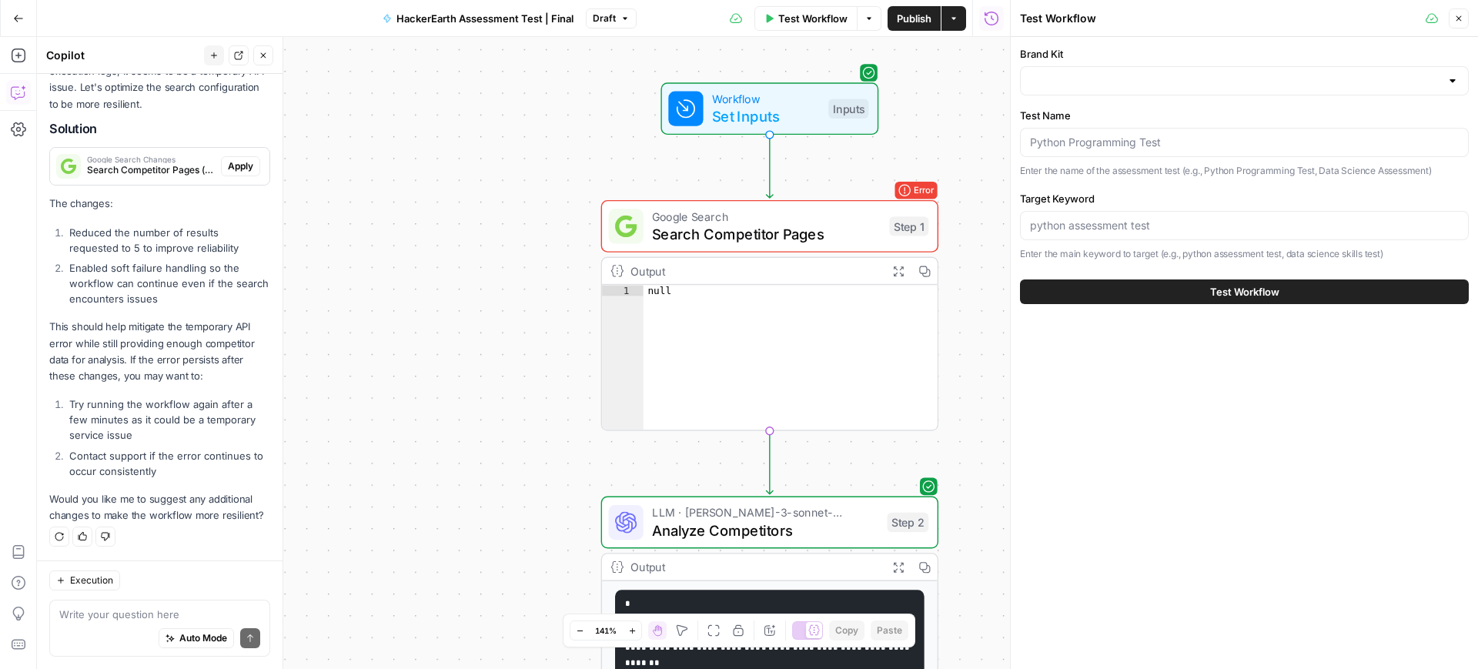
click at [803, 28] on button "Test Workflow" at bounding box center [806, 18] width 103 height 25
click at [1141, 146] on input "Test Name" at bounding box center [1244, 142] width 429 height 15
paste input "interpersonal skills test"
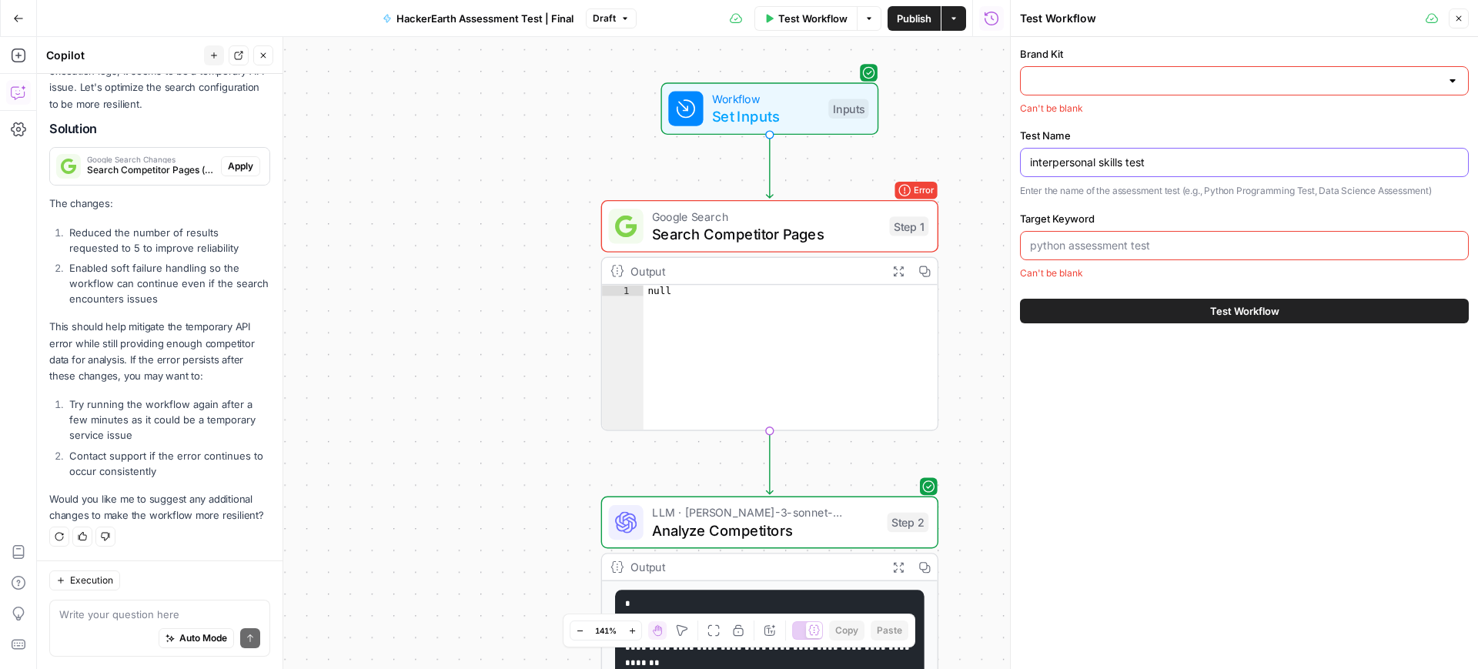
type input "interpersonal skills test"
click at [1099, 238] on input "Target Keyword" at bounding box center [1244, 245] width 429 height 15
paste input "interpersonal skills test"
type input "interpersonal skills test"
click at [1130, 80] on input "Brand Kit" at bounding box center [1235, 80] width 410 height 15
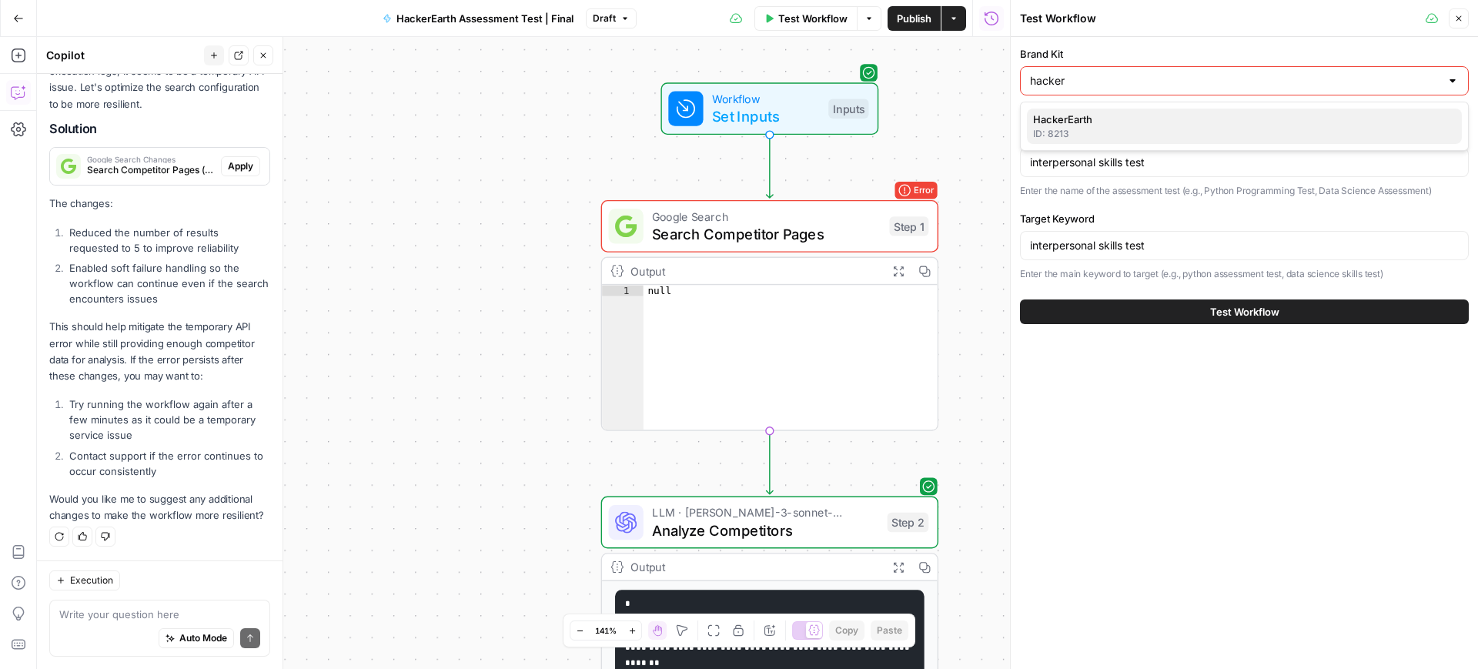
click at [1128, 122] on span "HackerEarth" at bounding box center [1241, 119] width 417 height 15
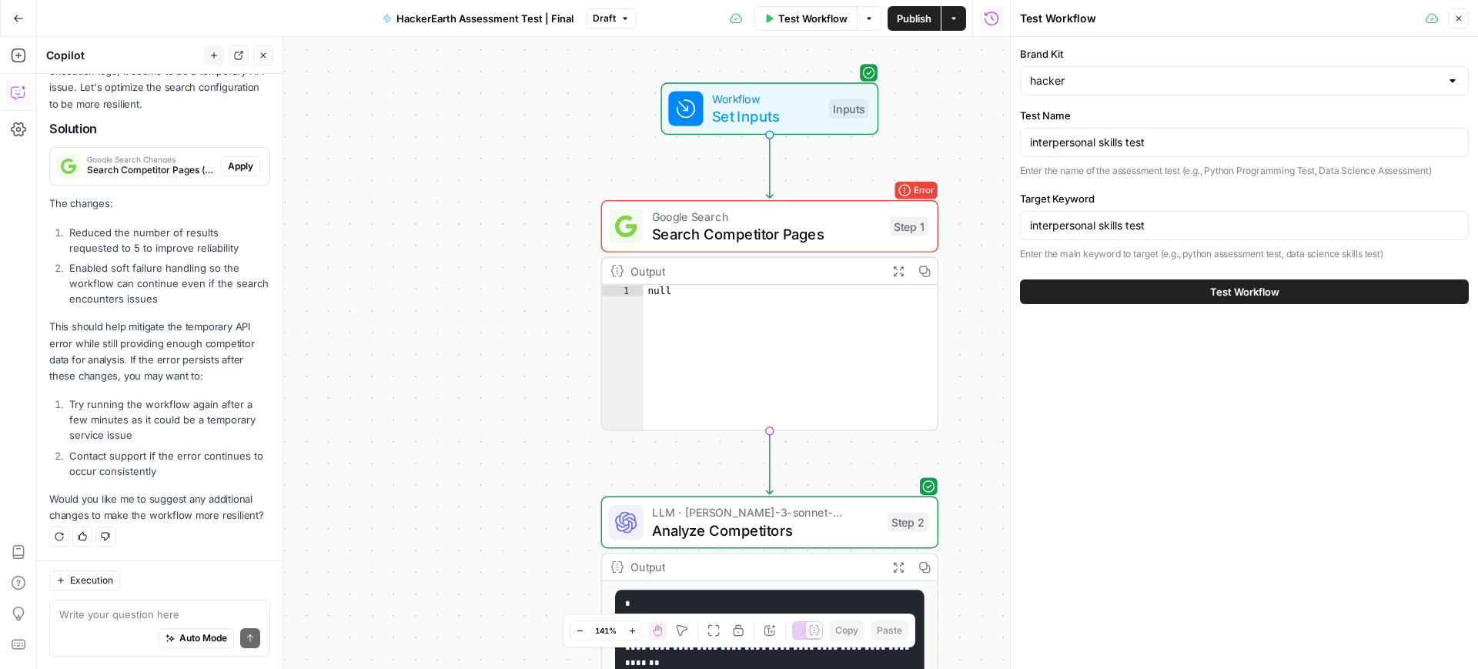
type input "HackerEarth"
click at [1206, 284] on button "Test Workflow" at bounding box center [1244, 292] width 449 height 25
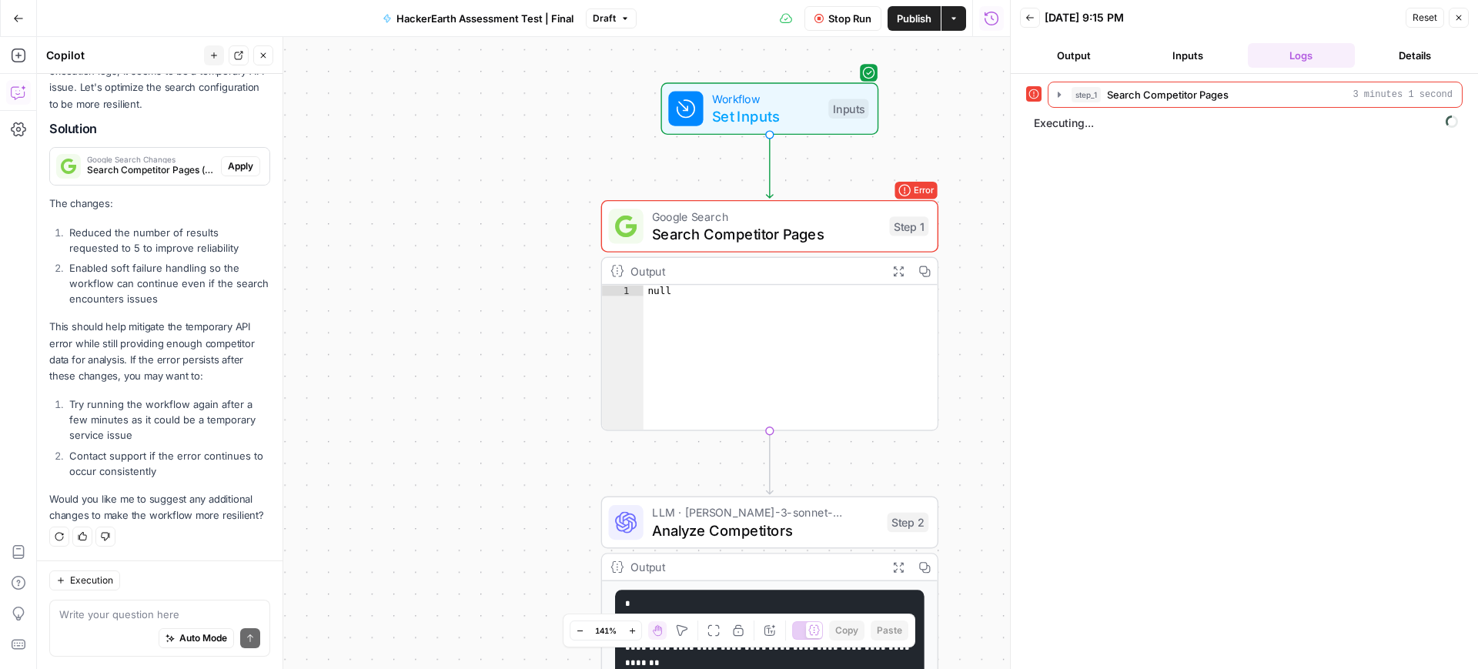
click at [1067, 58] on button "Output" at bounding box center [1074, 55] width 108 height 25
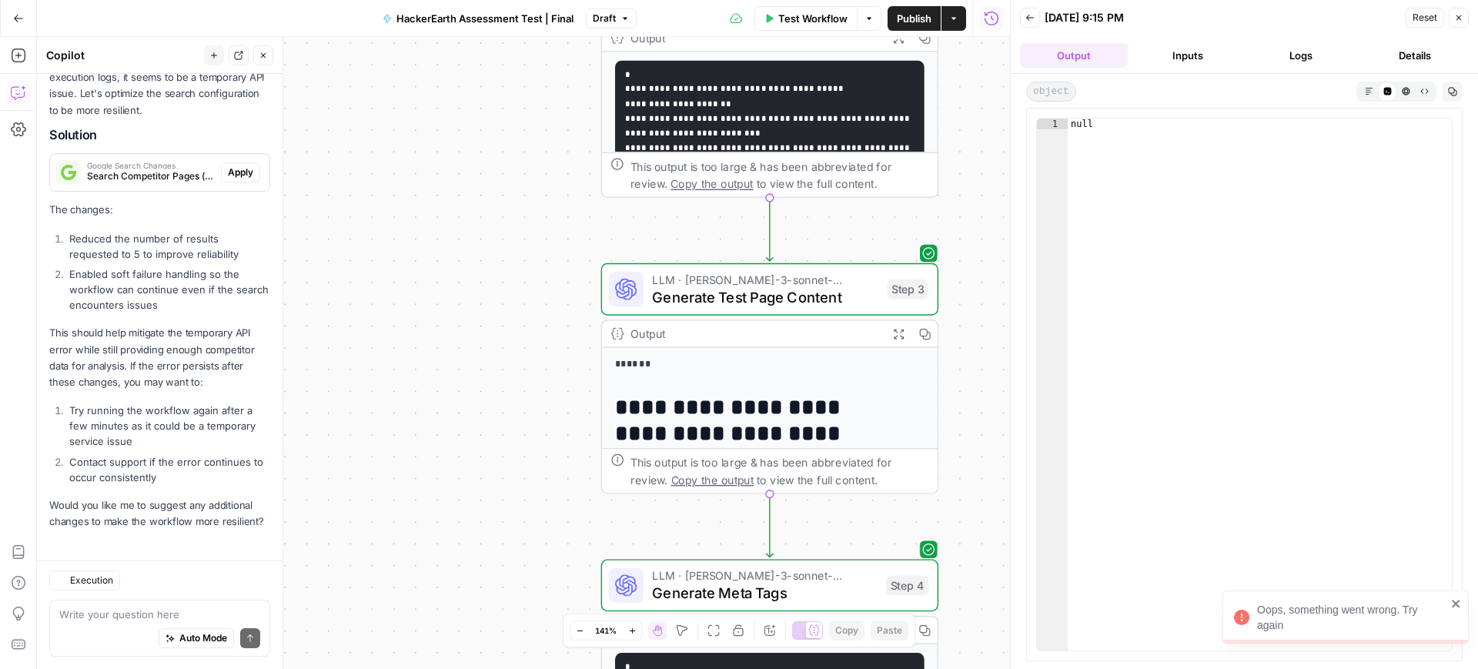
scroll to position [738, 0]
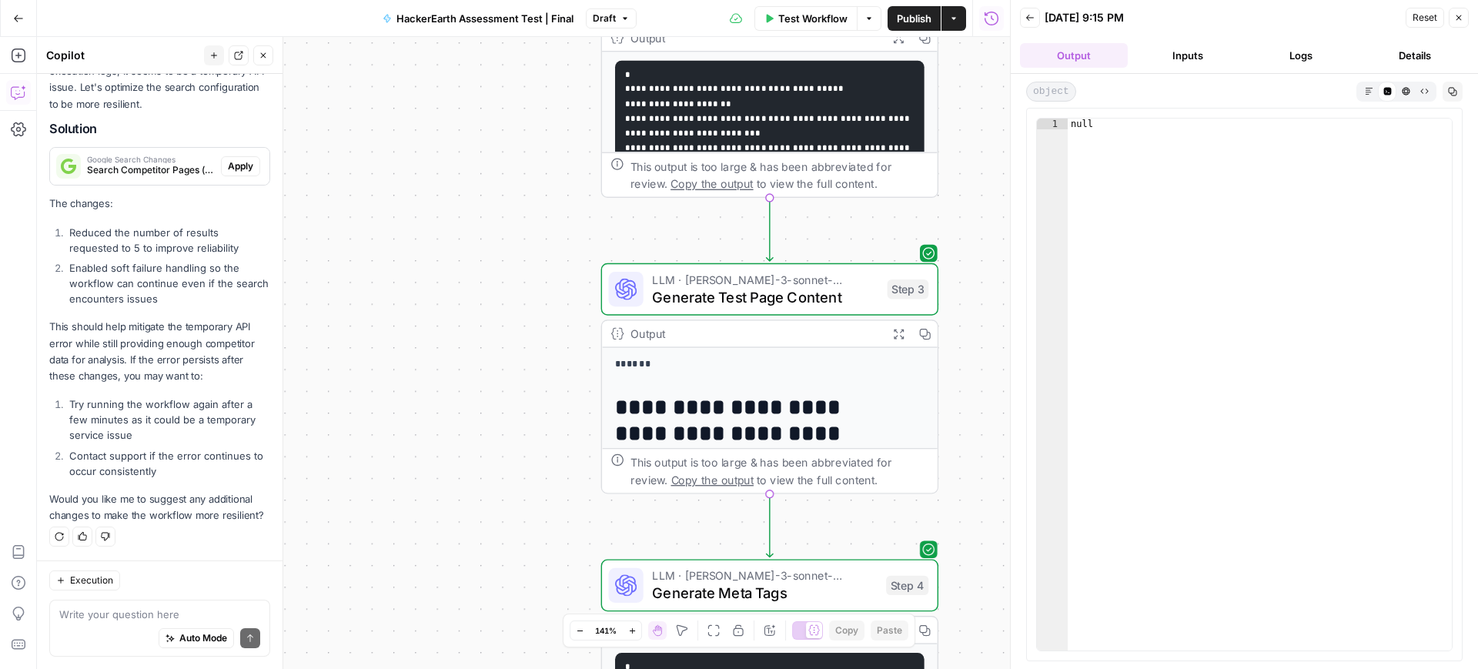
click at [1301, 56] on button "Logs" at bounding box center [1302, 55] width 108 height 25
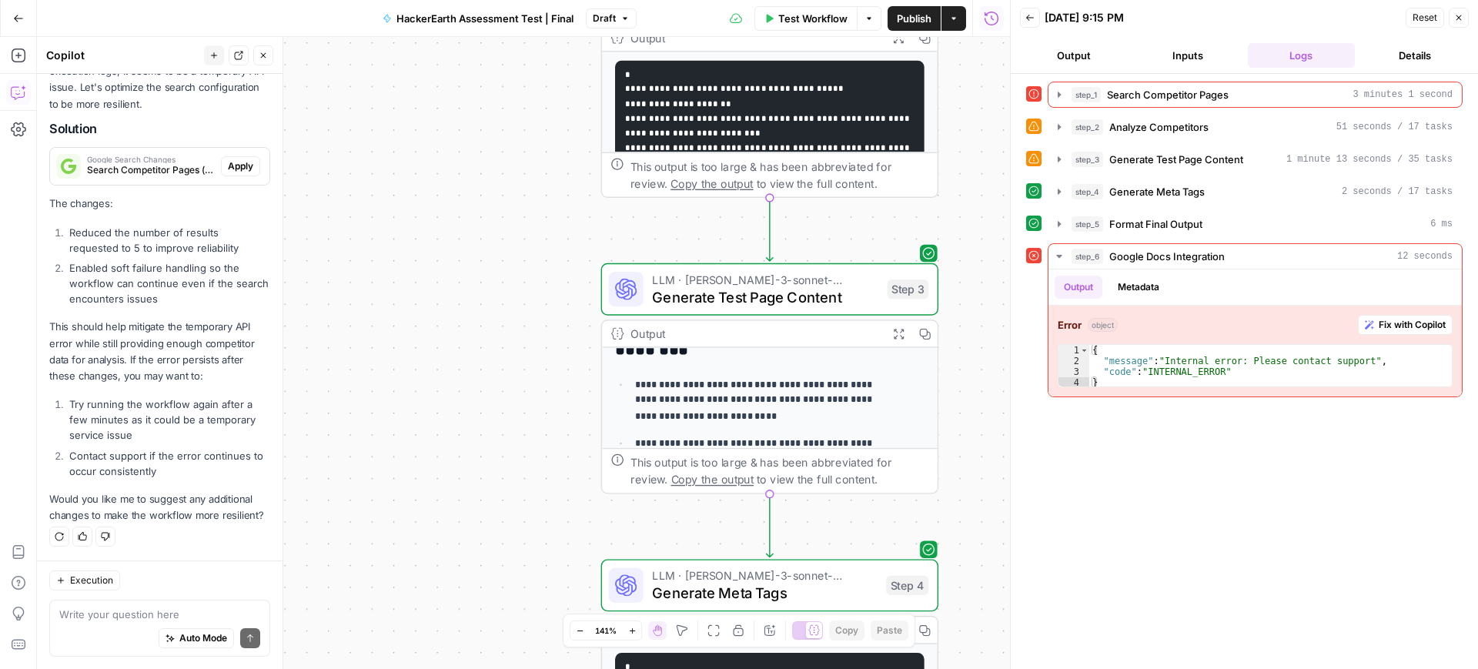
scroll to position [51, 0]
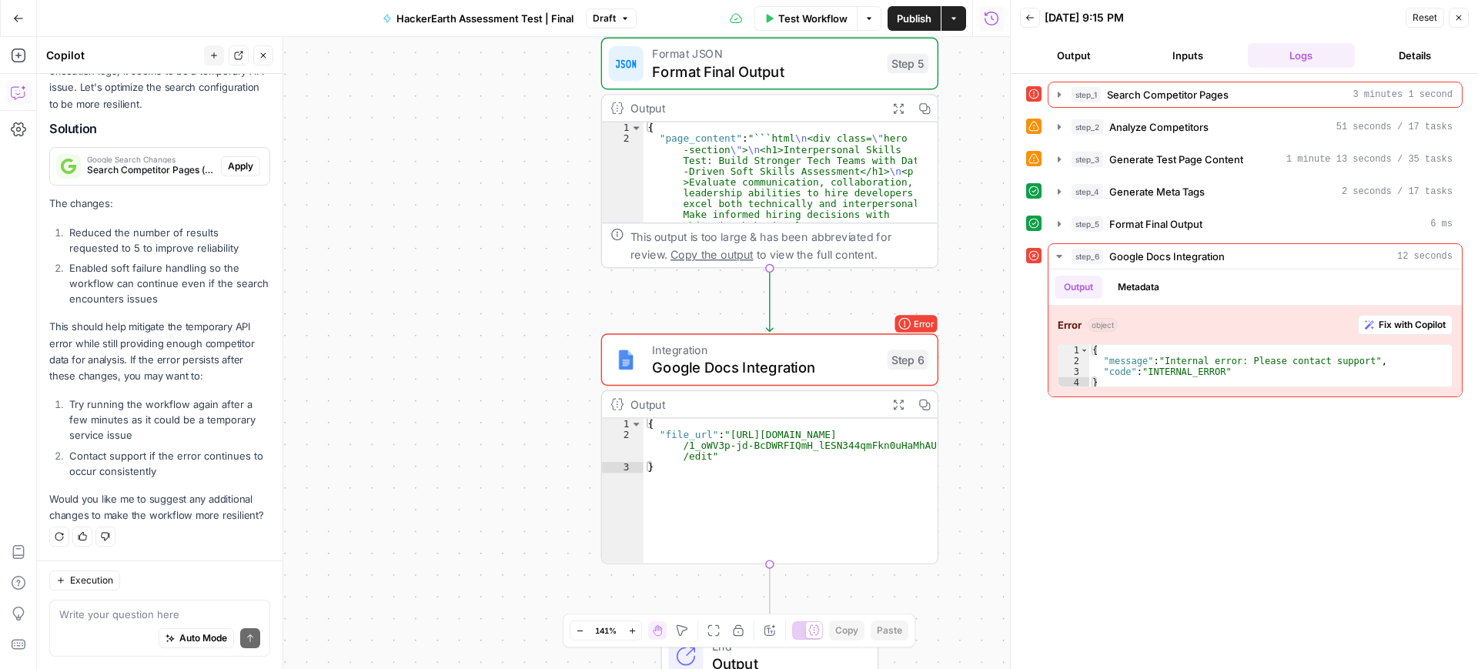
type textarea "**********"
drag, startPoint x: 729, startPoint y: 432, endPoint x: 708, endPoint y: 447, distance: 25.4
click at [708, 447] on div "{ "file_url" : "[URL][DOMAIN_NAME] /1_oWV3p-jd-BcDWRFIQmH_lESN344qmFkn0uHaMhAUv…" at bounding box center [791, 502] width 294 height 166
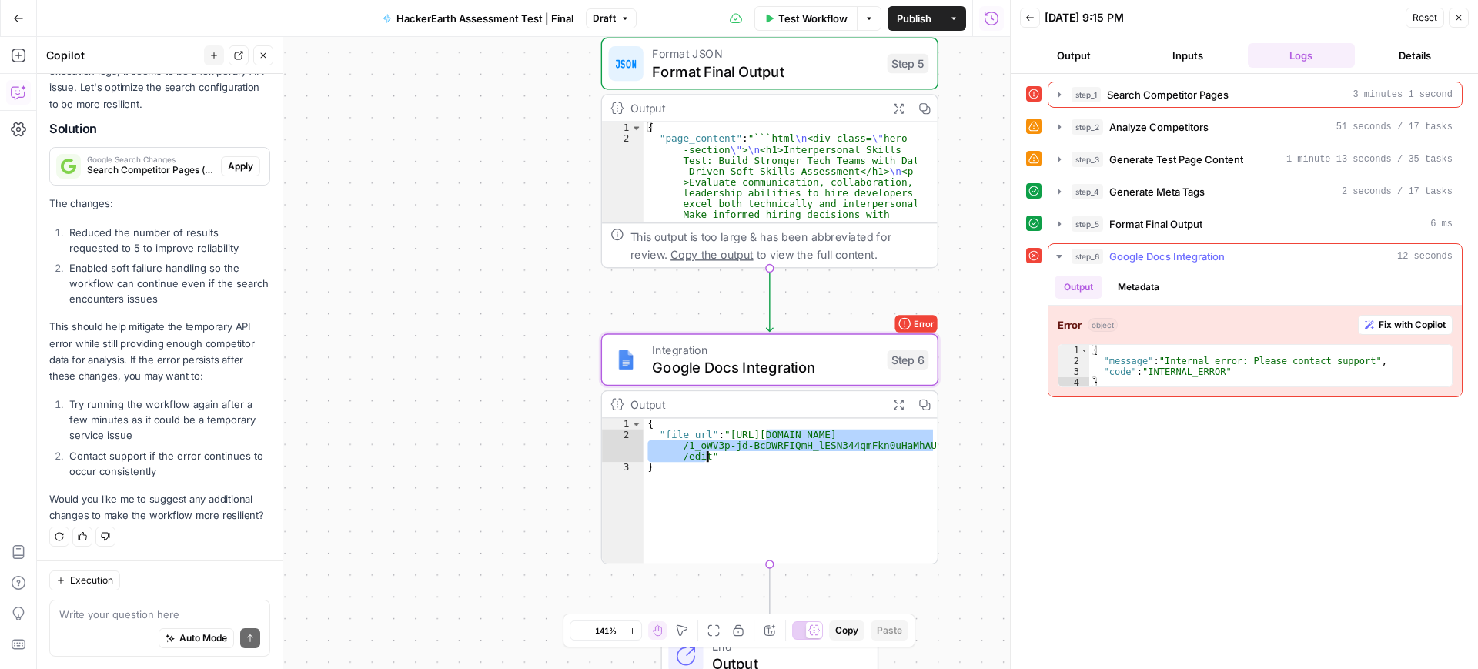
click at [1372, 323] on icon "button" at bounding box center [1369, 324] width 9 height 9
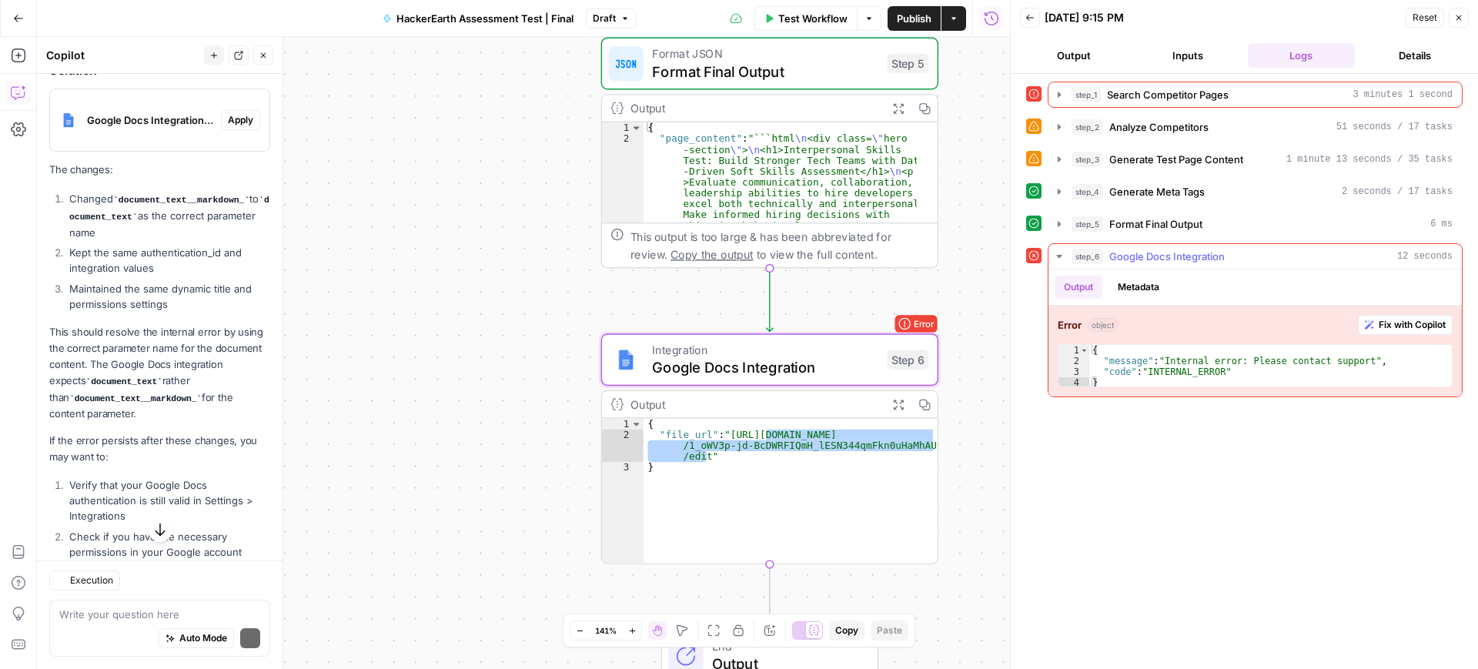
scroll to position [1294, 0]
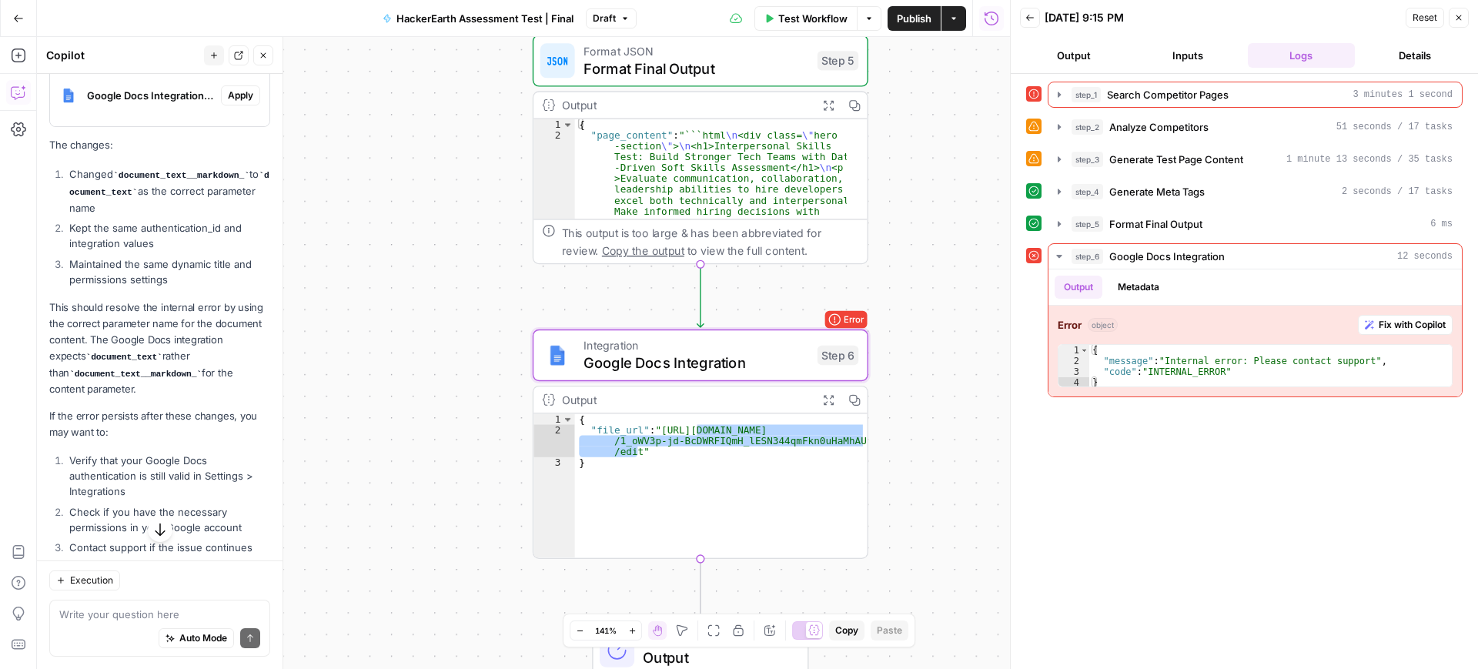
click at [228, 102] on span "Apply" at bounding box center [240, 96] width 25 height 14
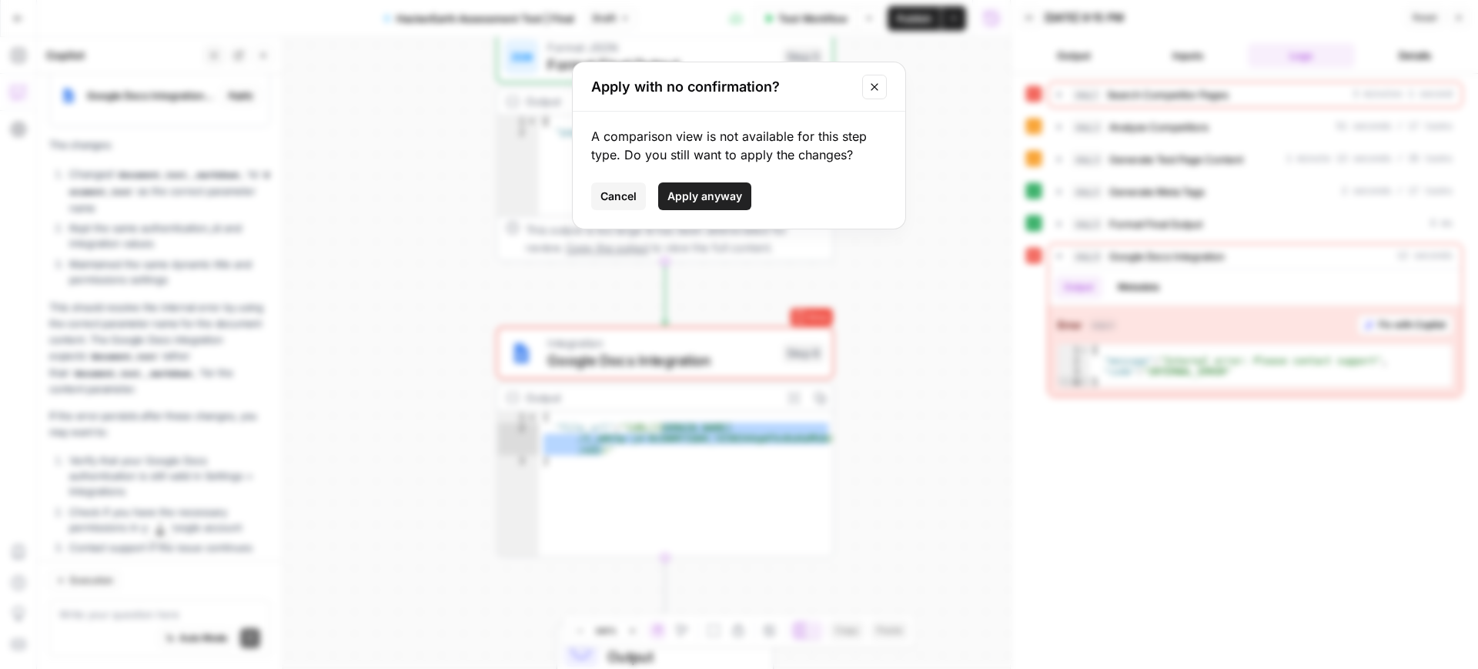
click at [865, 89] on button "Close modal" at bounding box center [874, 87] width 25 height 25
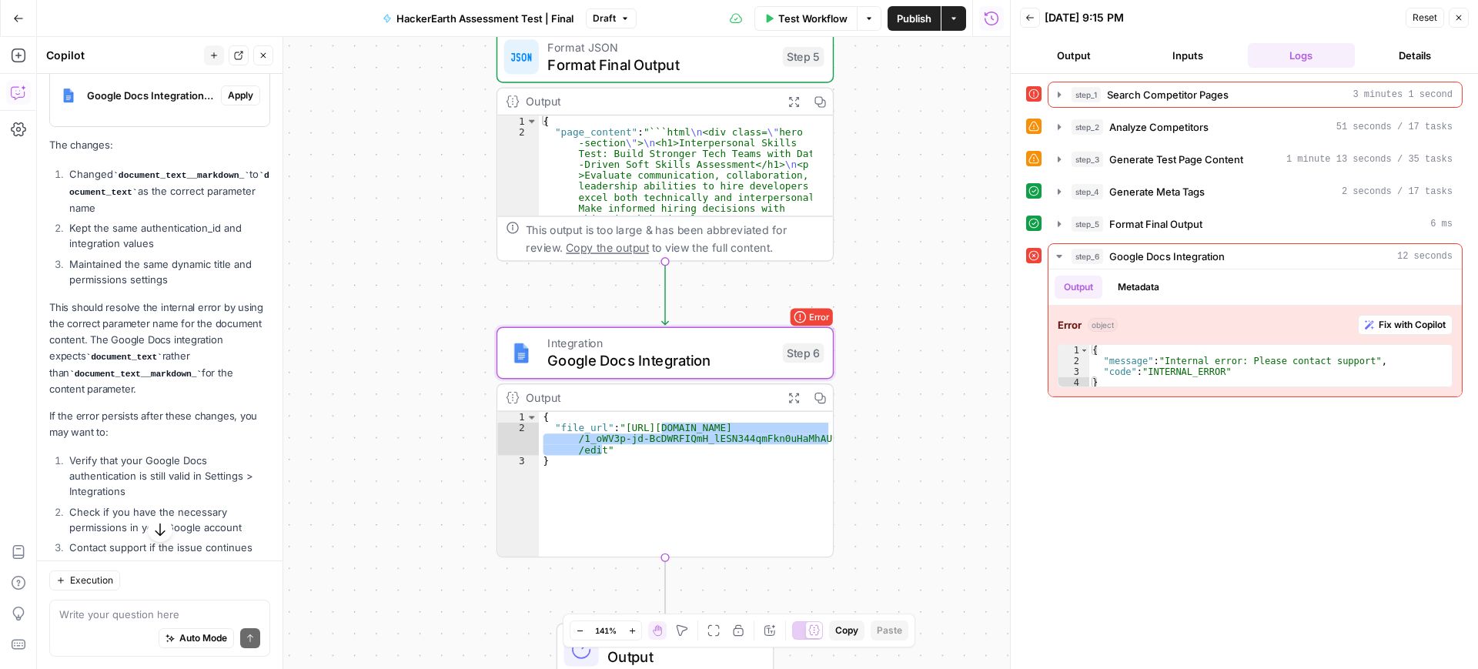
click at [228, 102] on span "Apply" at bounding box center [240, 96] width 25 height 14
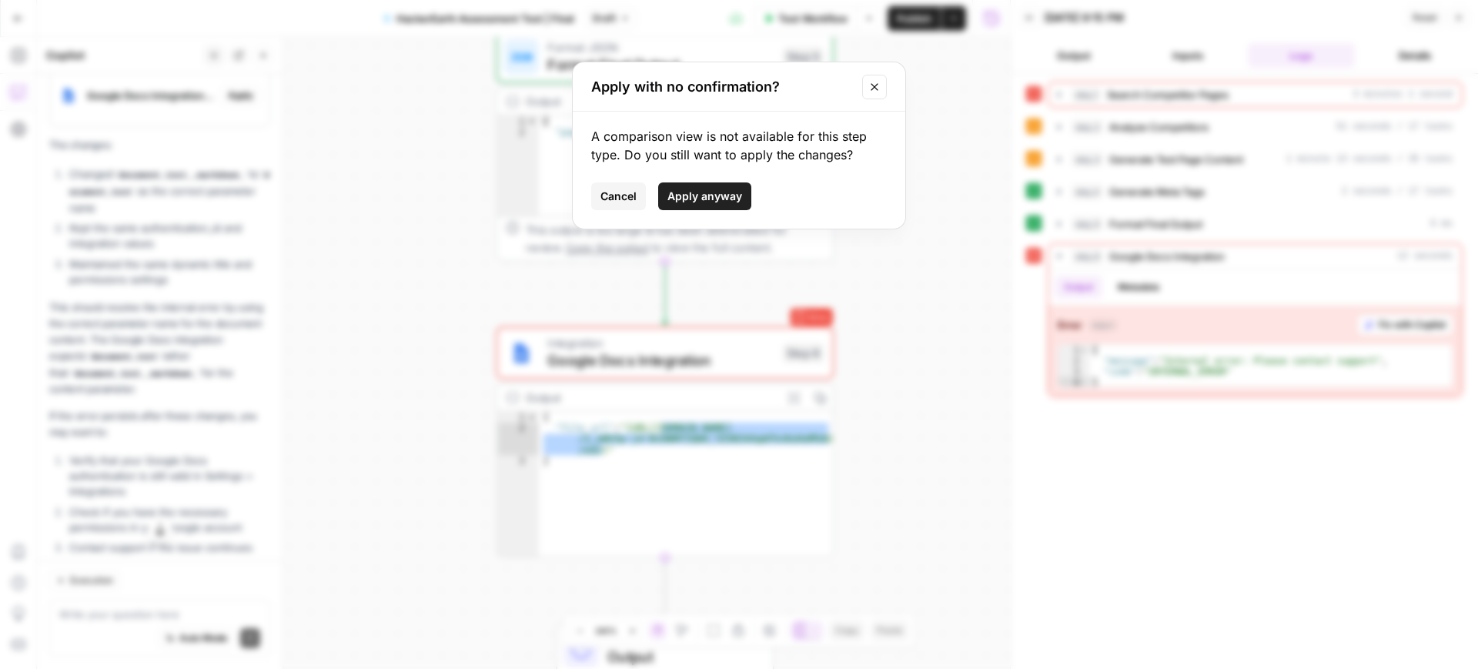
click at [684, 190] on span "Apply anyway" at bounding box center [705, 196] width 75 height 15
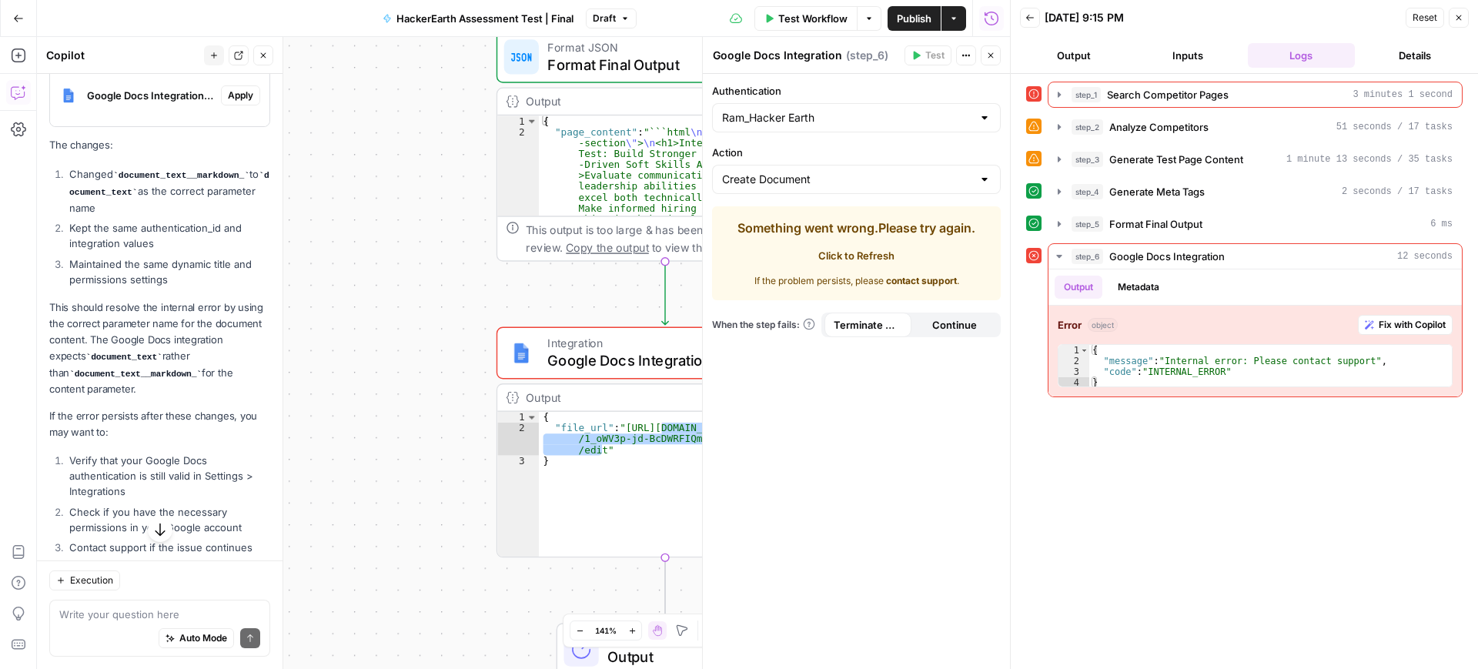
click at [821, 14] on span "Test Workflow" at bounding box center [812, 18] width 69 height 15
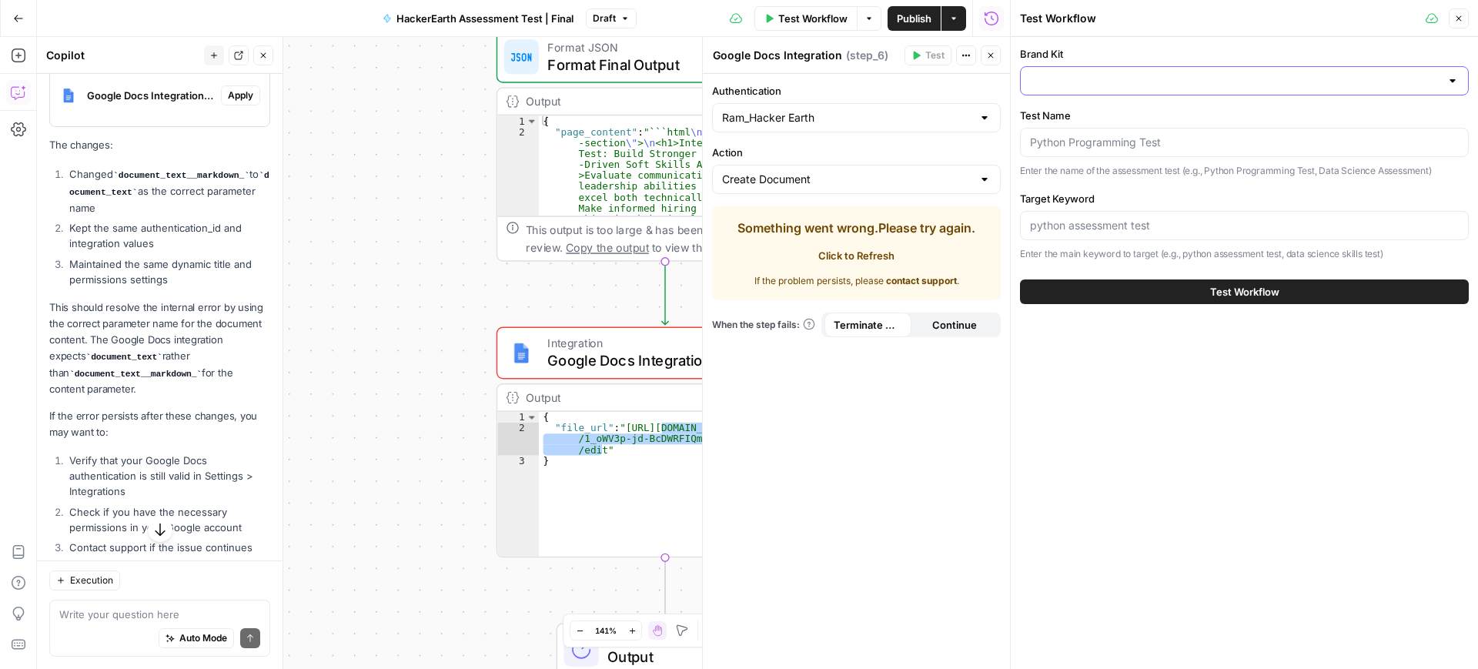
click at [1075, 83] on input "Brand Kit" at bounding box center [1235, 80] width 410 height 15
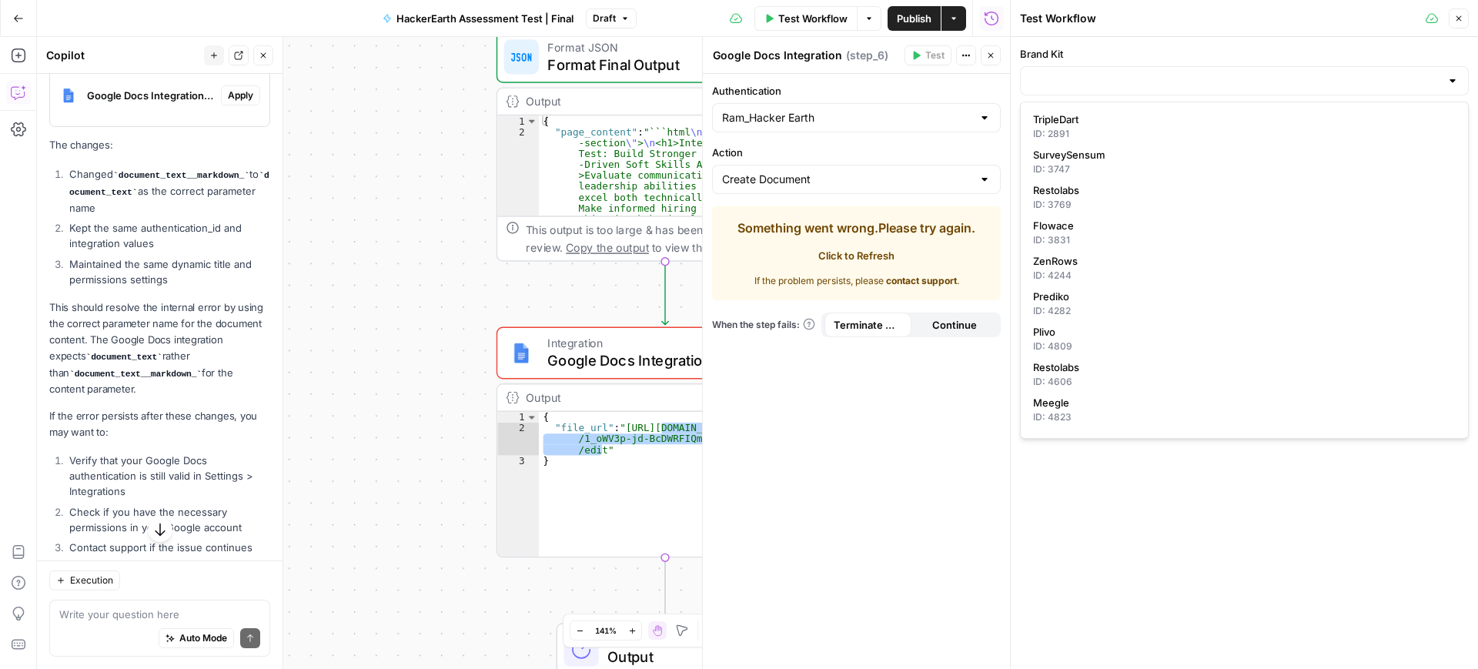
click at [1071, 597] on div "Brand Kit Test Name Enter the name of the assessment test (e.g., Python Program…" at bounding box center [1244, 353] width 467 height 632
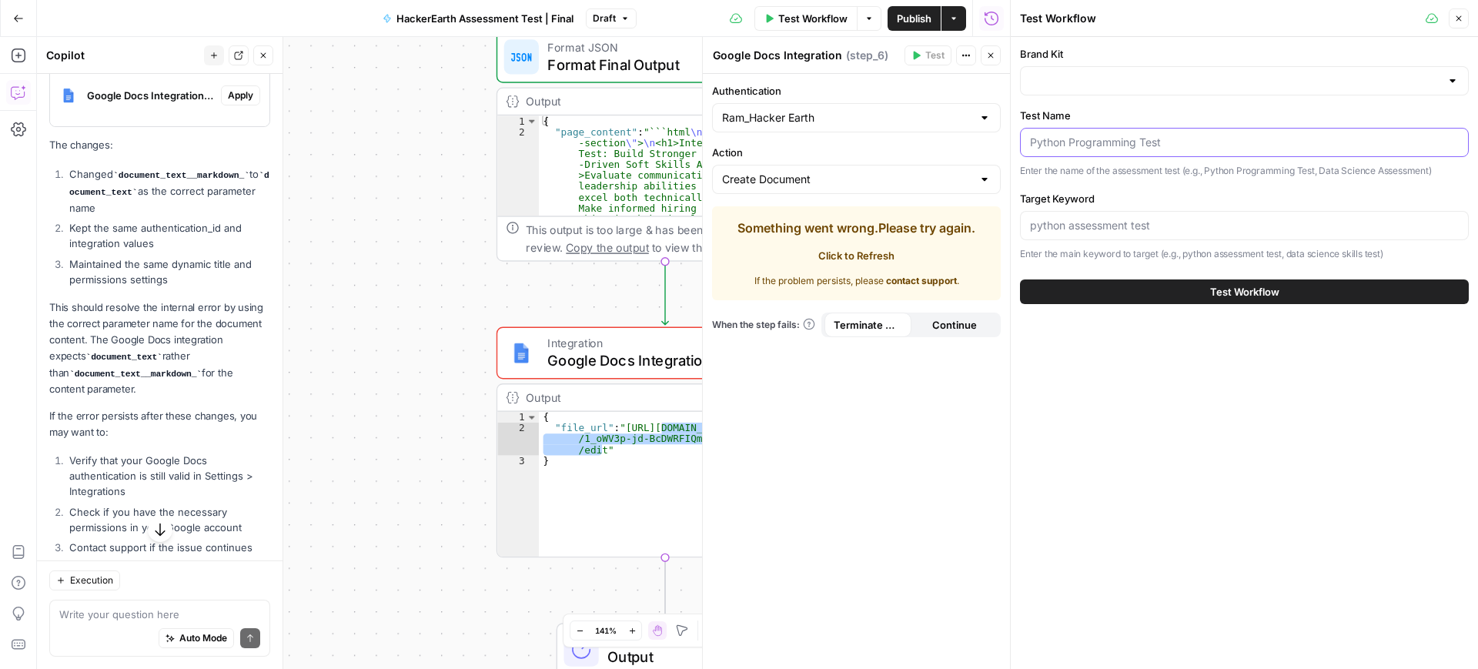
click at [1076, 145] on input "Test Name" at bounding box center [1244, 142] width 429 height 15
paste input "interpersonal skills test"
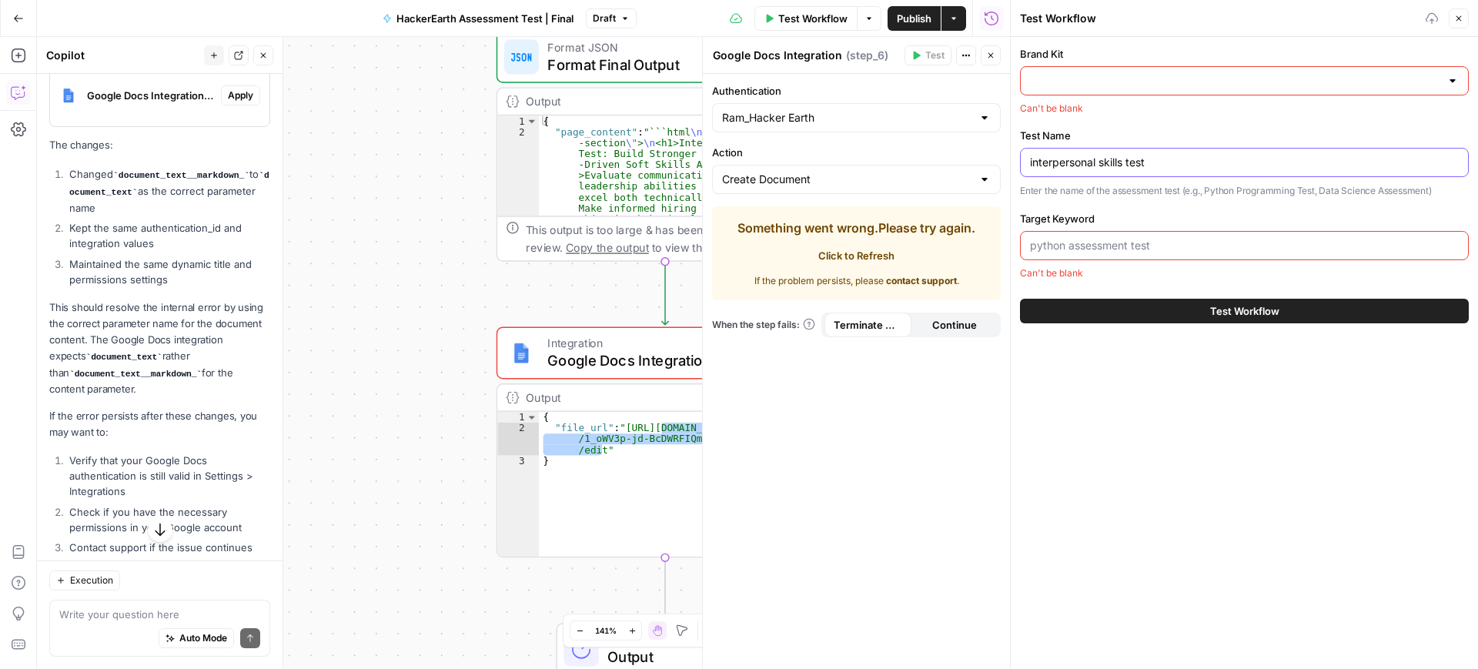
type input "interpersonal skills test"
click at [1091, 243] on input "Target Keyword" at bounding box center [1244, 245] width 429 height 15
paste input "interpersonal skills test"
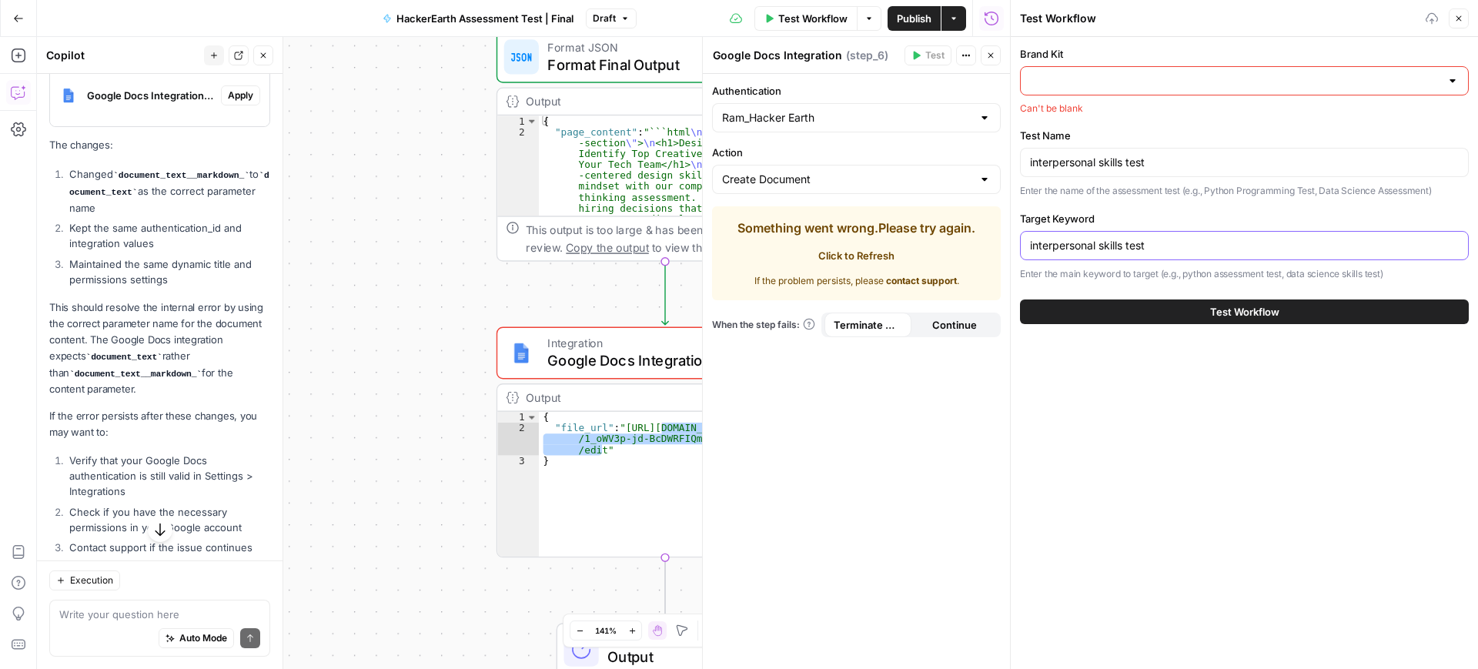
type input "interpersonal skills test"
click at [1140, 82] on input "Brand Kit" at bounding box center [1235, 80] width 410 height 15
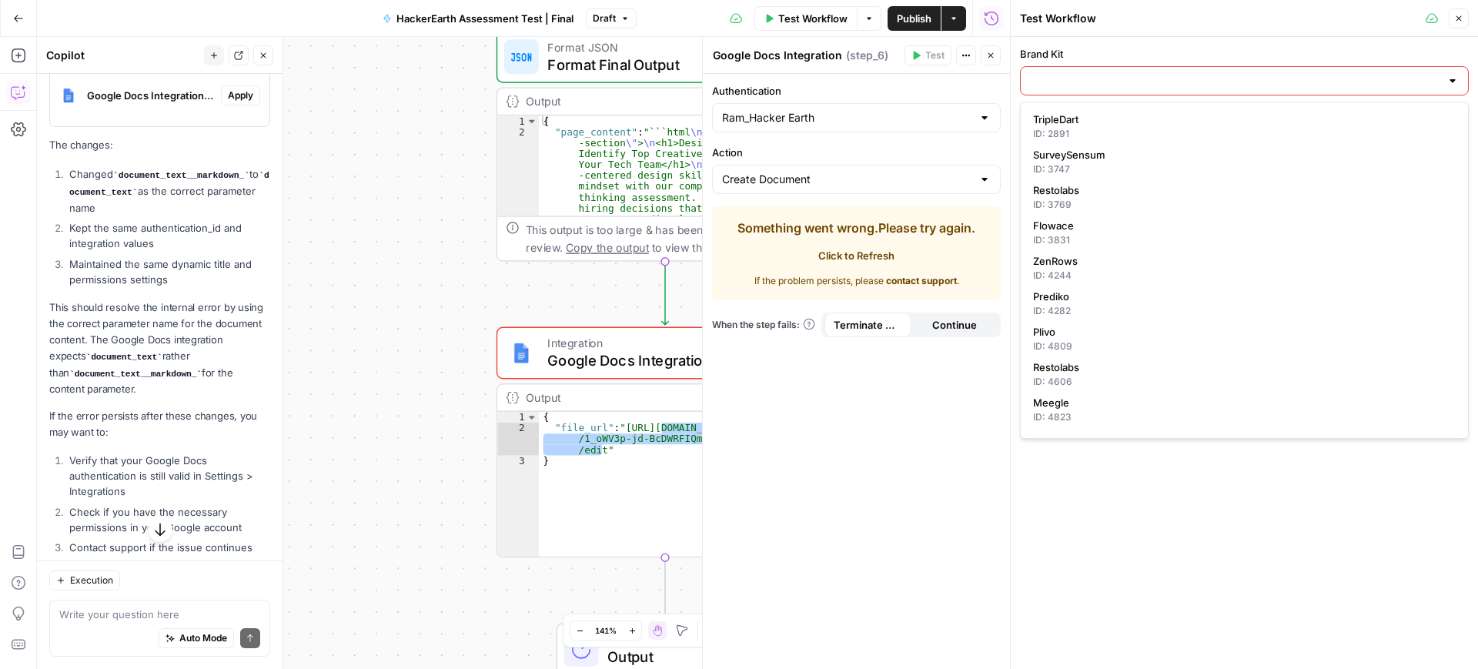
click at [1063, 95] on div at bounding box center [1244, 80] width 449 height 29
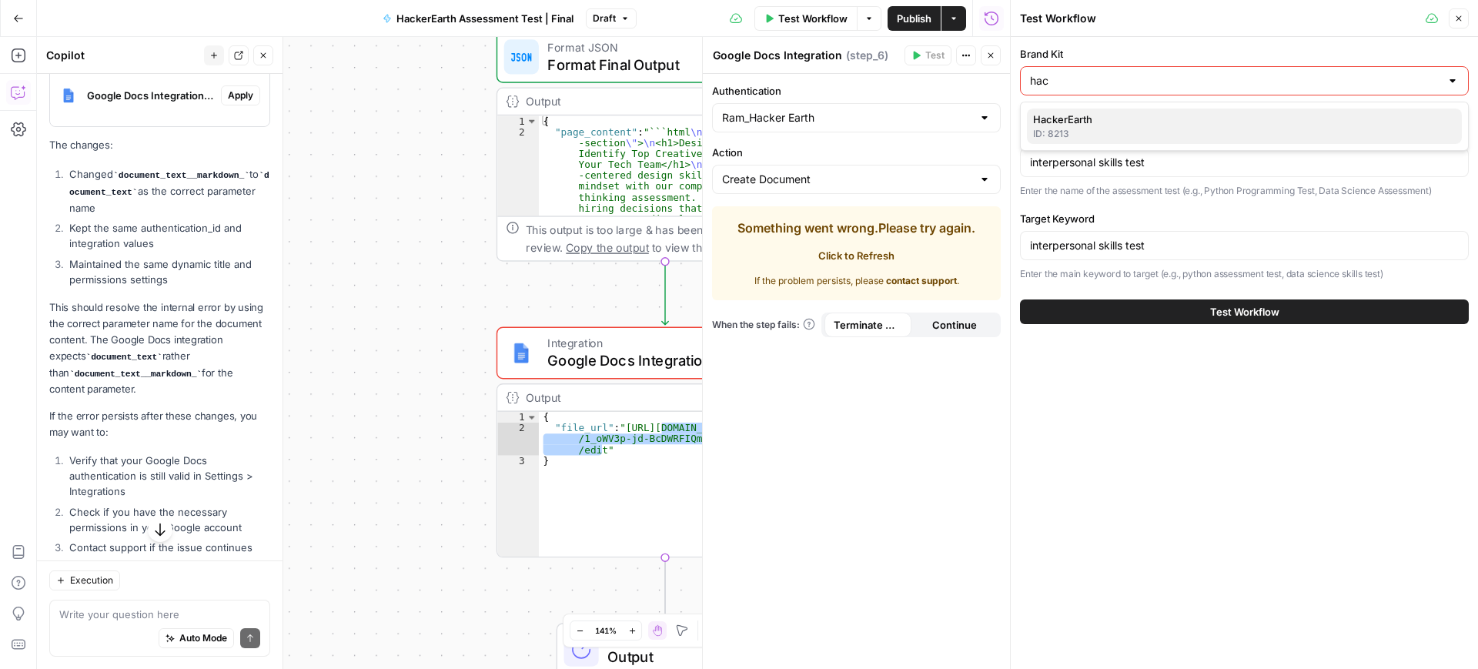
click at [1056, 130] on div "ID: 8213" at bounding box center [1244, 134] width 423 height 14
type input "HackerEarth"
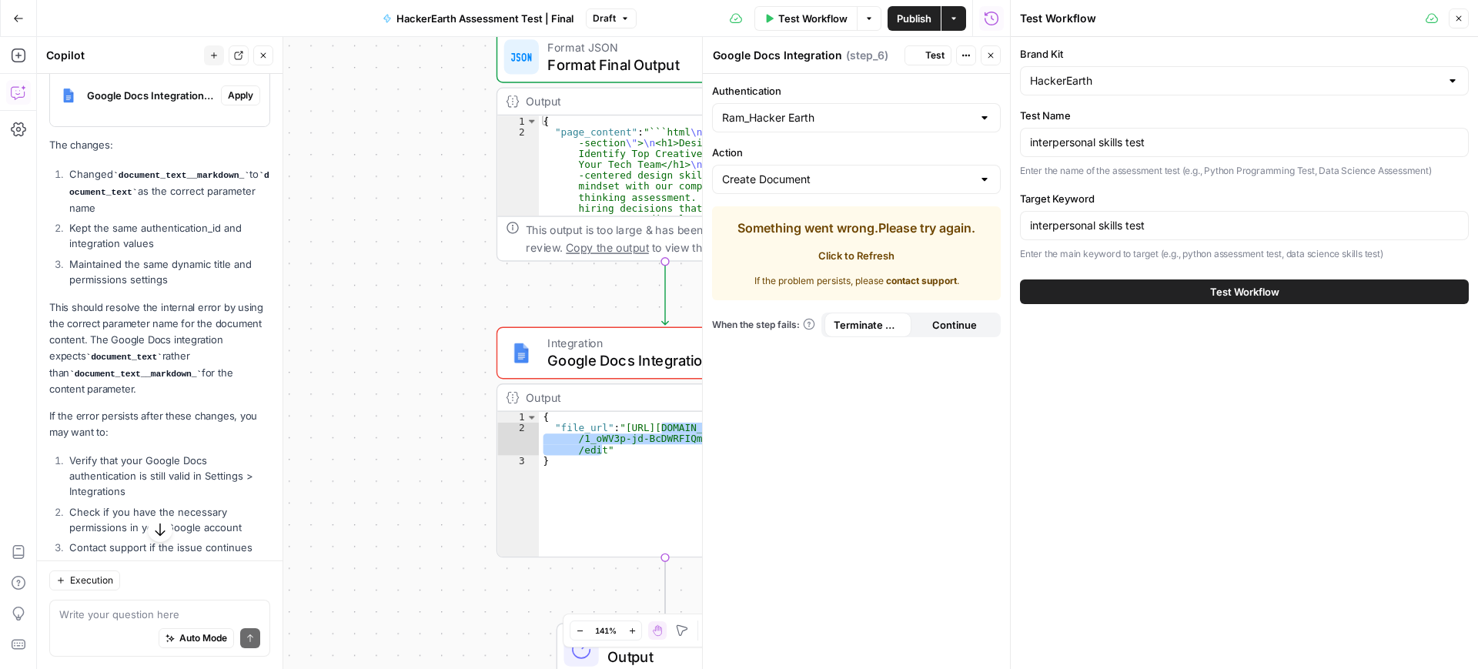
click at [1194, 283] on button "Test Workflow" at bounding box center [1244, 292] width 449 height 25
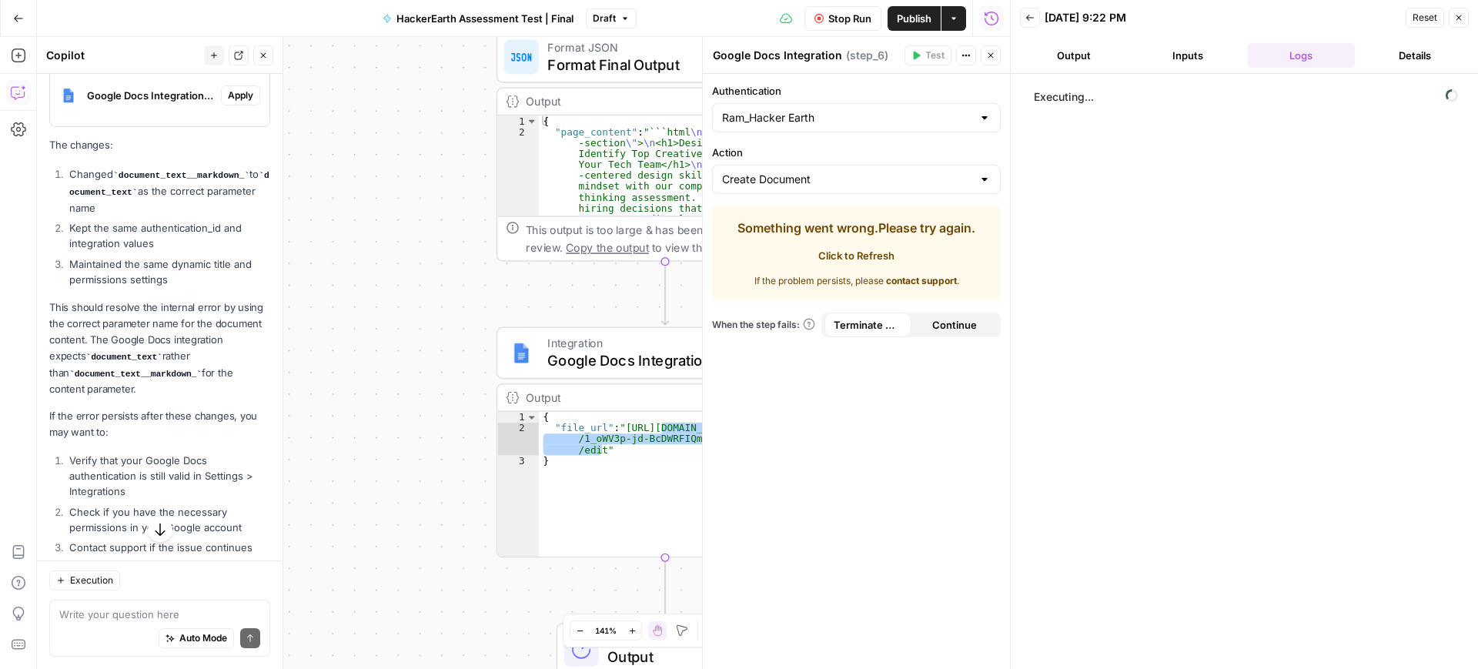
click at [1075, 62] on button "Output" at bounding box center [1074, 55] width 108 height 25
click at [999, 58] on button "Close" at bounding box center [991, 55] width 20 height 20
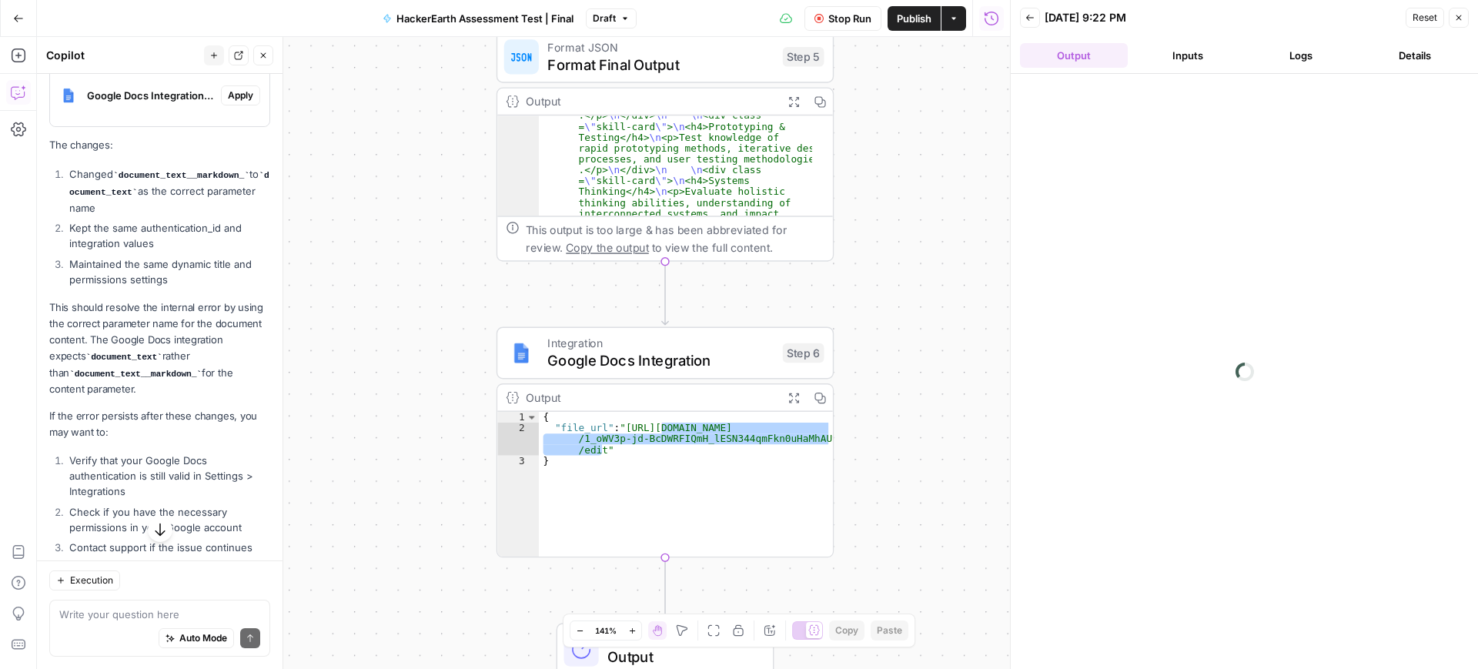
scroll to position [1444, 0]
click at [620, 253] on span "Copy the output" at bounding box center [607, 247] width 82 height 13
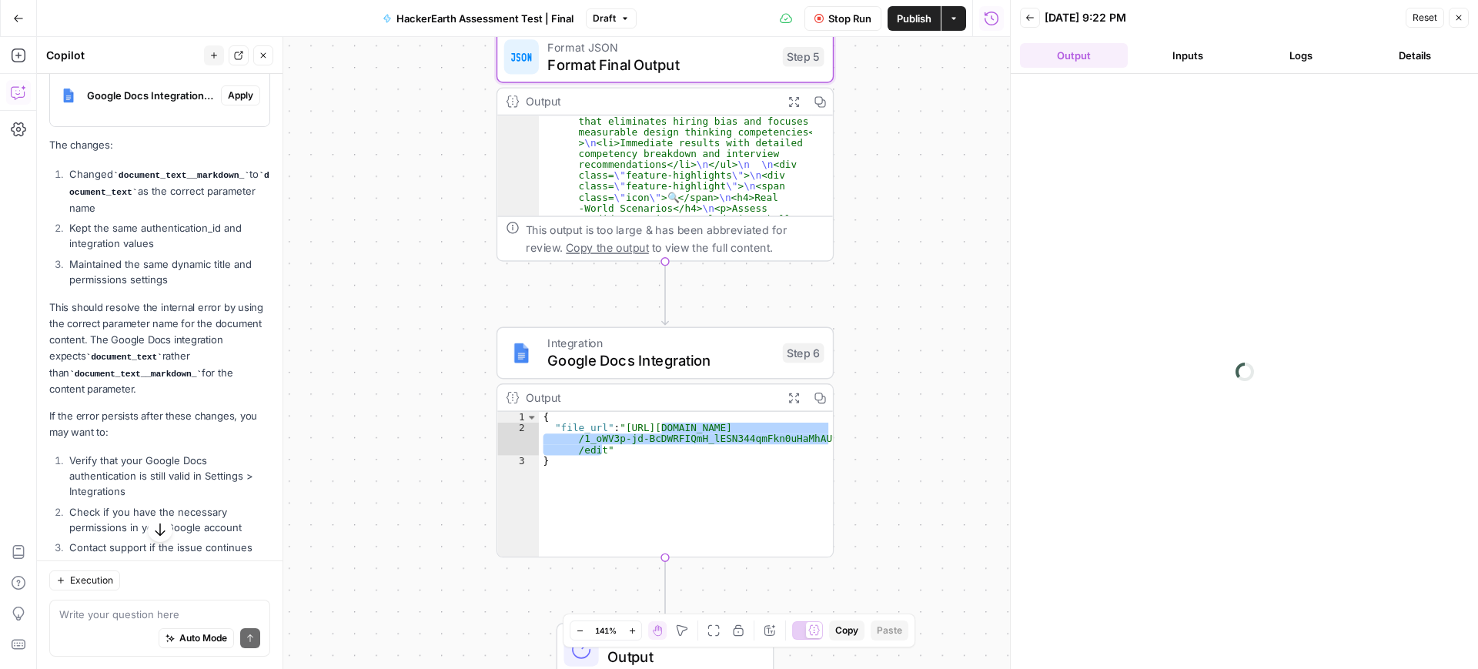
scroll to position [0, 0]
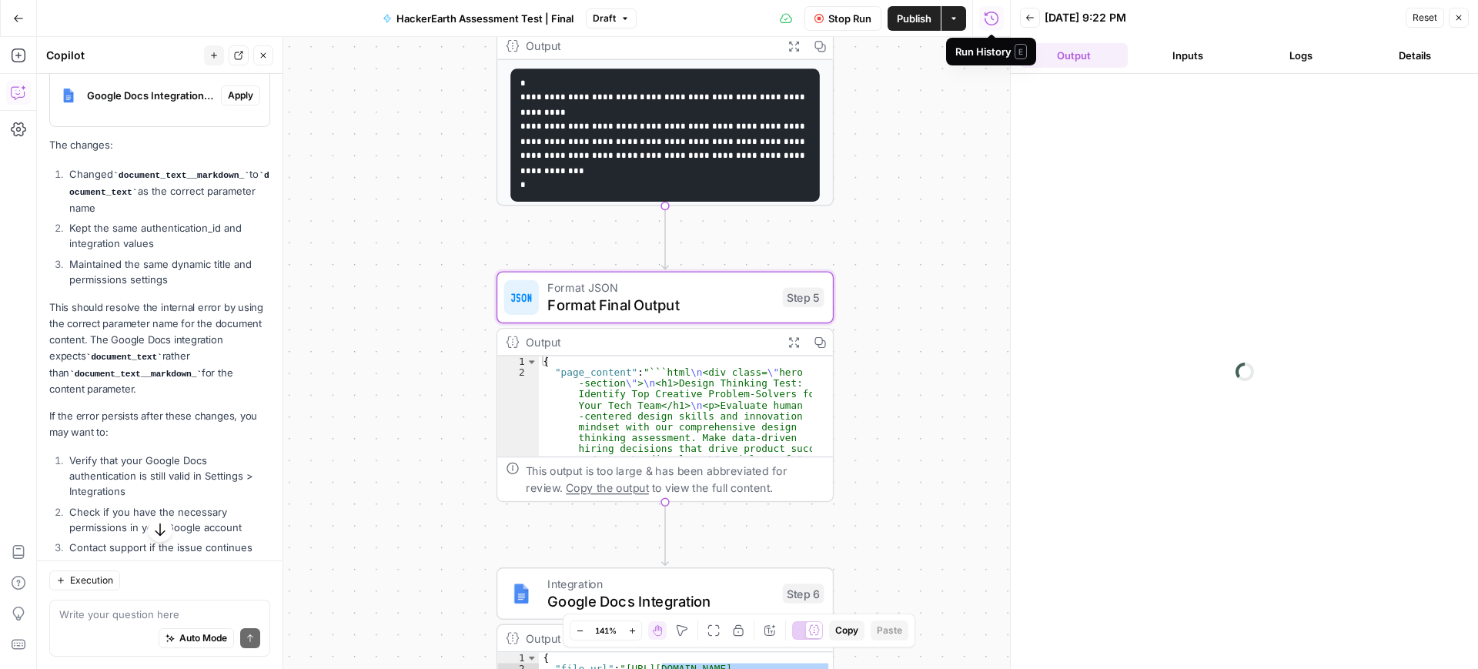
click at [1200, 50] on button "Inputs" at bounding box center [1188, 55] width 108 height 25
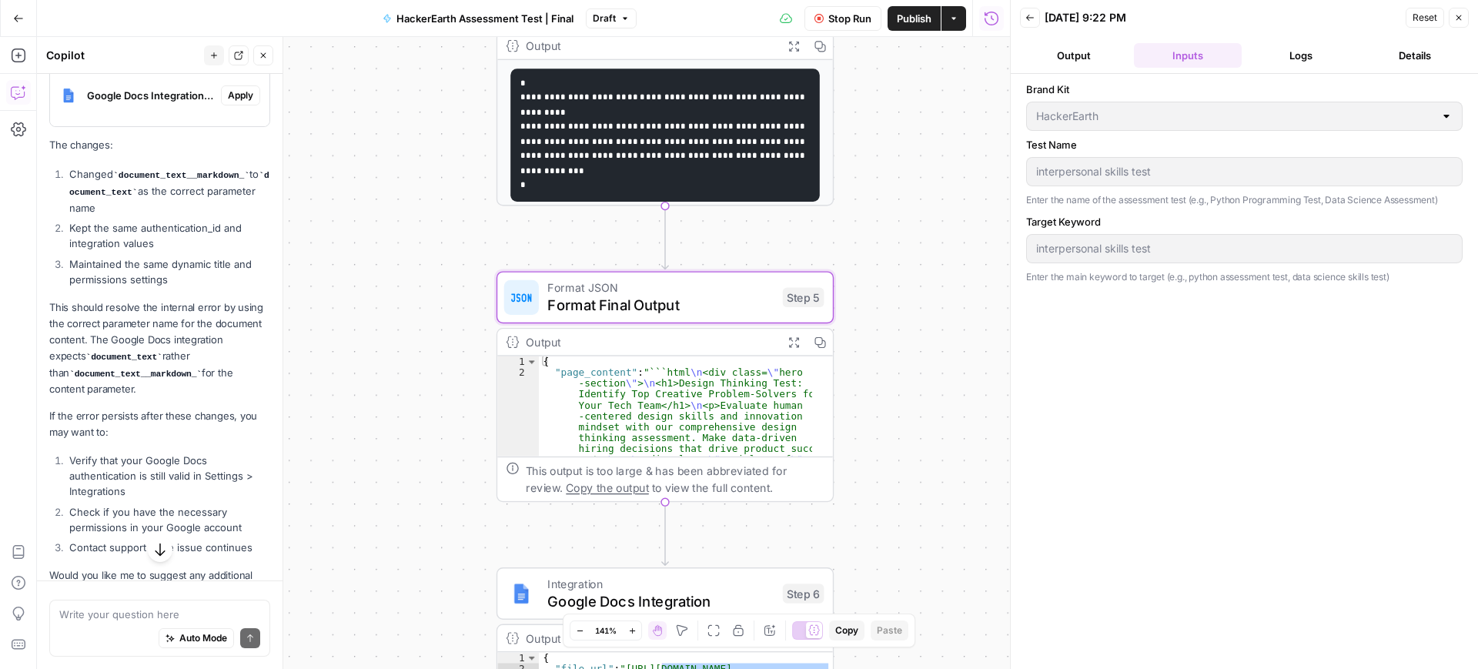
scroll to position [1294, 0]
click at [155, 532] on icon "button" at bounding box center [160, 530] width 10 height 12
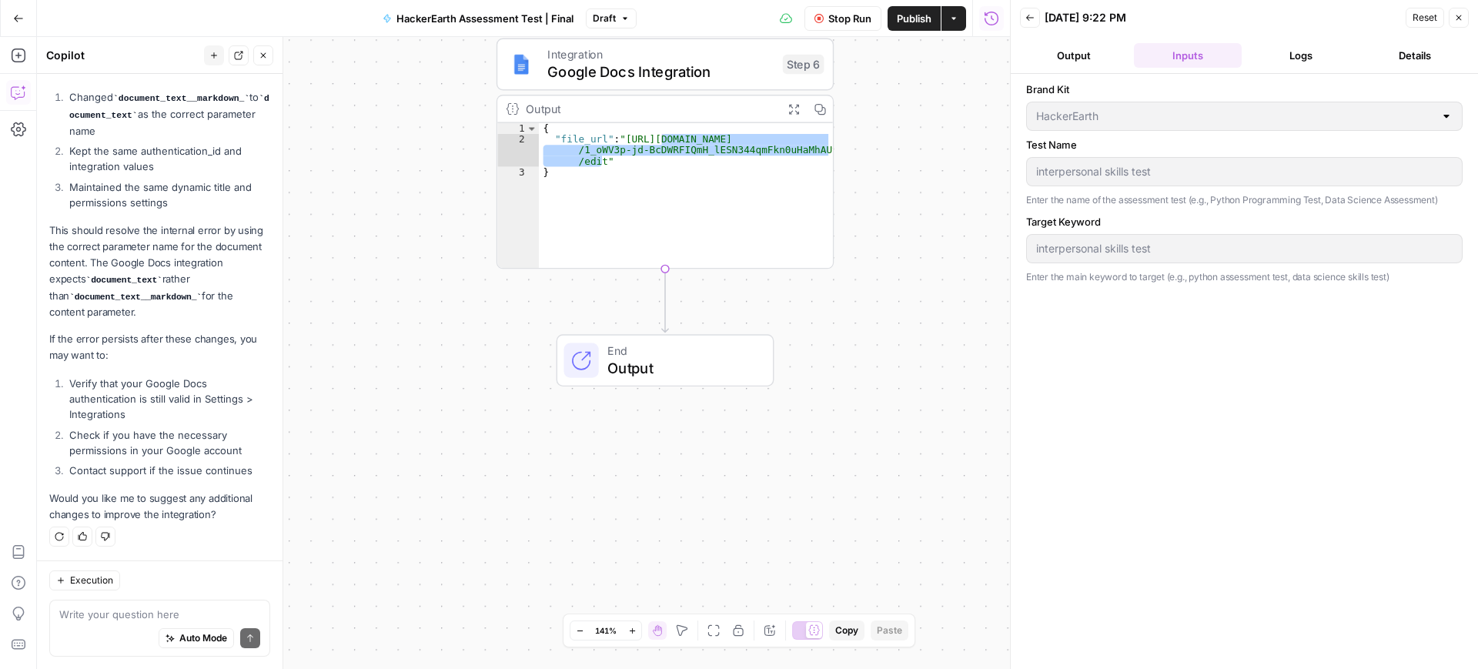
click at [1080, 62] on button "Output" at bounding box center [1074, 55] width 108 height 25
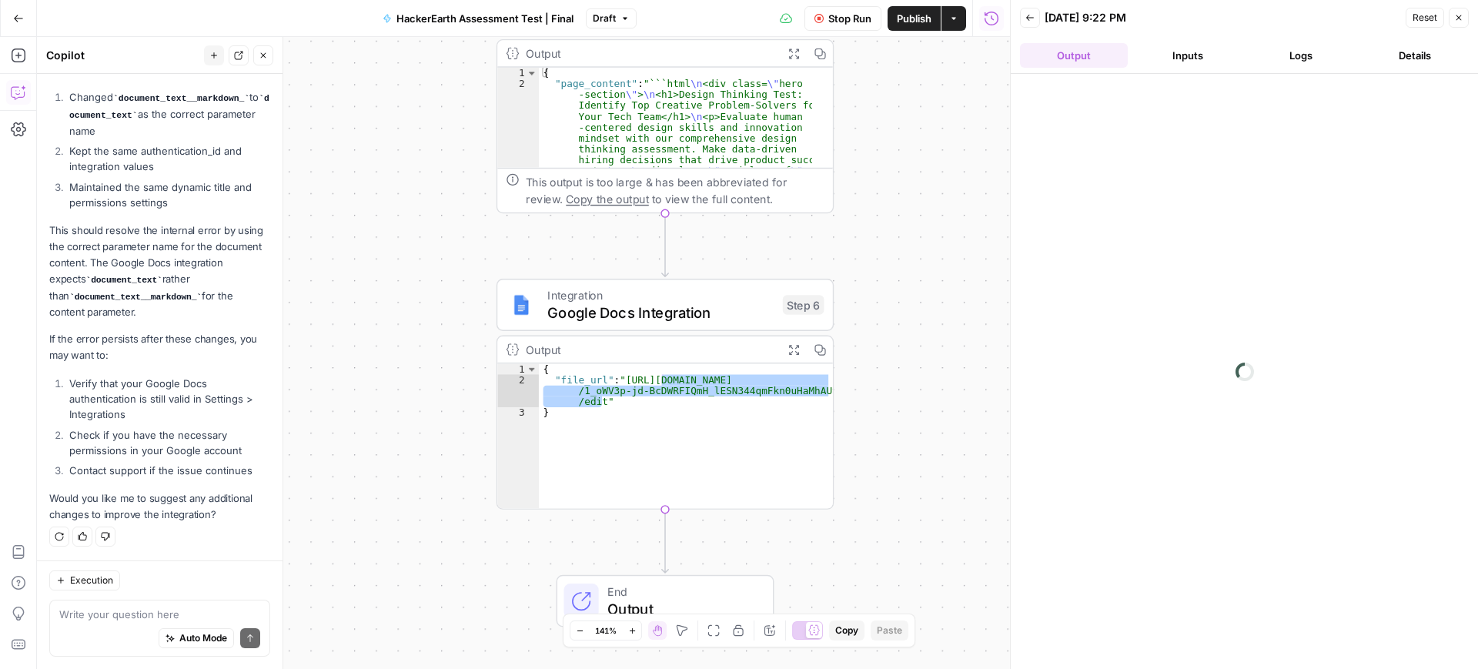
click at [1300, 56] on button "Logs" at bounding box center [1302, 55] width 108 height 25
